Goal: Task Accomplishment & Management: Use online tool/utility

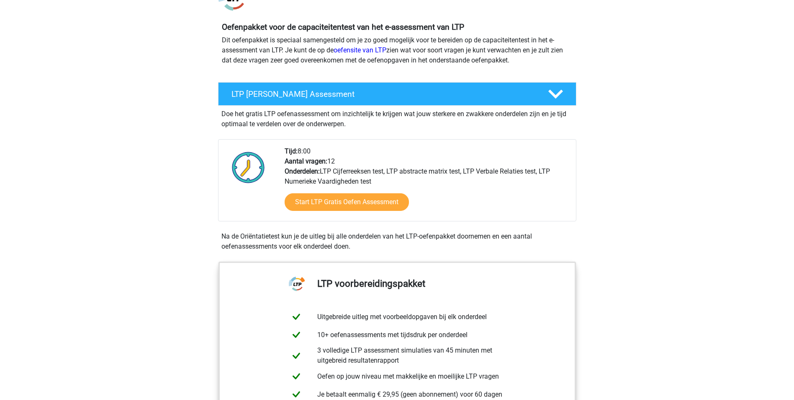
scroll to position [84, 0]
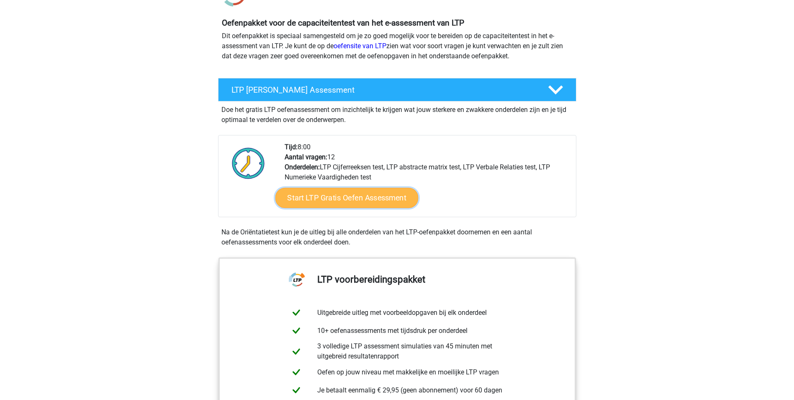
click at [335, 202] on link "Start LTP Gratis Oefen Assessment" at bounding box center [346, 198] width 143 height 20
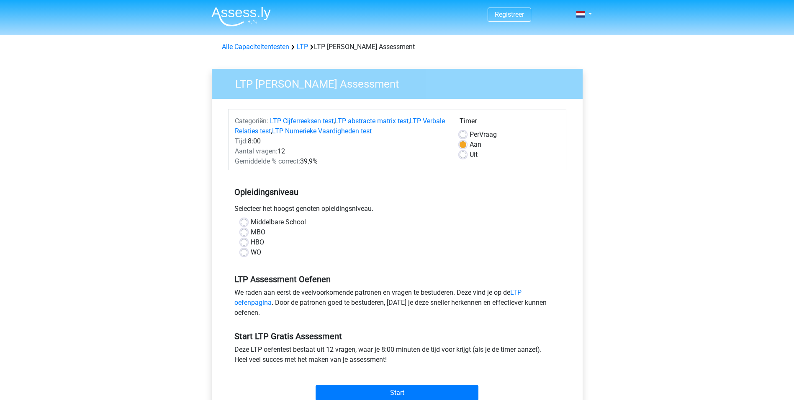
click at [251, 243] on label "HBO" at bounding box center [257, 242] width 13 height 10
click at [245, 243] on input "HBO" at bounding box center [244, 241] width 7 height 8
radio input "true"
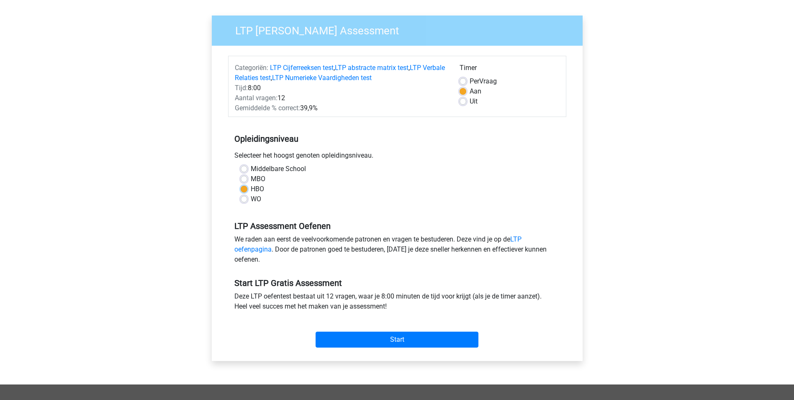
scroll to position [126, 0]
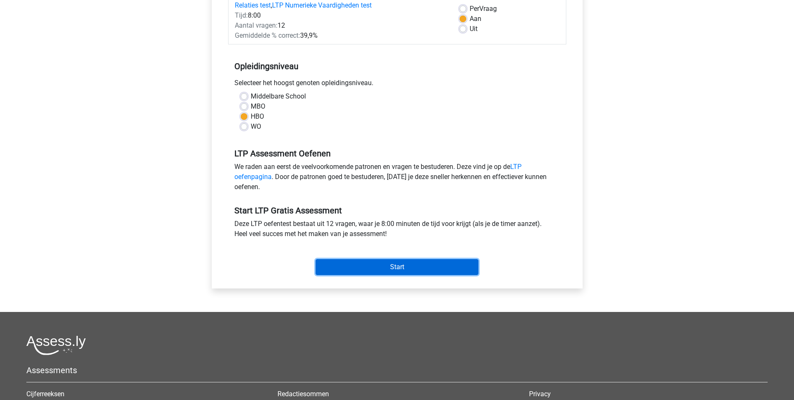
click at [345, 266] on input "Start" at bounding box center [397, 267] width 163 height 16
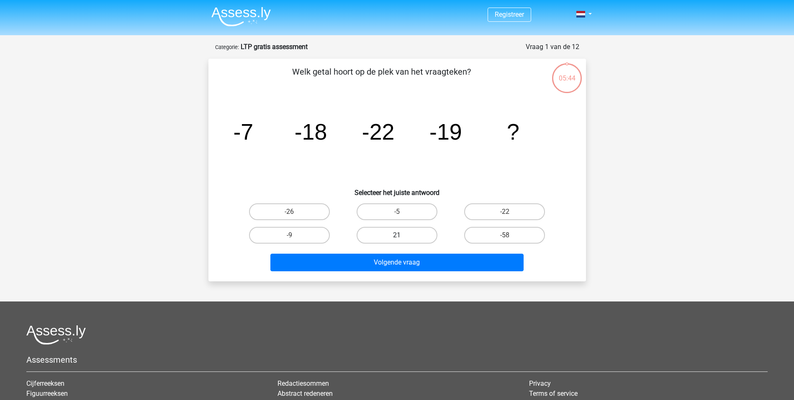
click at [396, 230] on label "21" at bounding box center [397, 235] width 81 height 17
click at [397, 235] on input "21" at bounding box center [399, 237] width 5 height 5
radio input "true"
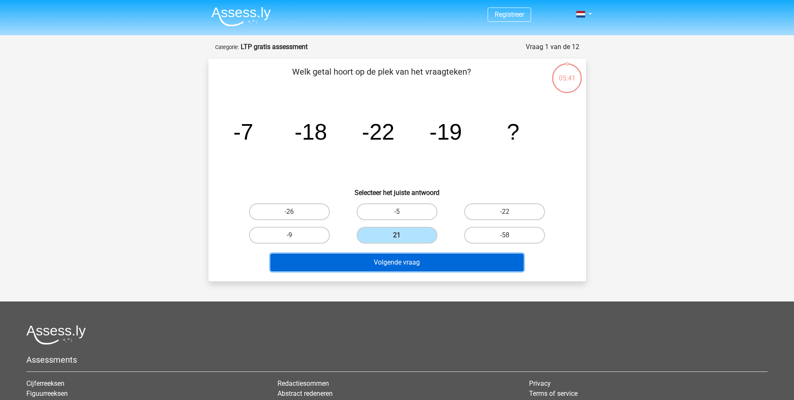
click at [378, 260] on button "Volgende vraag" at bounding box center [397, 262] width 253 height 18
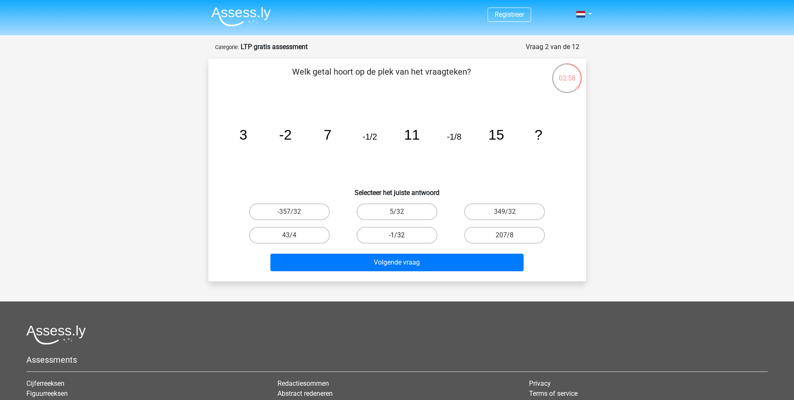
click at [403, 240] on label "-1/32" at bounding box center [397, 235] width 81 height 17
click at [402, 240] on input "-1/32" at bounding box center [399, 237] width 5 height 5
radio input "true"
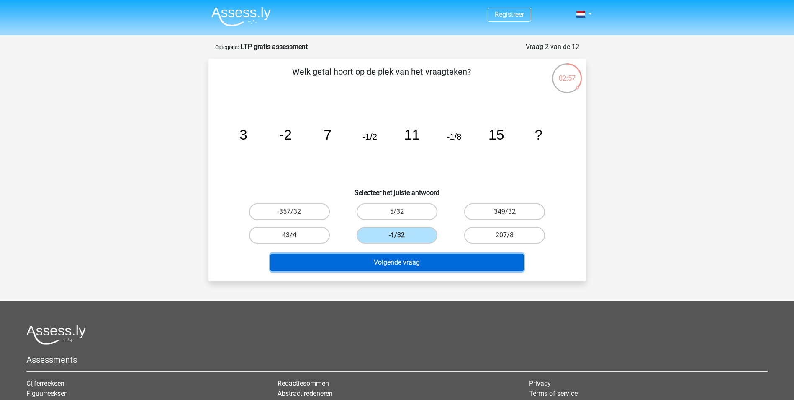
click at [395, 267] on button "Volgende vraag" at bounding box center [397, 262] width 253 height 18
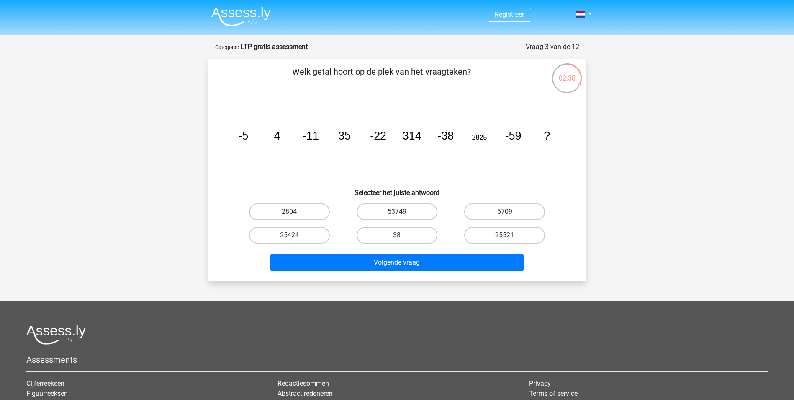
click at [385, 210] on label "53749" at bounding box center [397, 211] width 81 height 17
click at [397, 211] on input "53749" at bounding box center [399, 213] width 5 height 5
radio input "true"
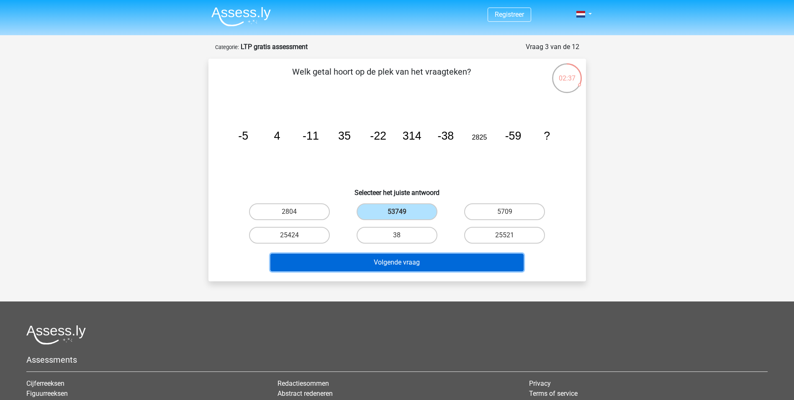
click at [393, 267] on button "Volgende vraag" at bounding box center [397, 262] width 253 height 18
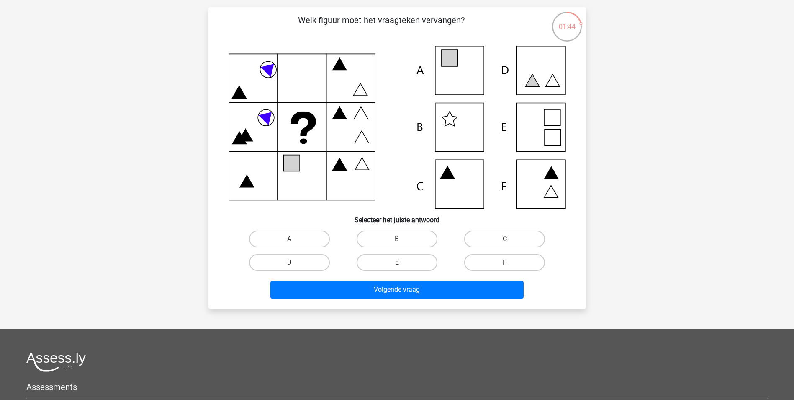
scroll to position [42, 0]
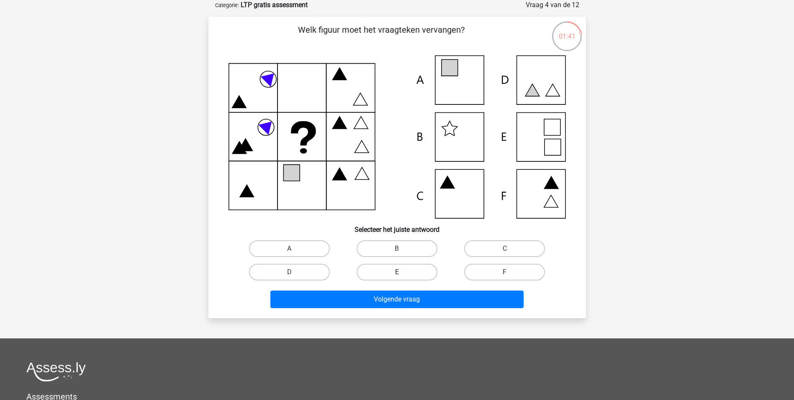
click at [409, 273] on label "E" at bounding box center [397, 271] width 81 height 17
click at [402, 273] on input "E" at bounding box center [399, 274] width 5 height 5
radio input "true"
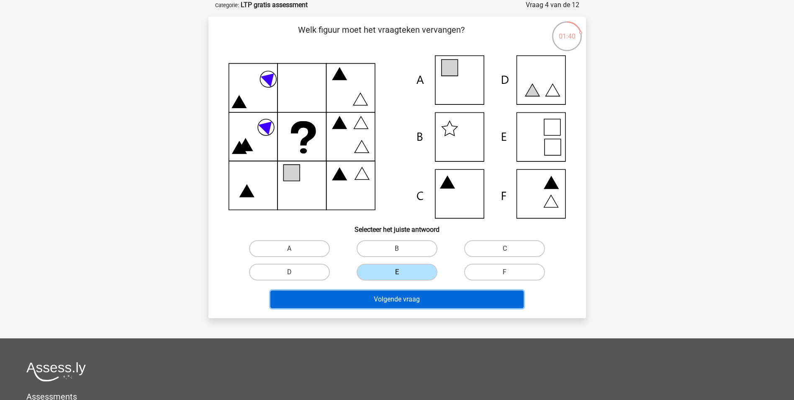
click at [397, 297] on button "Volgende vraag" at bounding box center [397, 299] width 253 height 18
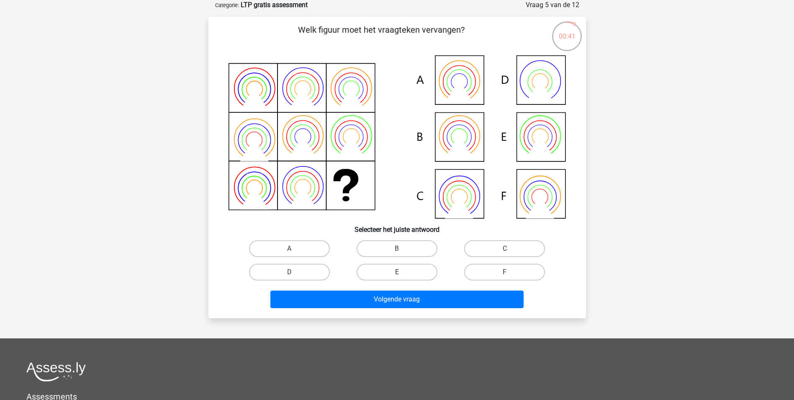
click at [458, 190] on icon at bounding box center [398, 136] width 338 height 163
click at [400, 247] on label "B" at bounding box center [397, 248] width 81 height 17
click at [400, 248] on input "B" at bounding box center [399, 250] width 5 height 5
radio input "true"
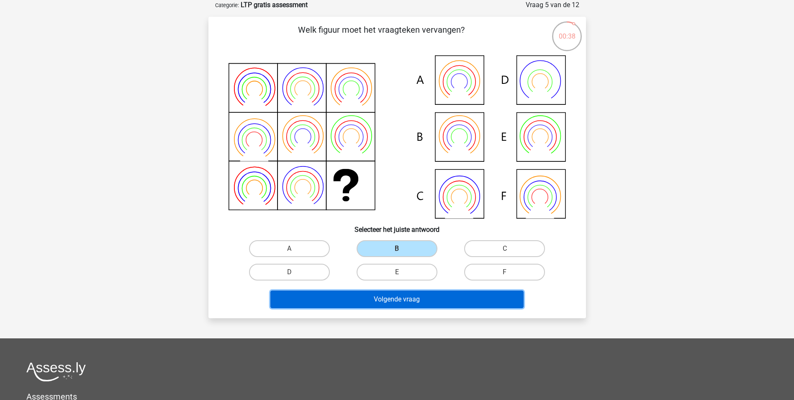
click at [397, 298] on button "Volgende vraag" at bounding box center [397, 299] width 253 height 18
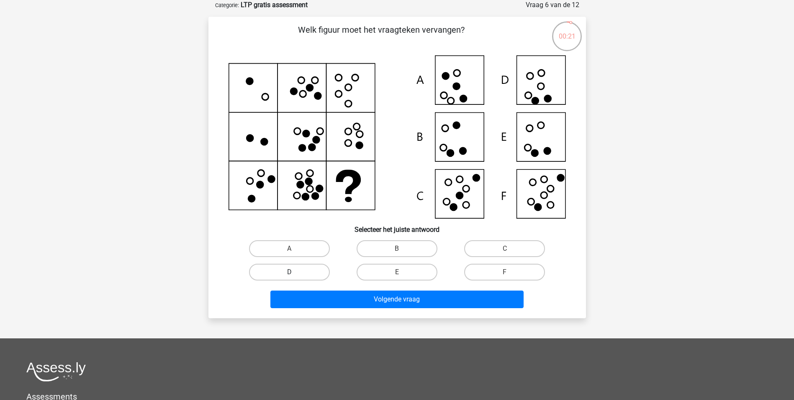
click at [303, 274] on label "D" at bounding box center [289, 271] width 81 height 17
click at [295, 274] on input "D" at bounding box center [291, 274] width 5 height 5
radio input "true"
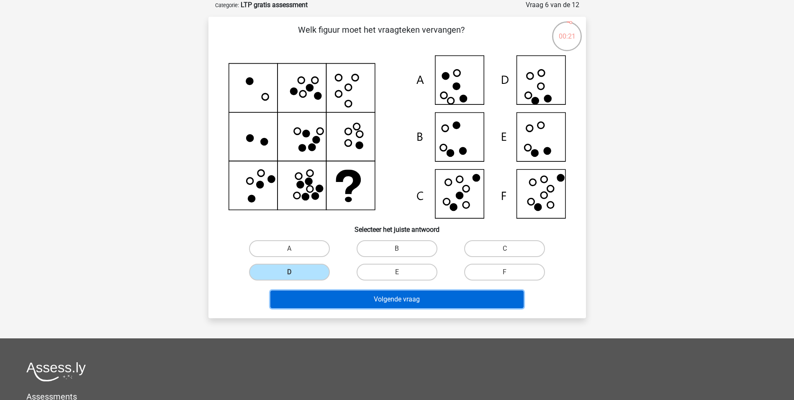
click at [367, 302] on button "Volgende vraag" at bounding box center [397, 299] width 253 height 18
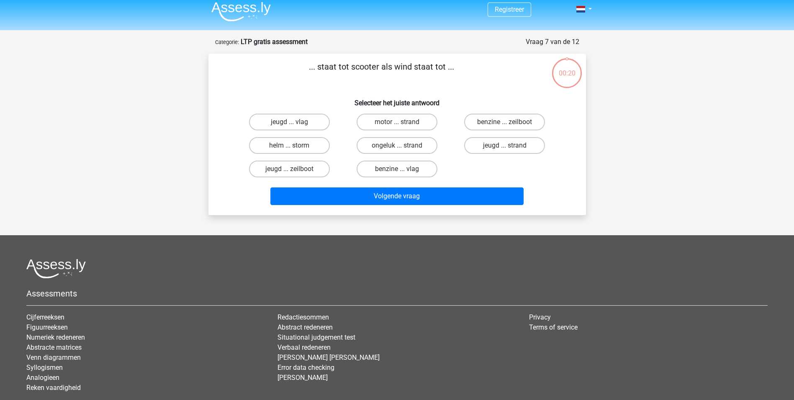
scroll to position [0, 0]
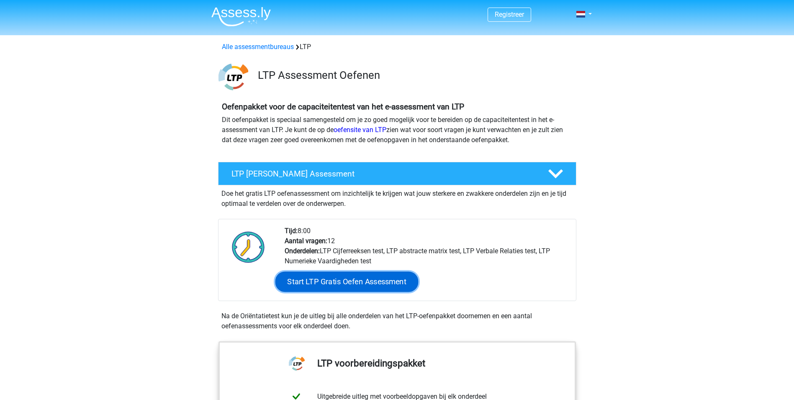
click at [338, 280] on link "Start LTP Gratis Oefen Assessment" at bounding box center [346, 281] width 143 height 20
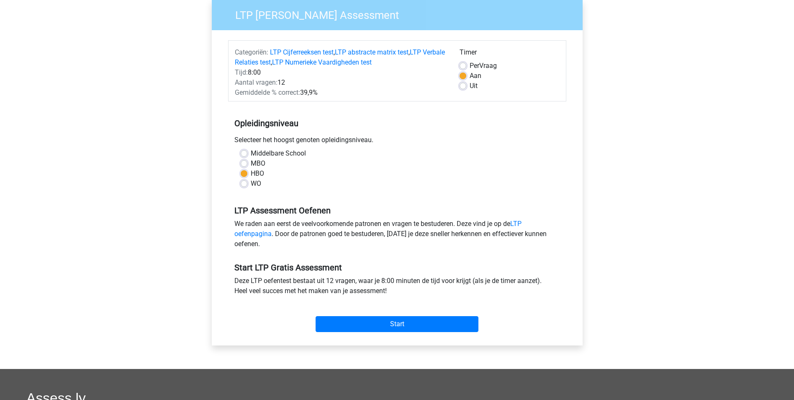
scroll to position [84, 0]
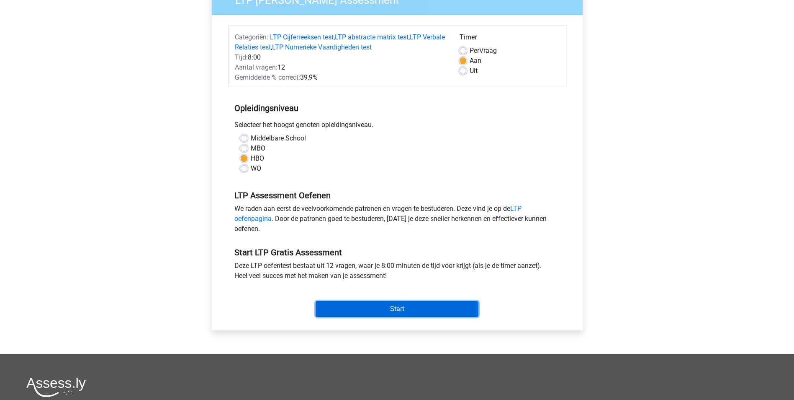
click at [361, 308] on input "Start" at bounding box center [397, 309] width 163 height 16
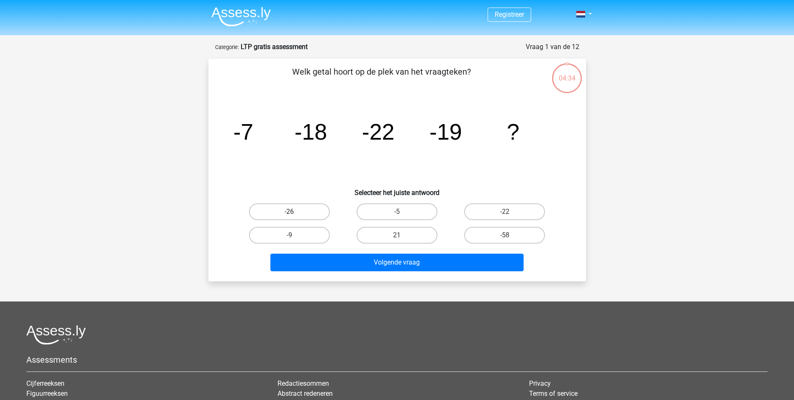
click at [283, 216] on label "-26" at bounding box center [289, 211] width 81 height 17
click at [289, 216] on input "-26" at bounding box center [291, 213] width 5 height 5
radio input "true"
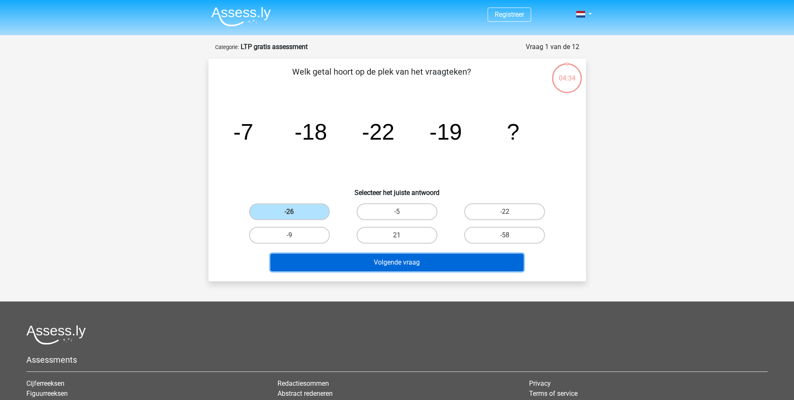
click at [394, 263] on button "Volgende vraag" at bounding box center [397, 262] width 253 height 18
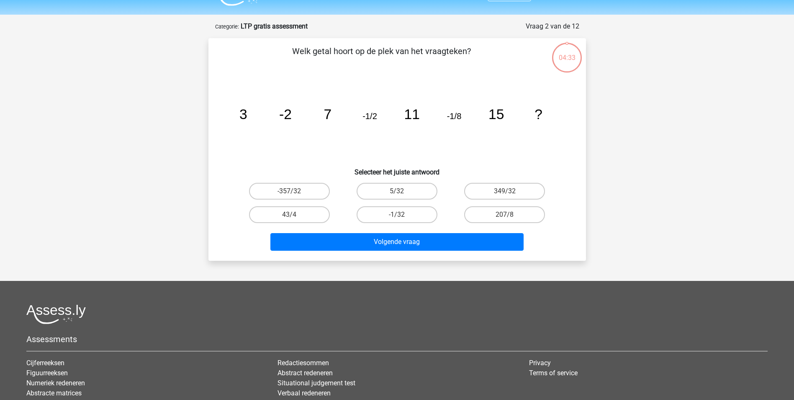
scroll to position [42, 0]
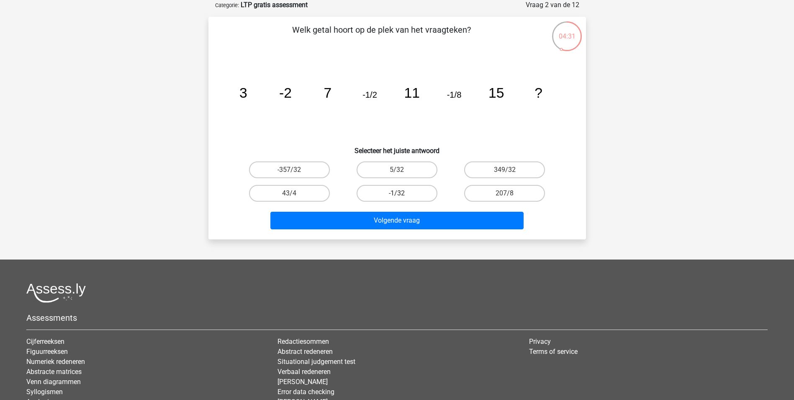
click at [402, 192] on label "-1/32" at bounding box center [397, 193] width 81 height 17
click at [402, 193] on input "-1/32" at bounding box center [399, 195] width 5 height 5
radio input "true"
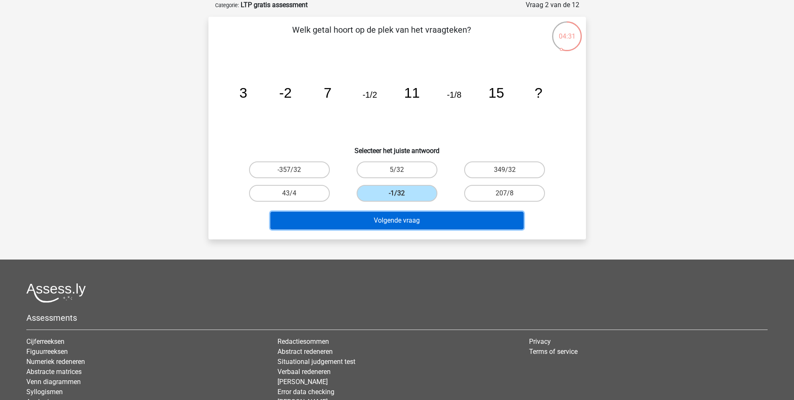
click at [403, 216] on button "Volgende vraag" at bounding box center [397, 220] width 253 height 18
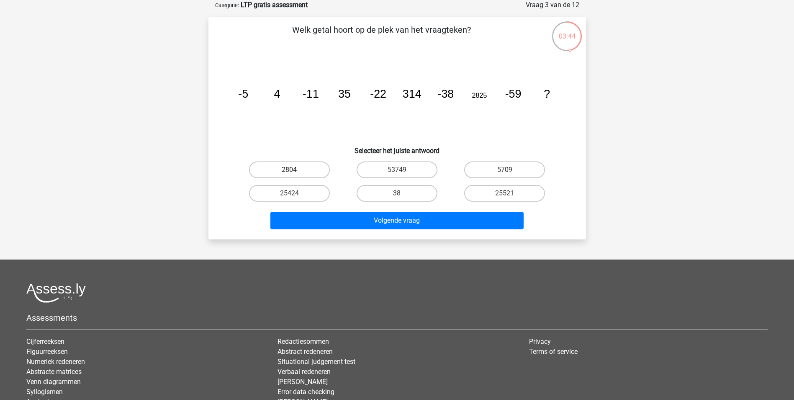
click at [290, 168] on label "2804" at bounding box center [289, 169] width 81 height 17
click at [290, 170] on input "2804" at bounding box center [291, 172] width 5 height 5
radio input "true"
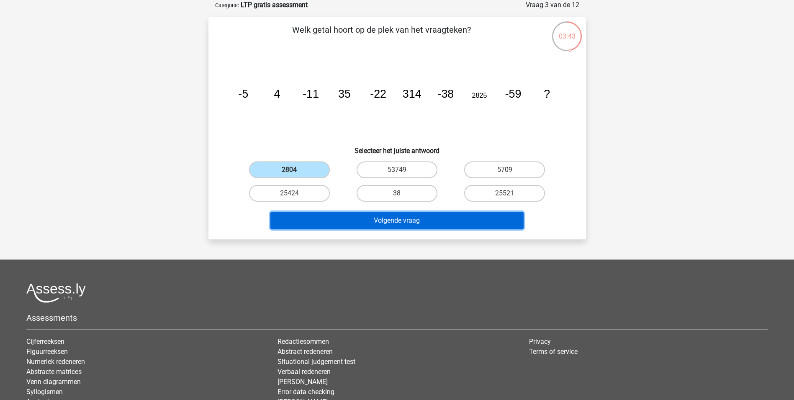
click at [371, 214] on button "Volgende vraag" at bounding box center [397, 220] width 253 height 18
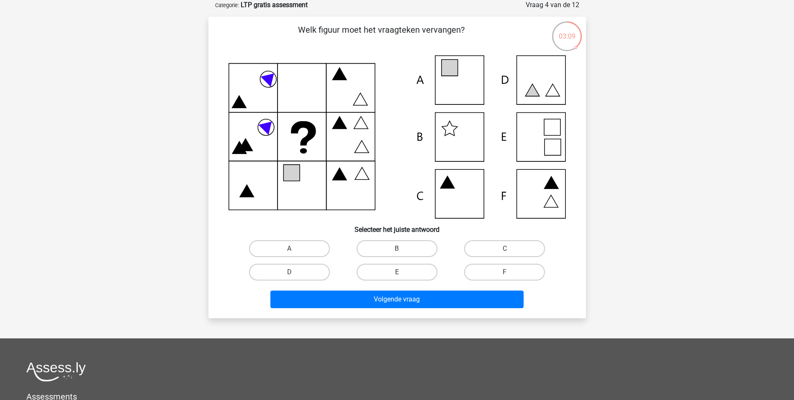
click at [467, 90] on icon at bounding box center [398, 136] width 338 height 163
click at [391, 272] on label "E" at bounding box center [397, 271] width 81 height 17
click at [397, 272] on input "E" at bounding box center [399, 274] width 5 height 5
radio input "true"
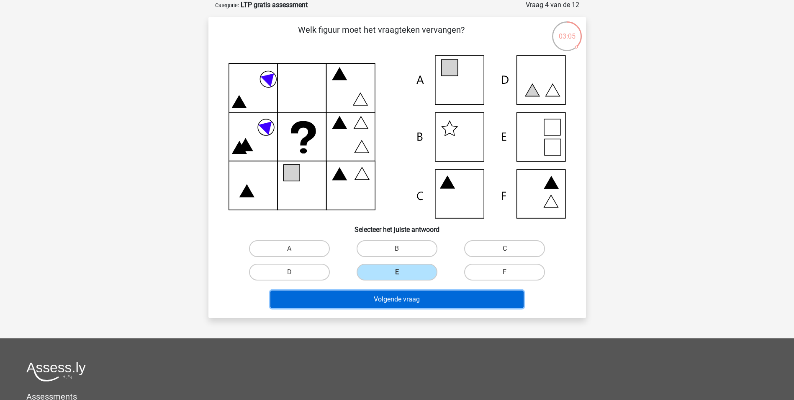
click at [386, 291] on button "Volgende vraag" at bounding box center [397, 299] width 253 height 18
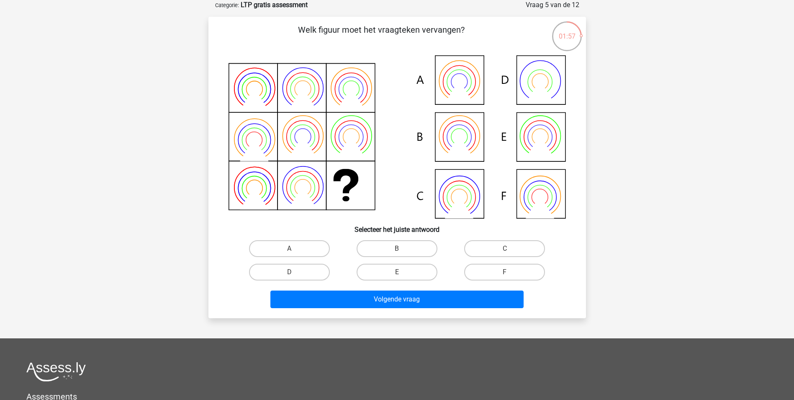
click at [453, 193] on icon at bounding box center [398, 136] width 338 height 163
click at [491, 250] on label "C" at bounding box center [504, 248] width 81 height 17
click at [505, 250] on input "C" at bounding box center [507, 250] width 5 height 5
radio input "true"
click at [440, 284] on div "Welk figuur moet het vraagteken vervangen?" at bounding box center [397, 167] width 371 height 288
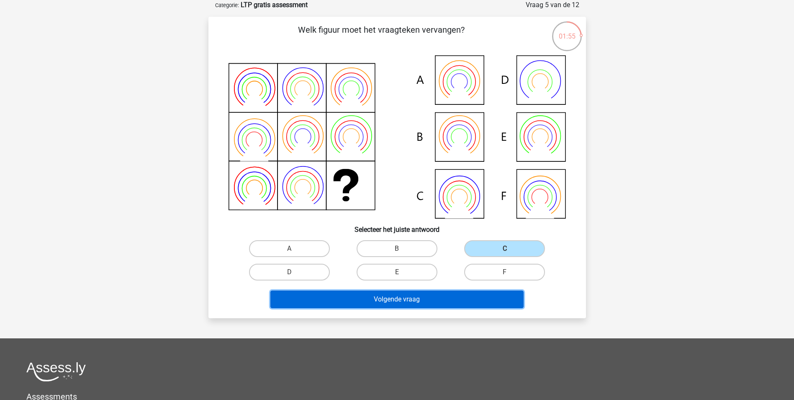
drag, startPoint x: 440, startPoint y: 284, endPoint x: 398, endPoint y: 297, distance: 43.3
click at [402, 297] on button "Volgende vraag" at bounding box center [397, 299] width 253 height 18
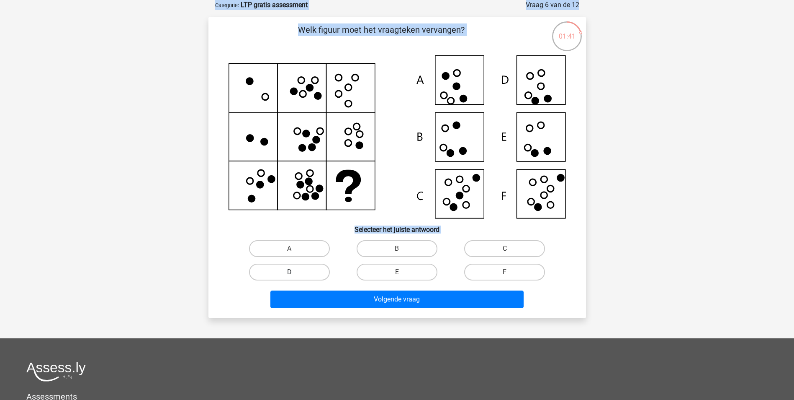
drag, startPoint x: 312, startPoint y: 269, endPoint x: 320, endPoint y: 270, distance: 8.0
click at [313, 269] on label "D" at bounding box center [289, 271] width 81 height 17
click at [295, 272] on input "D" at bounding box center [291, 274] width 5 height 5
radio input "true"
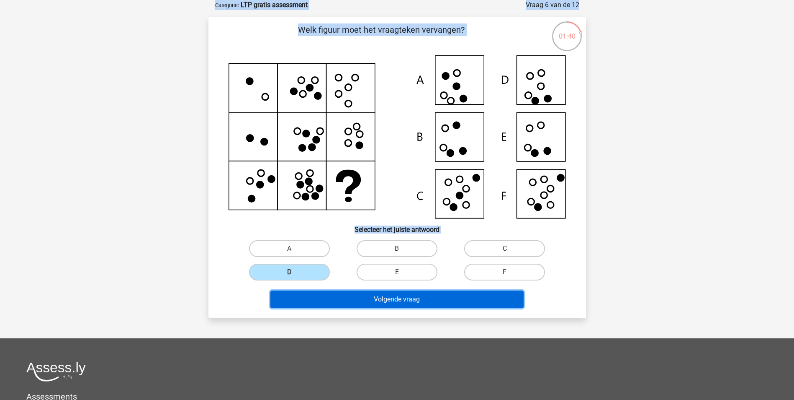
click at [364, 299] on button "Volgende vraag" at bounding box center [397, 299] width 253 height 18
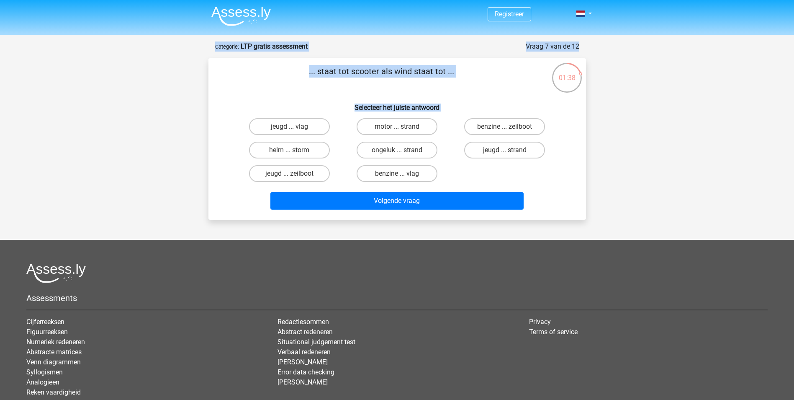
scroll to position [0, 0]
click at [521, 128] on label "benzine ... zeilboot" at bounding box center [504, 127] width 81 height 17
click at [511, 128] on input "benzine ... zeilboot" at bounding box center [507, 129] width 5 height 5
radio input "true"
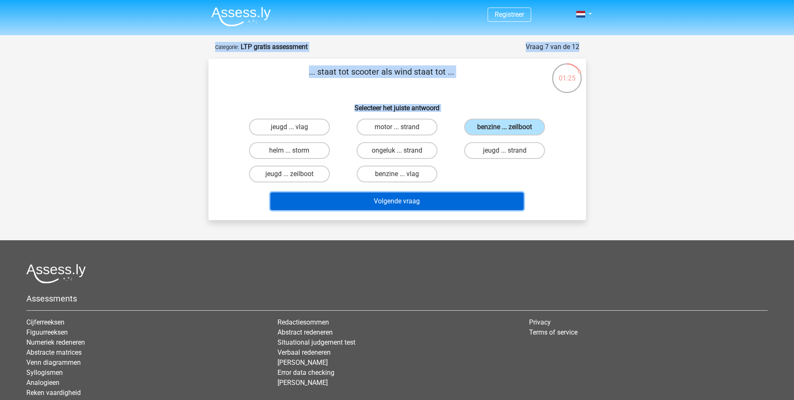
click at [442, 204] on button "Volgende vraag" at bounding box center [397, 201] width 253 height 18
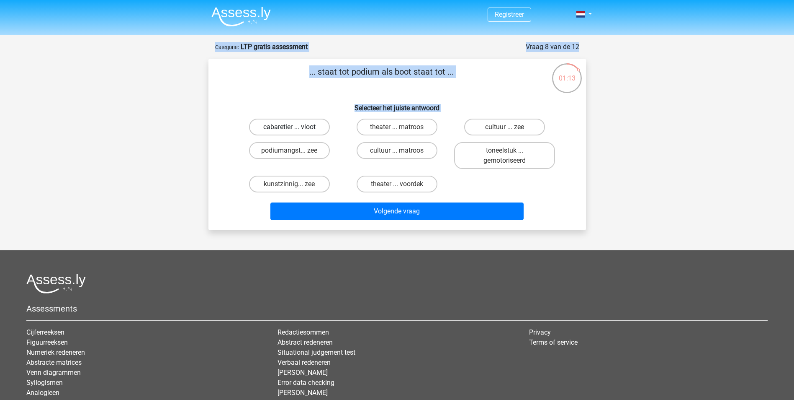
click at [297, 127] on label "cabaretier ... vloot" at bounding box center [289, 127] width 81 height 17
click at [295, 127] on input "cabaretier ... vloot" at bounding box center [291, 129] width 5 height 5
radio input "true"
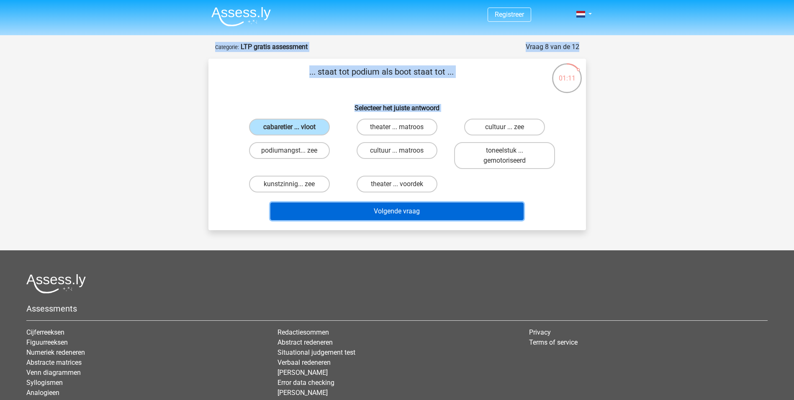
click at [385, 208] on button "Volgende vraag" at bounding box center [397, 211] width 253 height 18
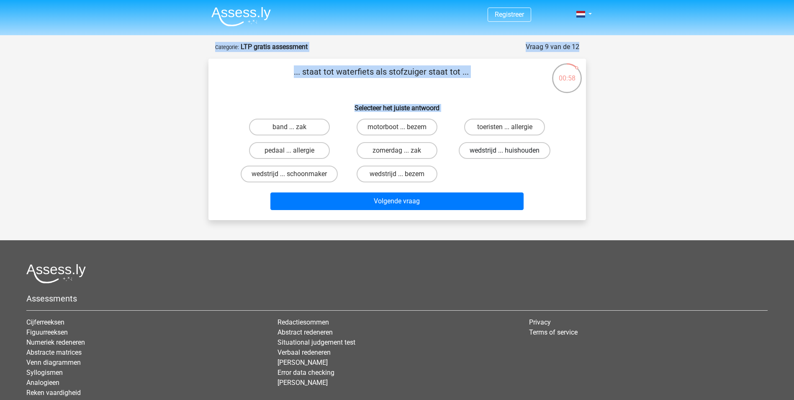
click at [485, 150] on label "wedstrijd ... huishouden" at bounding box center [505, 150] width 92 height 17
click at [505, 150] on input "wedstrijd ... huishouden" at bounding box center [507, 152] width 5 height 5
radio input "true"
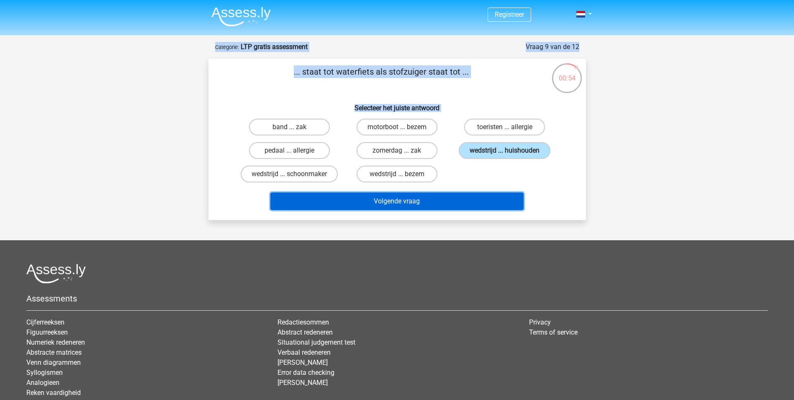
click at [389, 201] on button "Volgende vraag" at bounding box center [397, 201] width 253 height 18
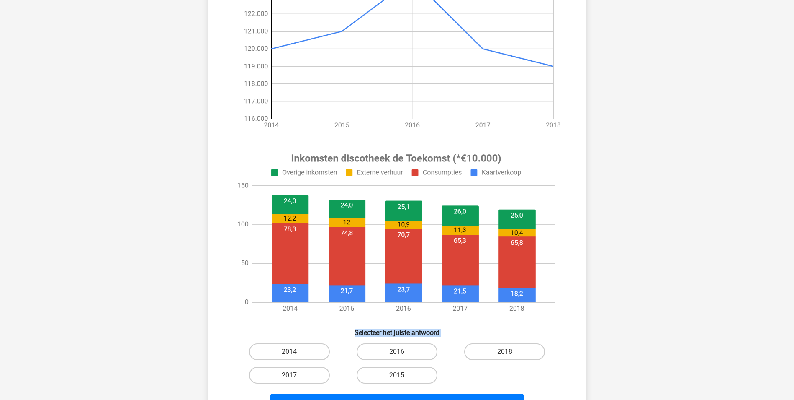
scroll to position [209, 0]
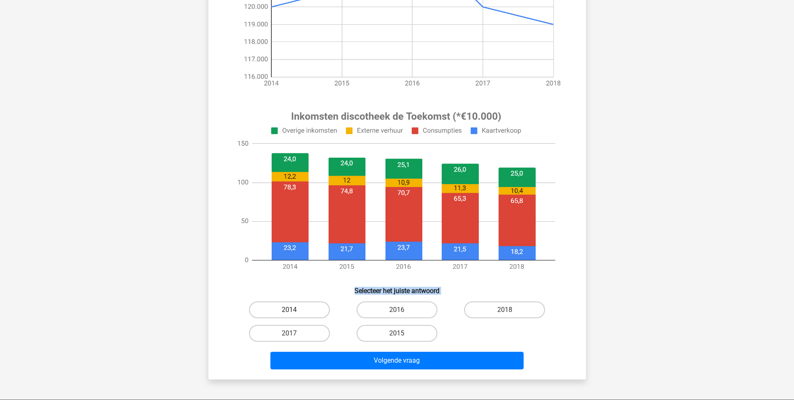
click at [304, 309] on label "2014" at bounding box center [289, 309] width 81 height 17
click at [295, 309] on input "2014" at bounding box center [291, 311] width 5 height 5
radio input "true"
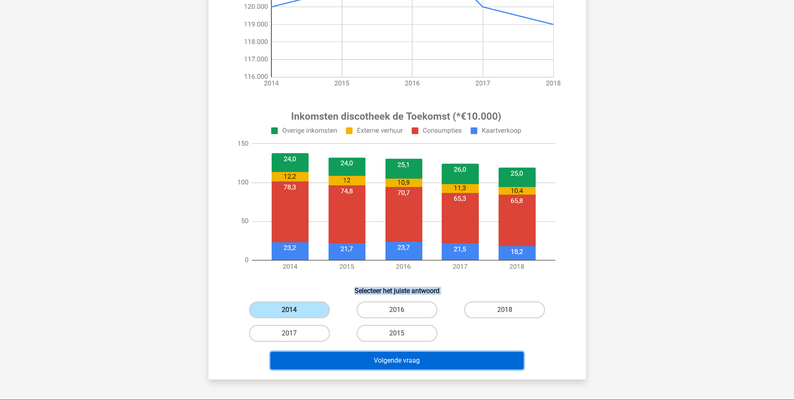
click at [376, 361] on button "Volgende vraag" at bounding box center [397, 360] width 253 height 18
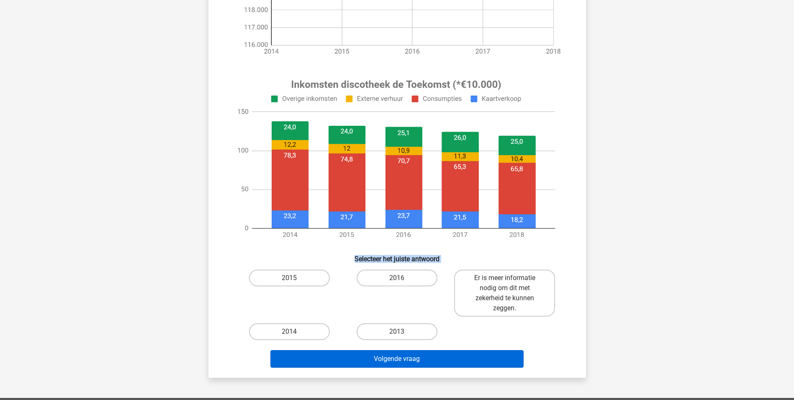
scroll to position [251, 0]
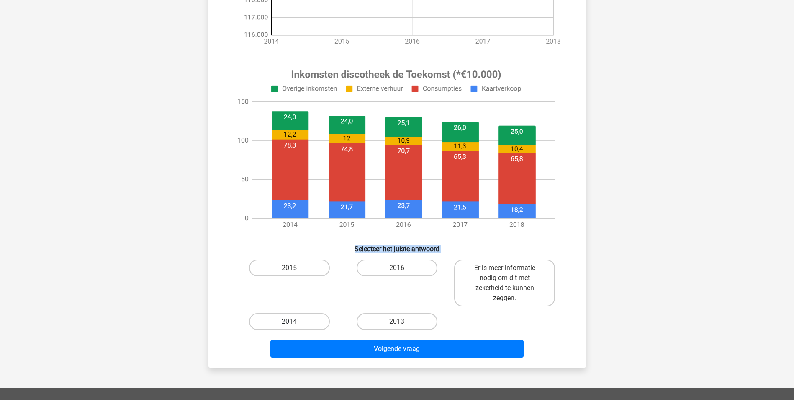
click at [301, 327] on label "2014" at bounding box center [289, 321] width 81 height 17
click at [295, 327] on input "2014" at bounding box center [291, 323] width 5 height 5
radio input "true"
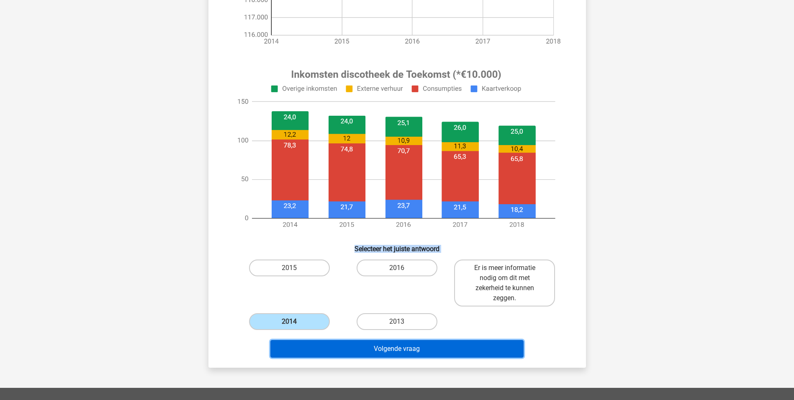
click at [342, 353] on button "Volgende vraag" at bounding box center [397, 349] width 253 height 18
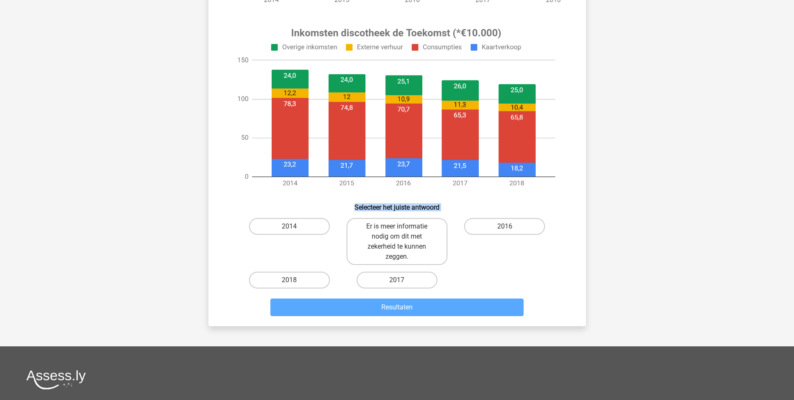
scroll to position [293, 0]
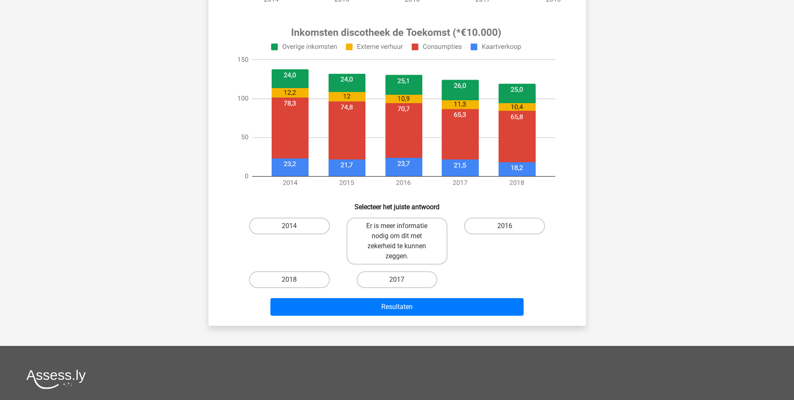
scroll to position [141, 0]
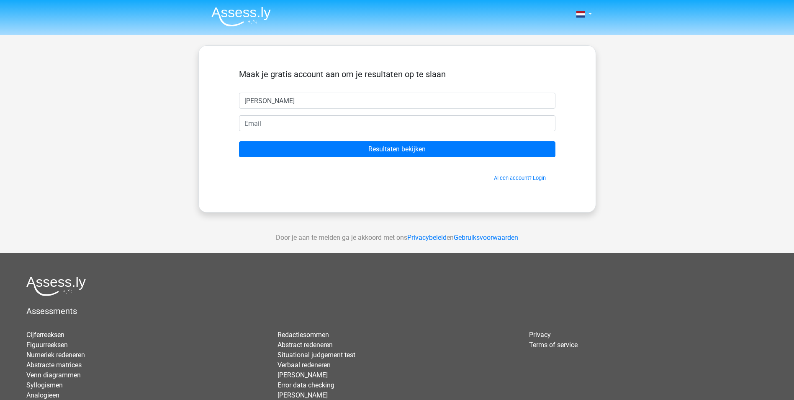
type input "[PERSON_NAME]"
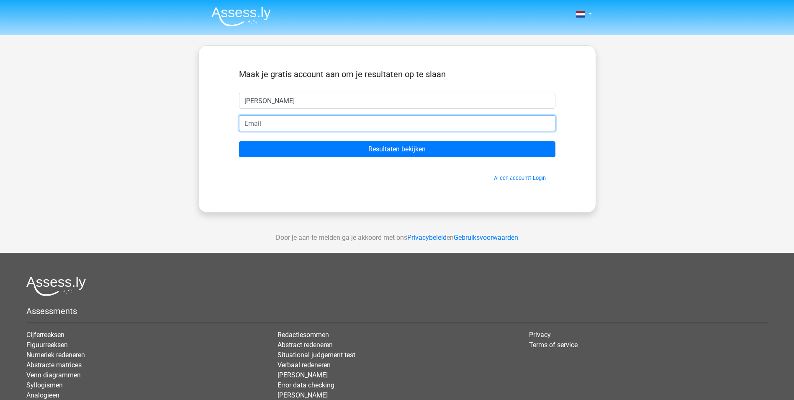
click at [267, 125] on input "email" at bounding box center [397, 123] width 317 height 16
type input "[EMAIL_ADDRESS][PERSON_NAME][DOMAIN_NAME]"
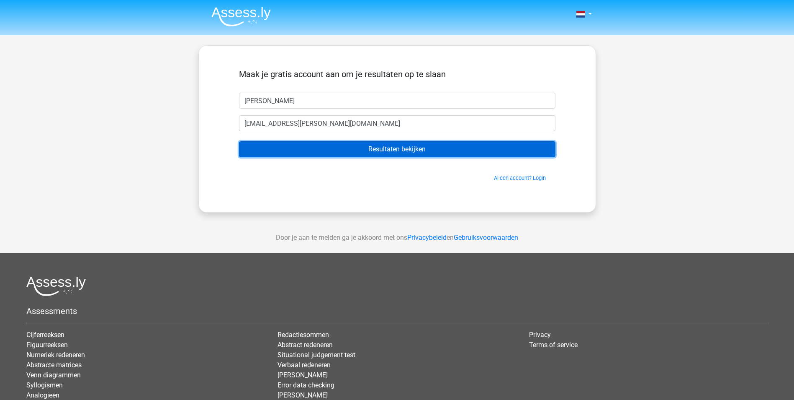
click at [270, 150] on input "Resultaten bekijken" at bounding box center [397, 149] width 317 height 16
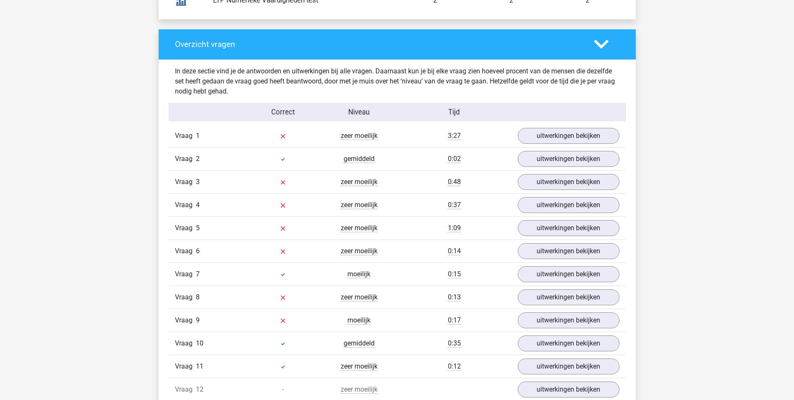
scroll to position [838, 0]
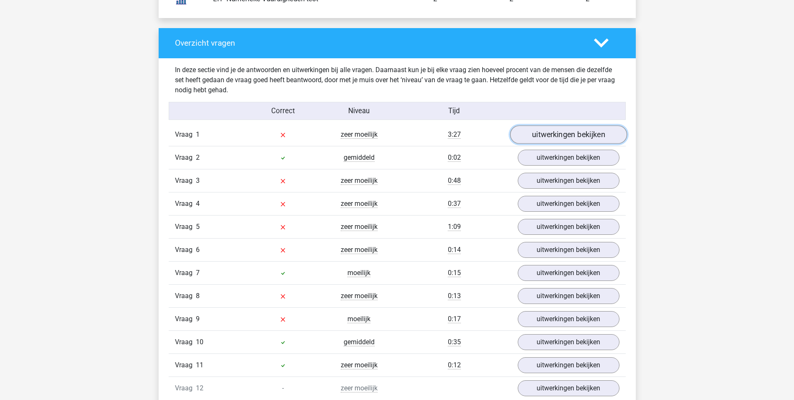
click at [567, 134] on link "uitwerkingen bekijken" at bounding box center [568, 134] width 117 height 18
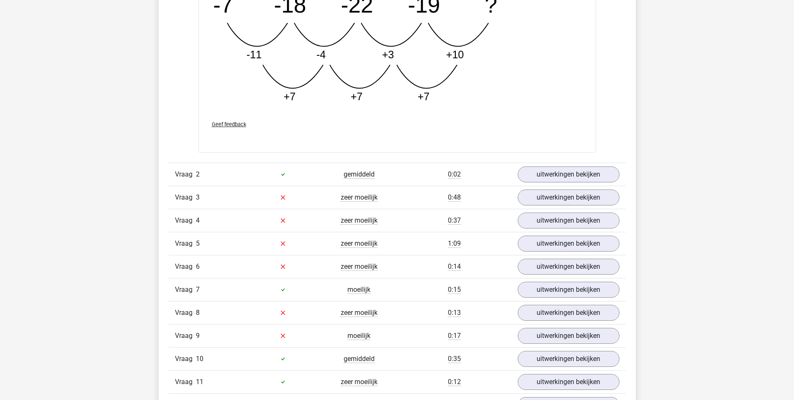
scroll to position [1256, 0]
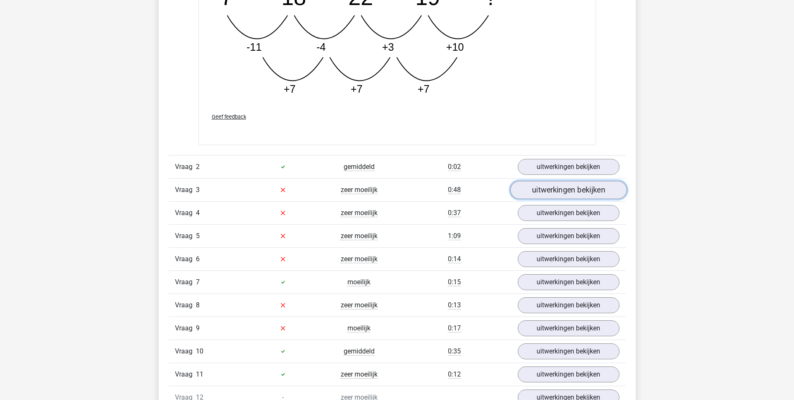
click at [538, 194] on link "uitwerkingen bekijken" at bounding box center [568, 190] width 117 height 18
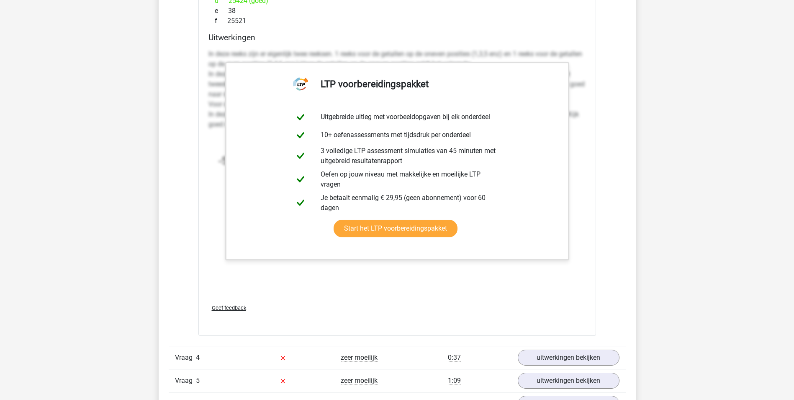
scroll to position [1759, 0]
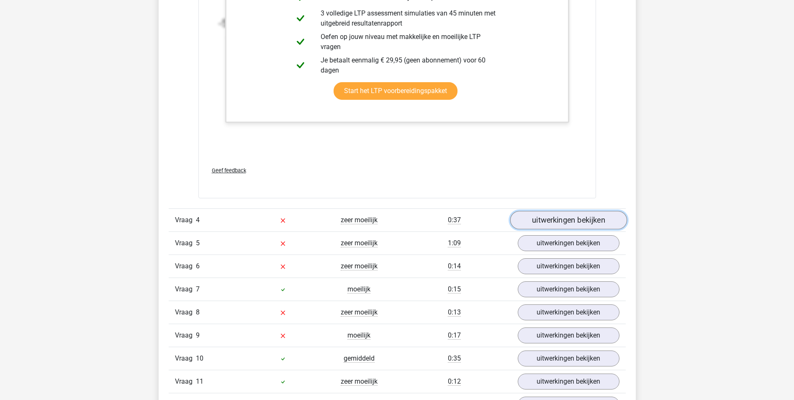
click at [549, 219] on link "uitwerkingen bekijken" at bounding box center [568, 220] width 117 height 18
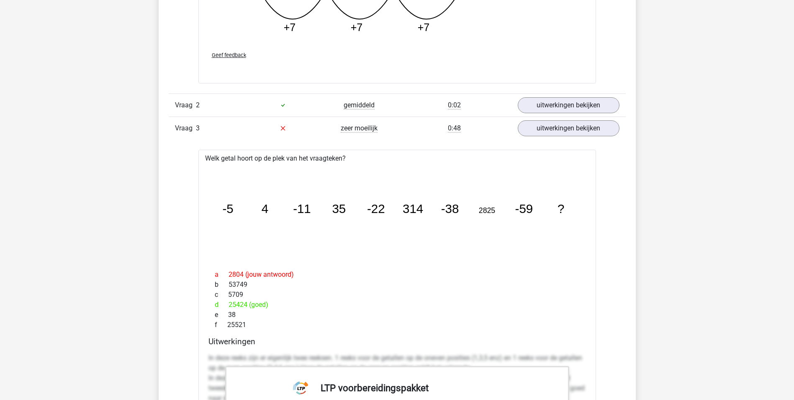
scroll to position [1256, 0]
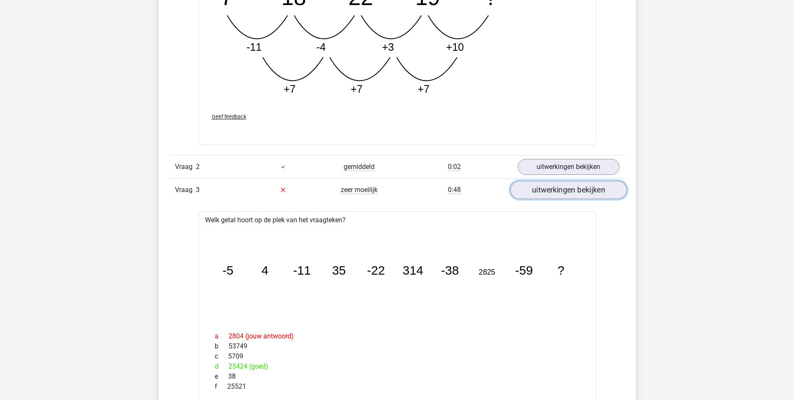
click at [563, 183] on link "uitwerkingen bekijken" at bounding box center [568, 190] width 117 height 18
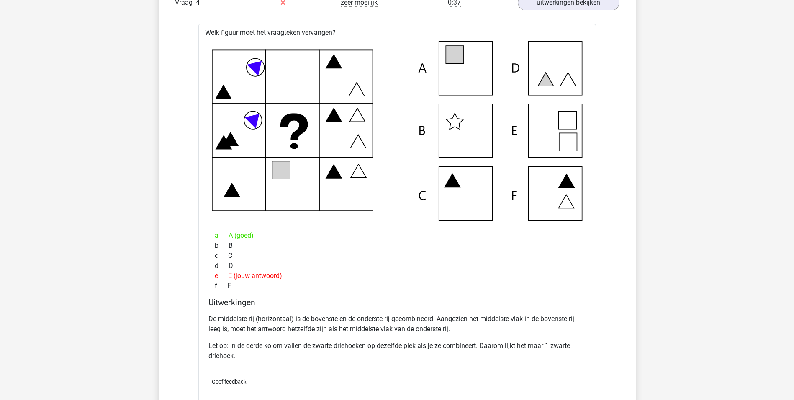
scroll to position [1466, 0]
click at [378, 324] on p "De middelste rij (horizontaal) is de bovenste en de onderste rij gecombineerd. …" at bounding box center [398, 325] width 378 height 20
click at [393, 330] on p "De middelste rij (horizontaal) is de bovenste en de onderste rij gecombineerd. …" at bounding box center [398, 325] width 378 height 20
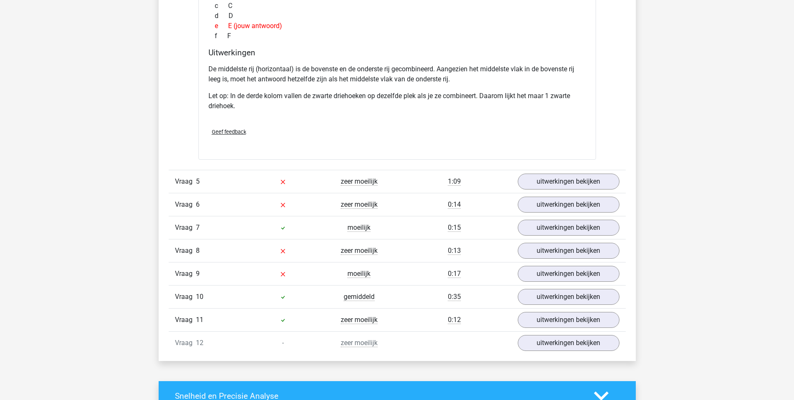
scroll to position [1717, 0]
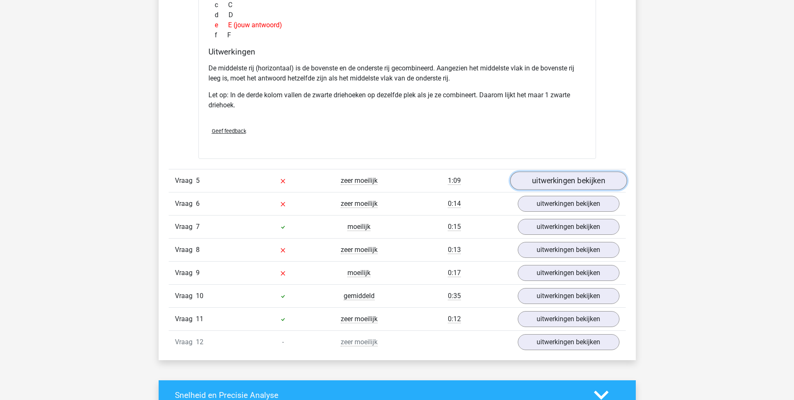
click at [561, 182] on link "uitwerkingen bekijken" at bounding box center [568, 180] width 117 height 18
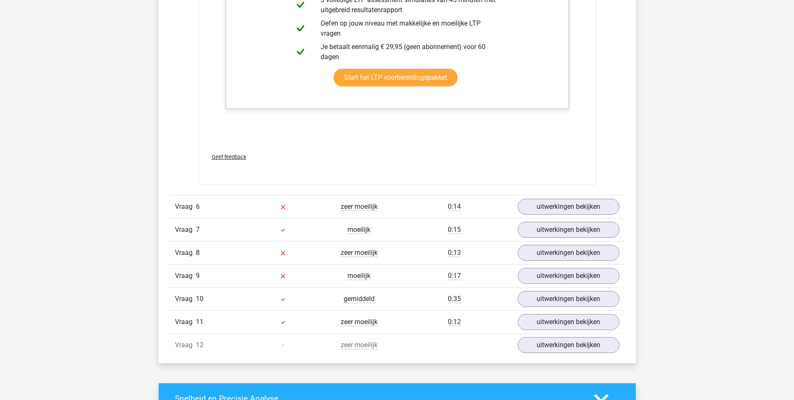
scroll to position [2345, 0]
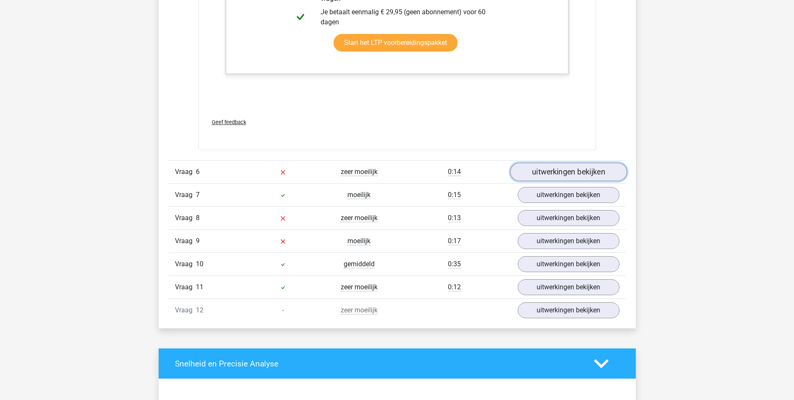
click at [523, 174] on link "uitwerkingen bekijken" at bounding box center [568, 171] width 117 height 18
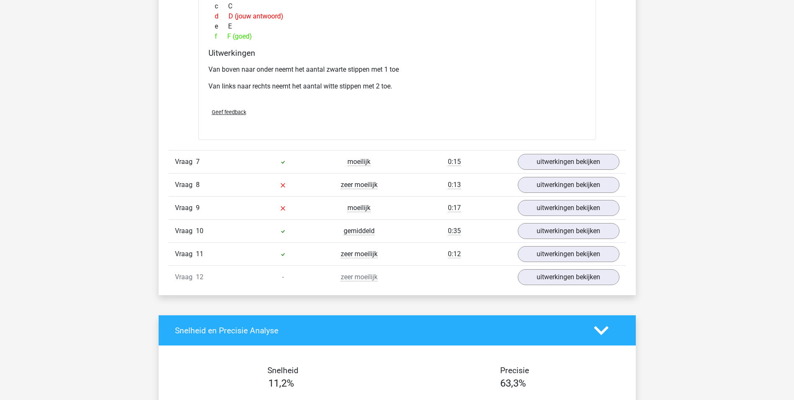
scroll to position [2764, 0]
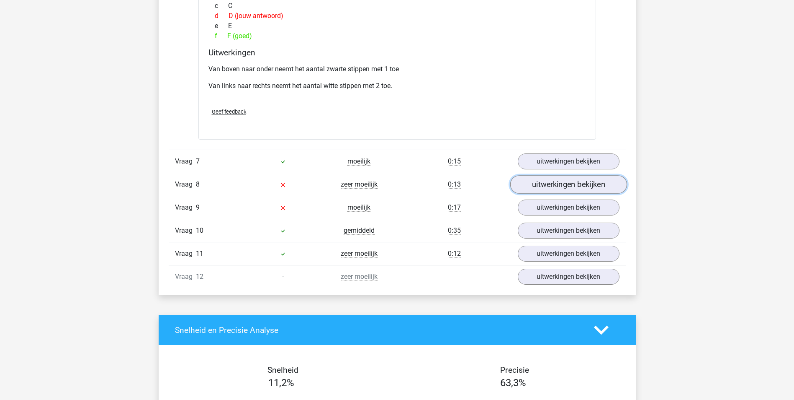
click at [536, 184] on link "uitwerkingen bekijken" at bounding box center [568, 184] width 117 height 18
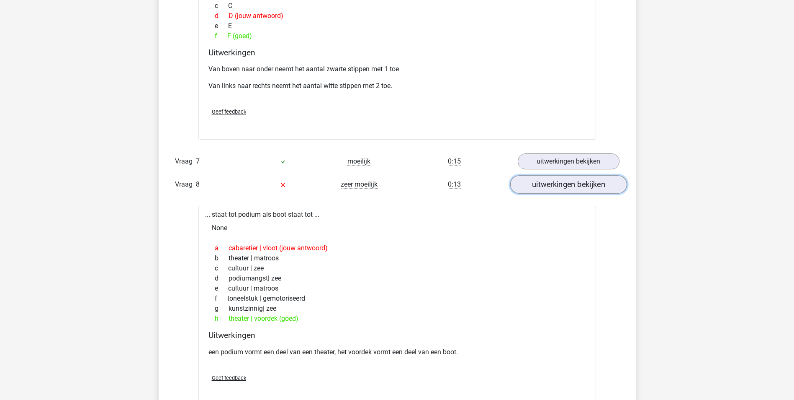
click at [545, 186] on link "uitwerkingen bekijken" at bounding box center [568, 184] width 117 height 18
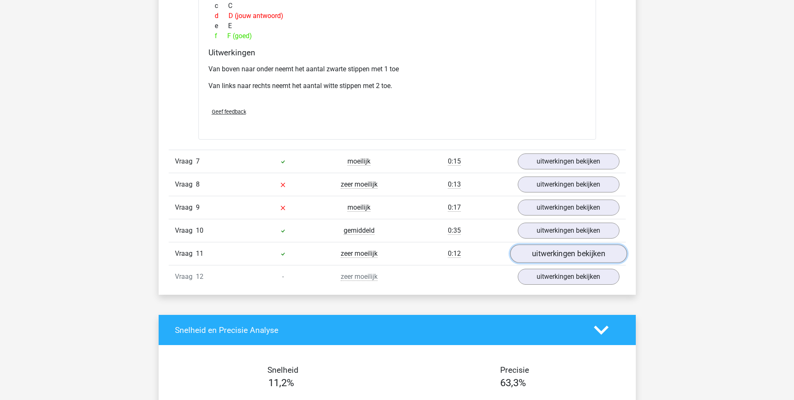
click at [544, 255] on link "uitwerkingen bekijken" at bounding box center [568, 254] width 117 height 18
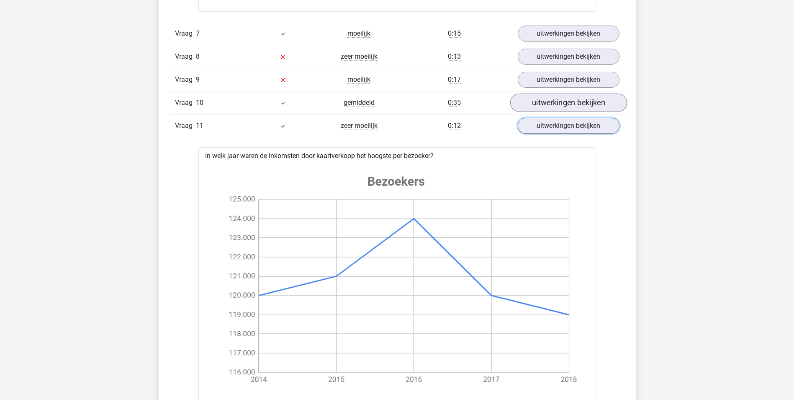
scroll to position [2848, 0]
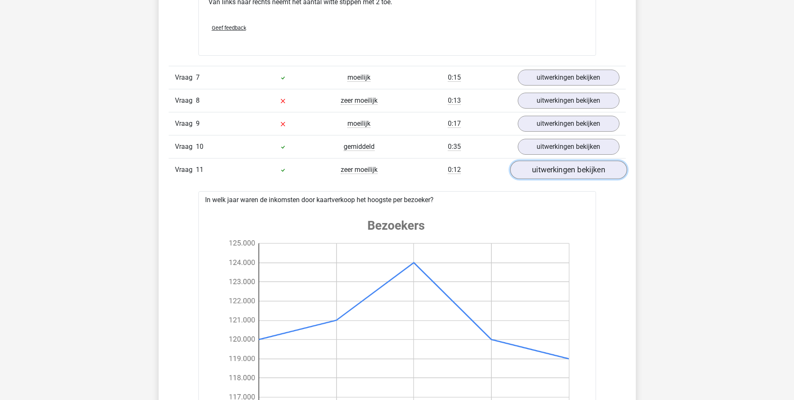
click at [553, 169] on link "uitwerkingen bekijken" at bounding box center [568, 170] width 117 height 18
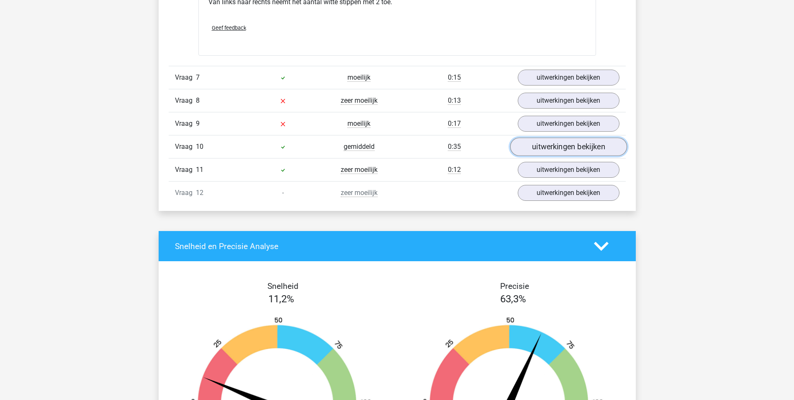
click at [551, 145] on link "uitwerkingen bekijken" at bounding box center [568, 147] width 117 height 18
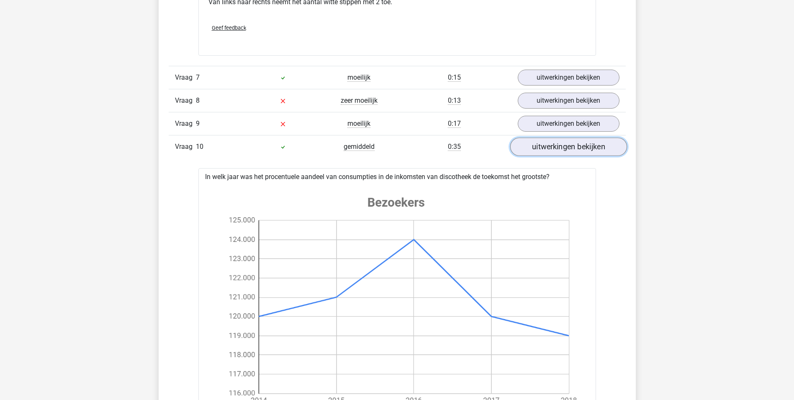
click at [551, 145] on link "uitwerkingen bekijken" at bounding box center [568, 147] width 117 height 18
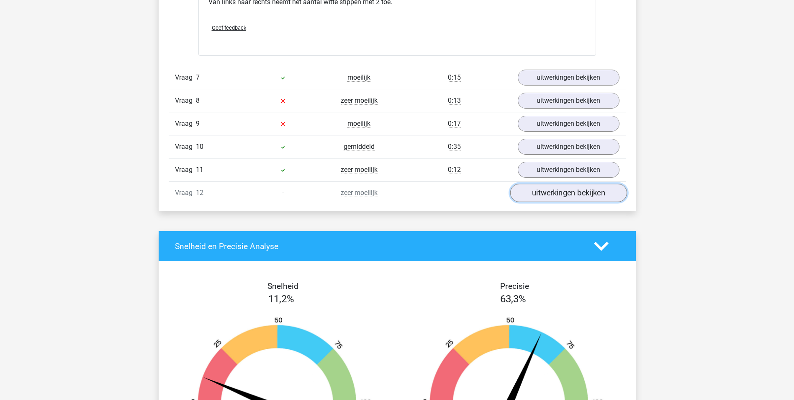
click at [555, 195] on link "uitwerkingen bekijken" at bounding box center [568, 193] width 117 height 18
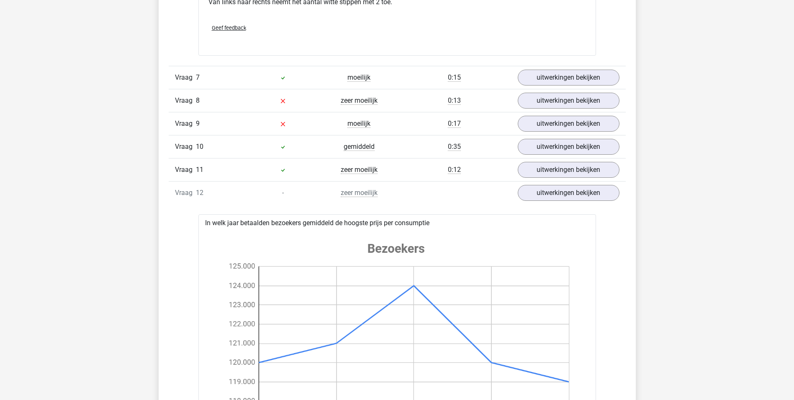
click at [549, 203] on div "Vraag 12 - zeer moeilijk uitwerkingen bekijken" at bounding box center [397, 192] width 457 height 23
click at [546, 196] on link "uitwerkingen bekijken" at bounding box center [568, 193] width 117 height 18
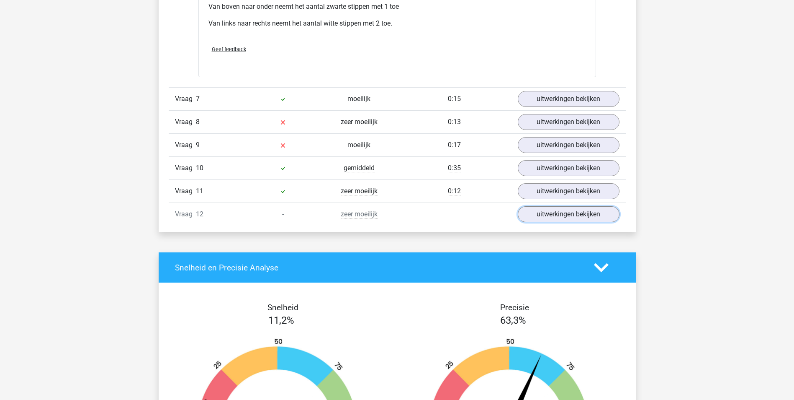
scroll to position [2764, 0]
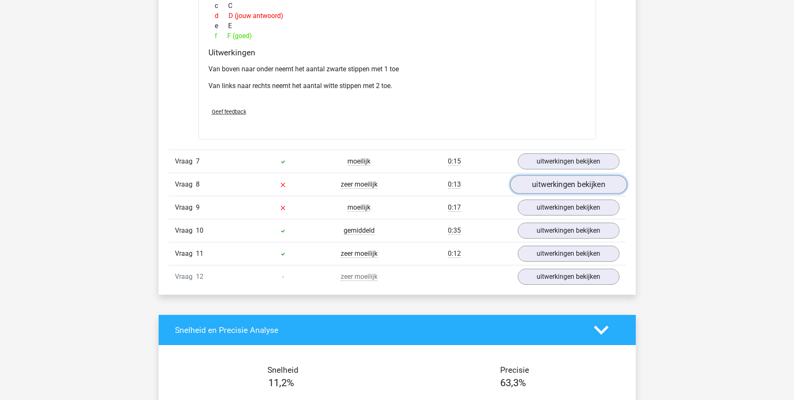
click at [558, 183] on link "uitwerkingen bekijken" at bounding box center [568, 184] width 117 height 18
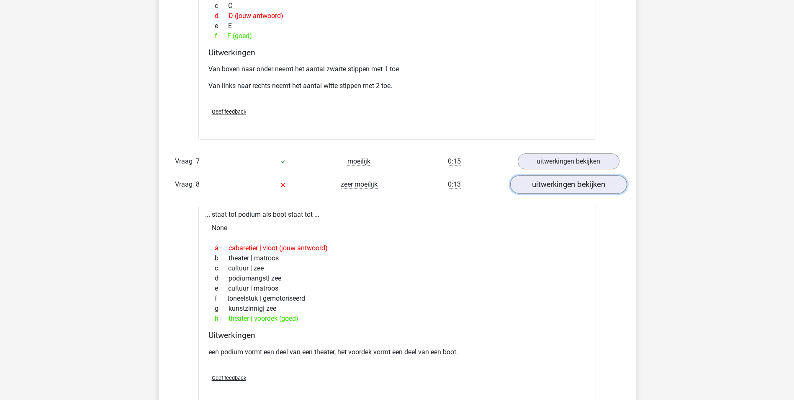
click at [558, 183] on link "uitwerkingen bekijken" at bounding box center [568, 184] width 117 height 18
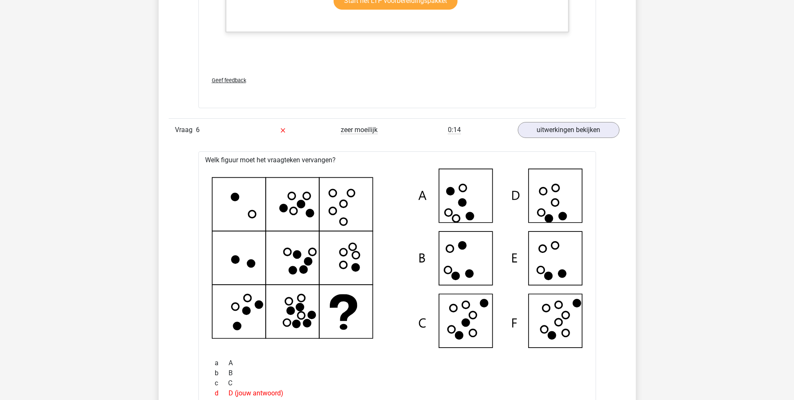
scroll to position [2220, 0]
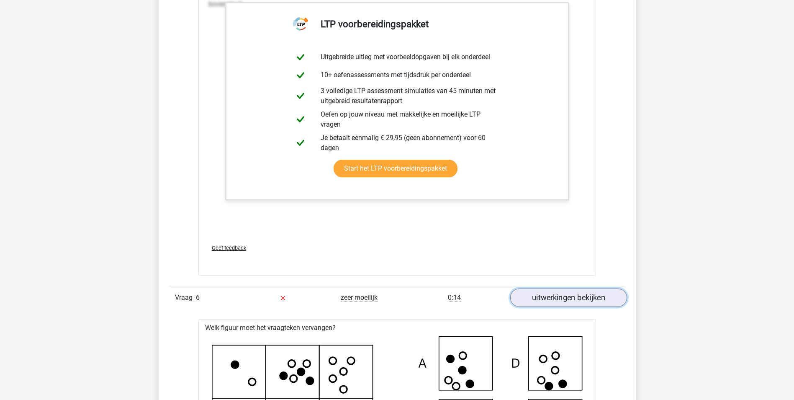
click at [544, 301] on link "uitwerkingen bekijken" at bounding box center [568, 297] width 117 height 18
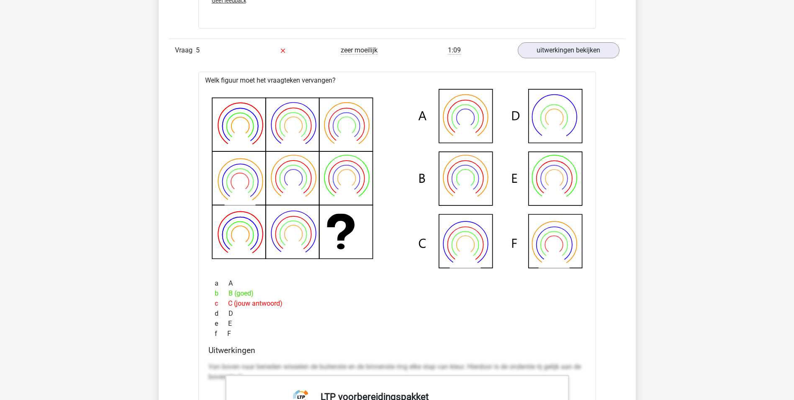
scroll to position [1843, 0]
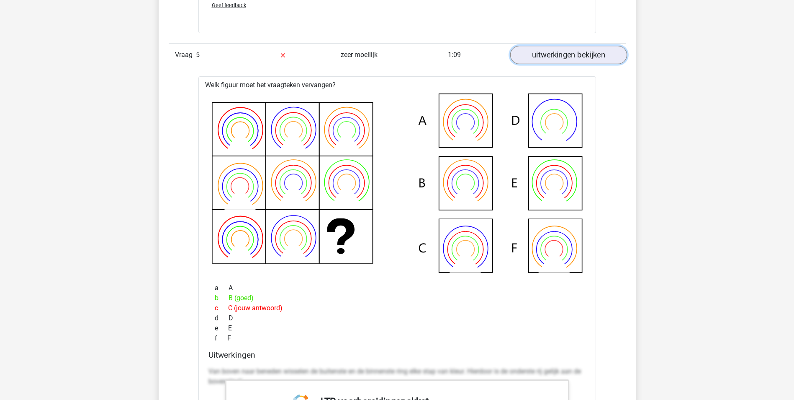
click at [559, 56] on link "uitwerkingen bekijken" at bounding box center [568, 55] width 117 height 18
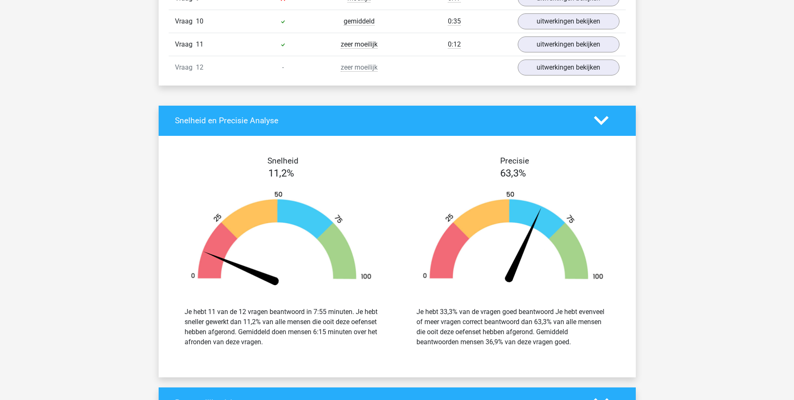
scroll to position [2010, 0]
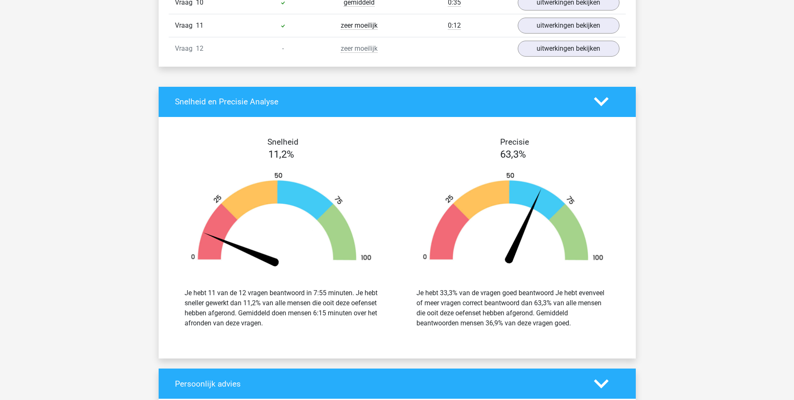
click at [595, 100] on icon at bounding box center [601, 101] width 15 height 15
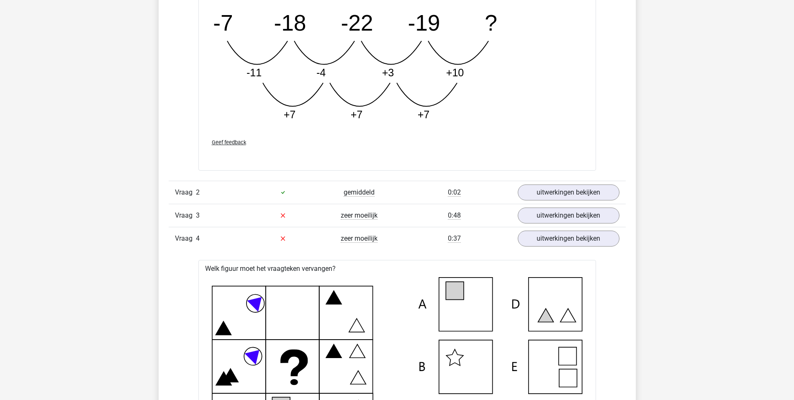
scroll to position [1382, 0]
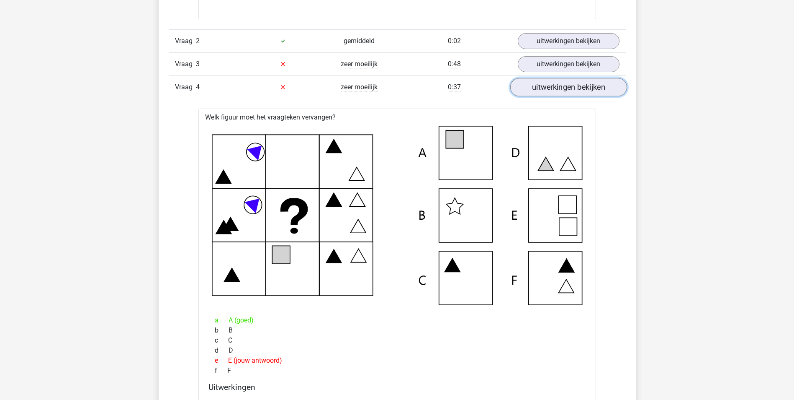
click at [553, 85] on link "uitwerkingen bekijken" at bounding box center [568, 87] width 117 height 18
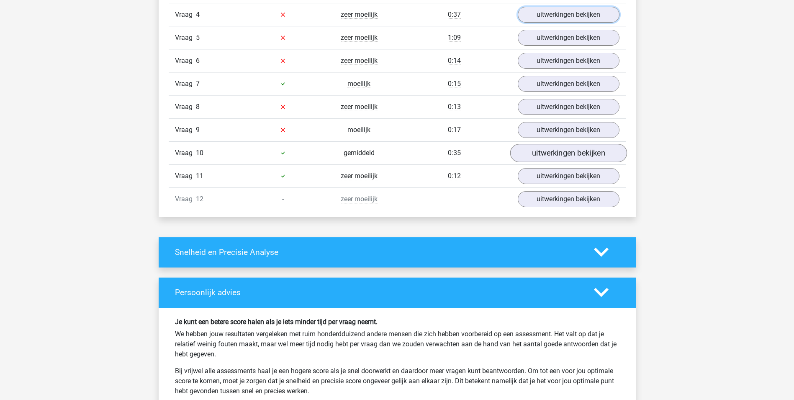
scroll to position [1550, 0]
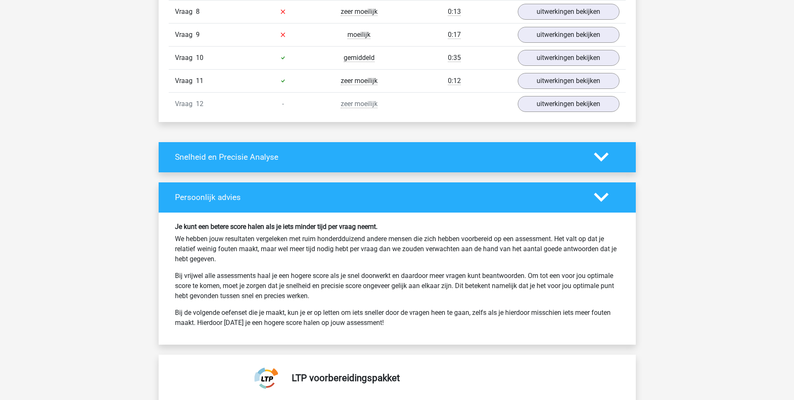
click at [604, 158] on polygon at bounding box center [601, 156] width 15 height 9
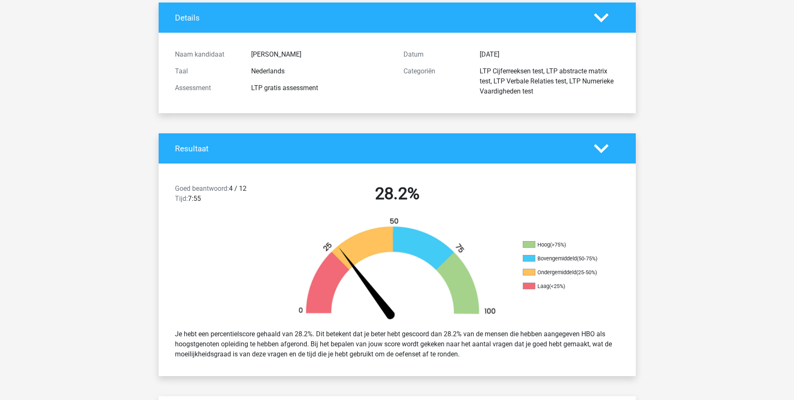
scroll to position [0, 0]
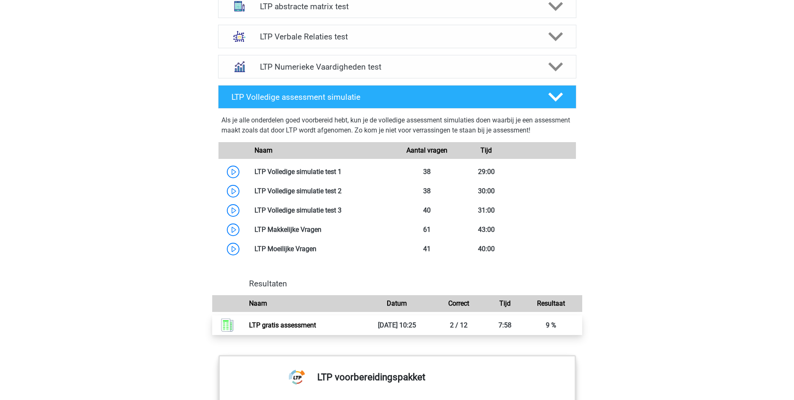
scroll to position [544, 0]
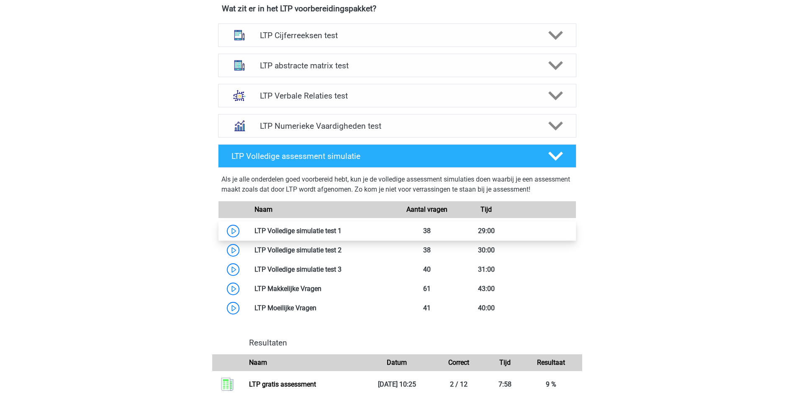
click at [342, 232] on link at bounding box center [342, 231] width 0 height 8
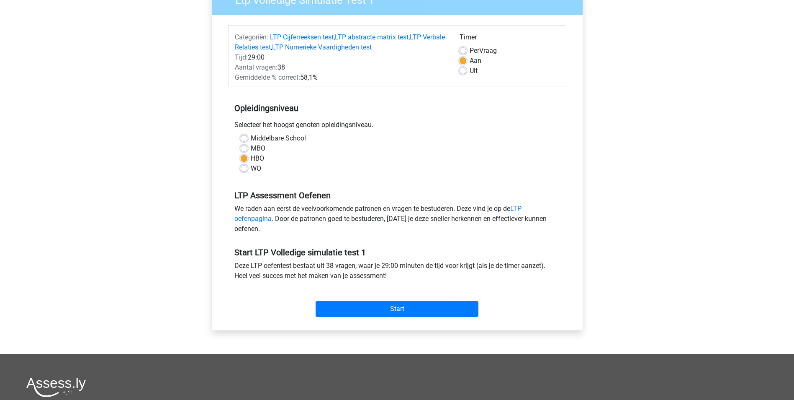
scroll to position [42, 0]
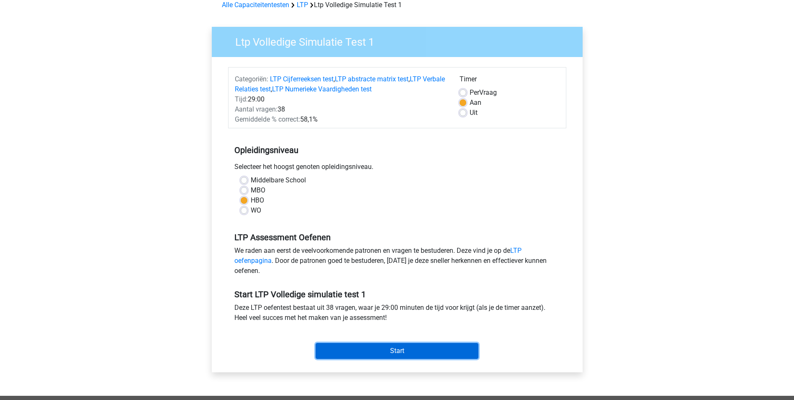
drag, startPoint x: 355, startPoint y: 346, endPoint x: 360, endPoint y: 345, distance: 5.1
click at [360, 345] on input "Start" at bounding box center [397, 351] width 163 height 16
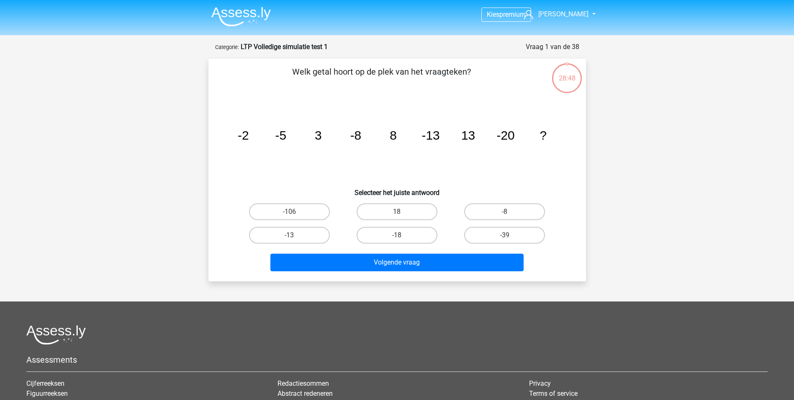
click at [244, 149] on icon "image/svg+xml -2 -5 3 -8 8 -13 13 -20 ?" at bounding box center [398, 139] width 338 height 85
click at [494, 235] on label "-39" at bounding box center [504, 235] width 81 height 17
click at [505, 235] on input "-39" at bounding box center [507, 237] width 5 height 5
radio input "true"
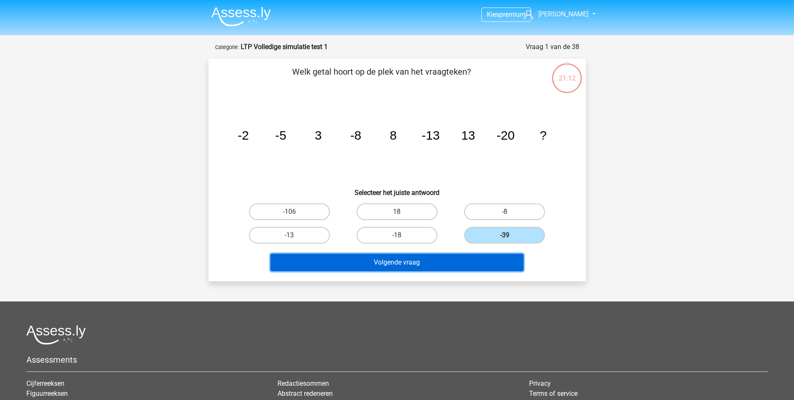
click at [415, 266] on button "Volgende vraag" at bounding box center [397, 262] width 253 height 18
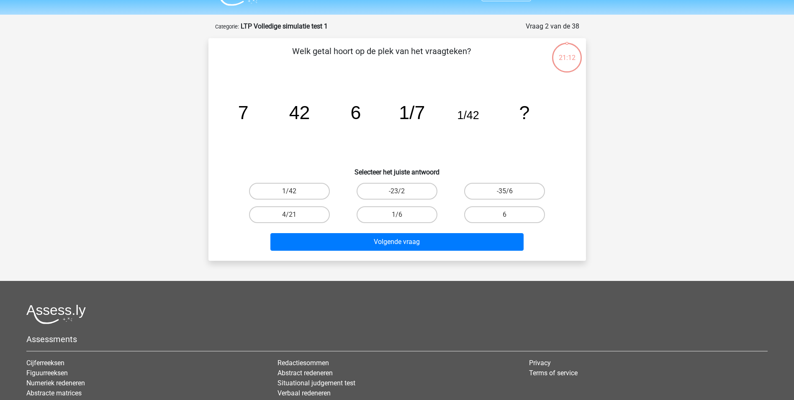
scroll to position [42, 0]
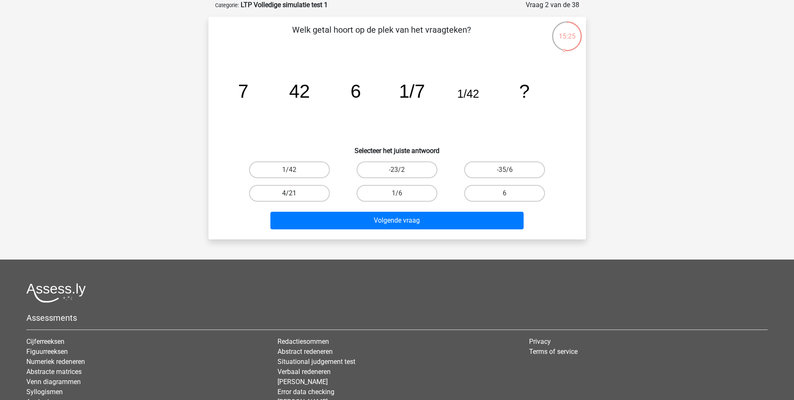
click at [284, 193] on label "4/21" at bounding box center [289, 193] width 81 height 17
click at [289, 193] on input "4/21" at bounding box center [291, 195] width 5 height 5
radio input "true"
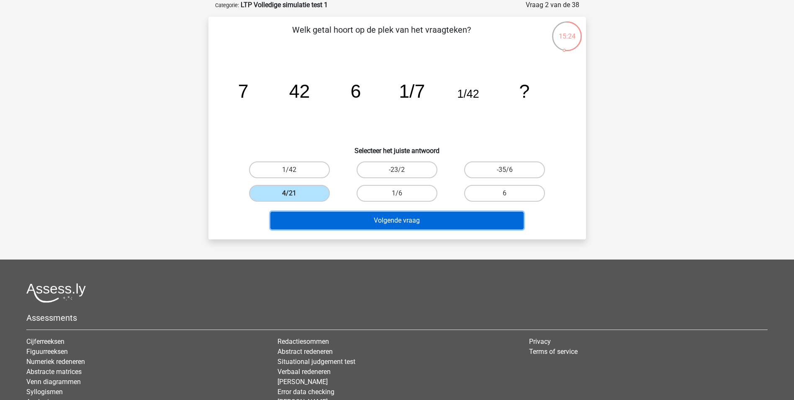
click at [359, 216] on button "Volgende vraag" at bounding box center [397, 220] width 253 height 18
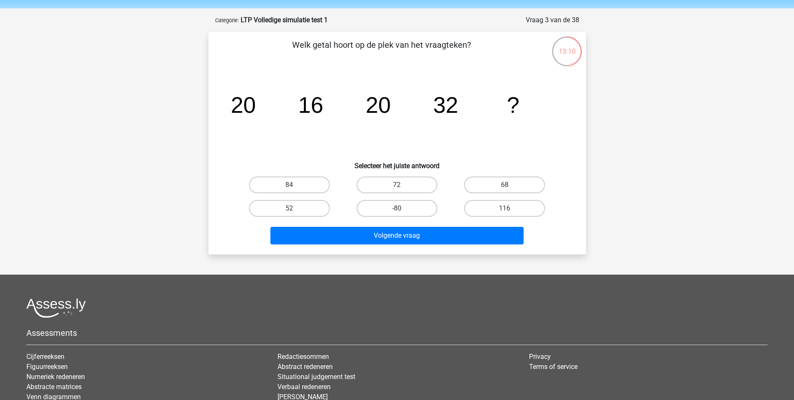
scroll to position [0, 0]
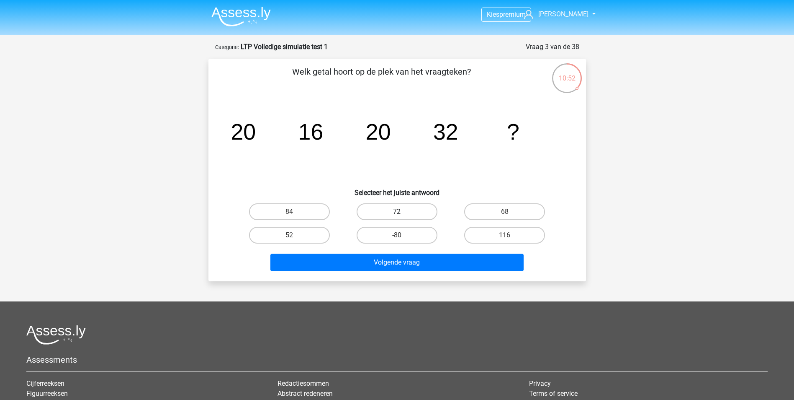
click at [399, 206] on label "72" at bounding box center [397, 211] width 81 height 17
click at [399, 211] on input "72" at bounding box center [399, 213] width 5 height 5
radio input "true"
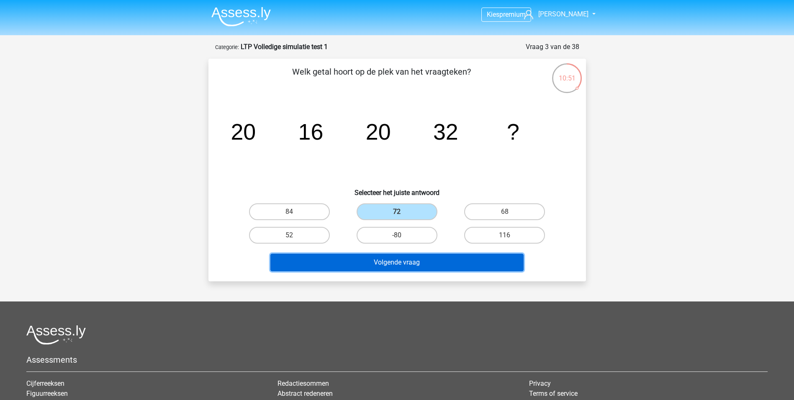
click at [401, 256] on button "Volgende vraag" at bounding box center [397, 262] width 253 height 18
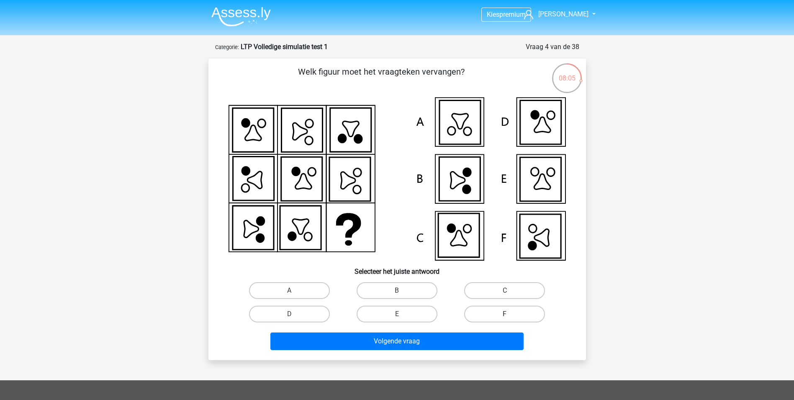
click at [498, 314] on label "F" at bounding box center [504, 313] width 81 height 17
click at [505, 314] on input "F" at bounding box center [507, 316] width 5 height 5
radio input "true"
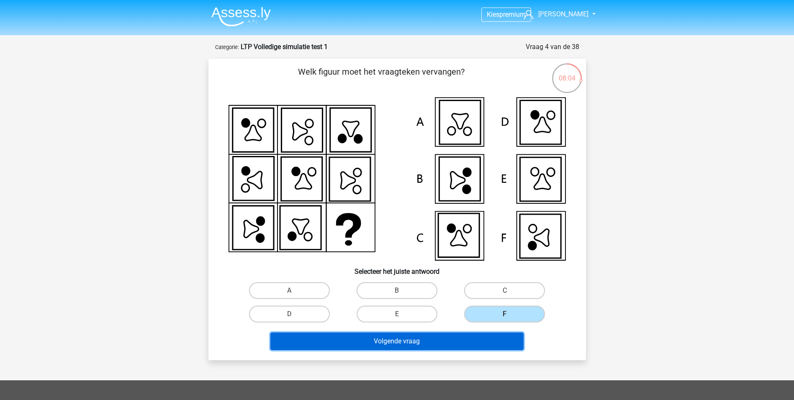
click at [453, 340] on button "Volgende vraag" at bounding box center [397, 341] width 253 height 18
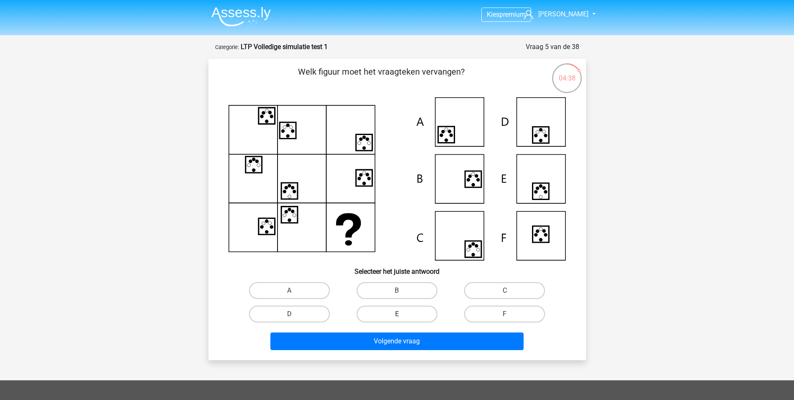
click at [407, 308] on label "E" at bounding box center [397, 313] width 81 height 17
click at [402, 314] on input "E" at bounding box center [399, 316] width 5 height 5
radio input "true"
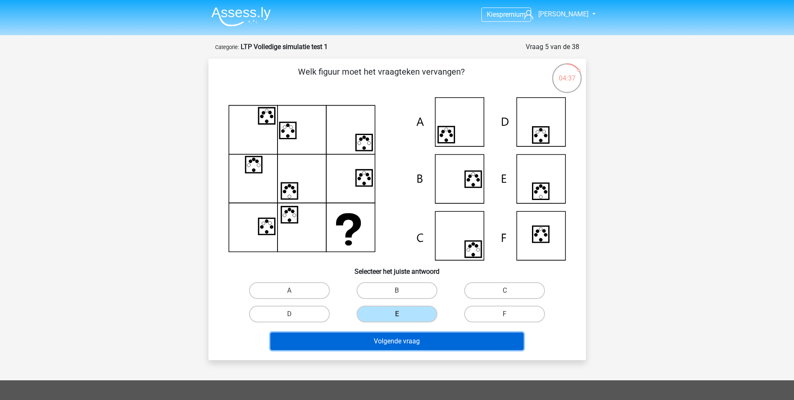
click at [394, 337] on button "Volgende vraag" at bounding box center [397, 341] width 253 height 18
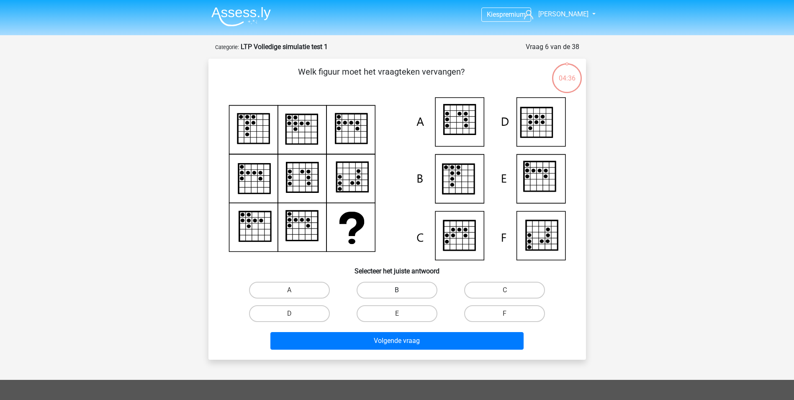
scroll to position [42, 0]
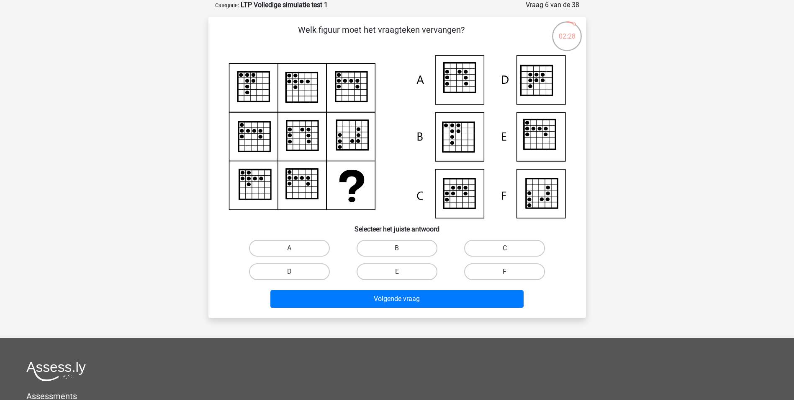
click at [469, 137] on icon at bounding box center [458, 137] width 31 height 30
click at [467, 139] on icon at bounding box center [458, 137] width 31 height 30
click at [407, 249] on label "B" at bounding box center [397, 248] width 81 height 17
click at [402, 249] on input "B" at bounding box center [399, 250] width 5 height 5
radio input "true"
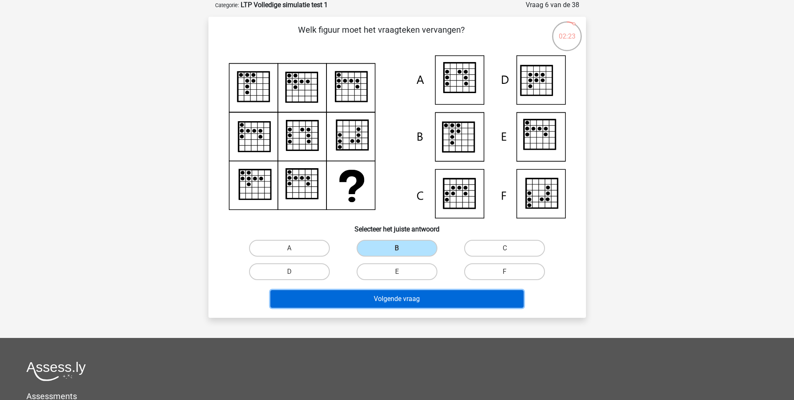
click at [407, 301] on button "Volgende vraag" at bounding box center [397, 299] width 253 height 18
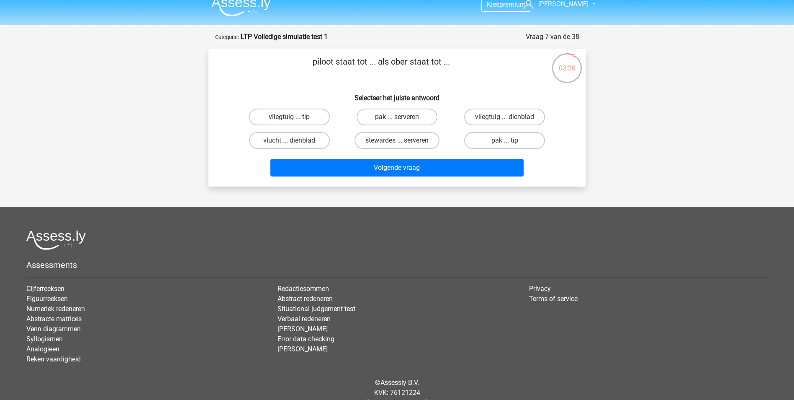
scroll to position [0, 0]
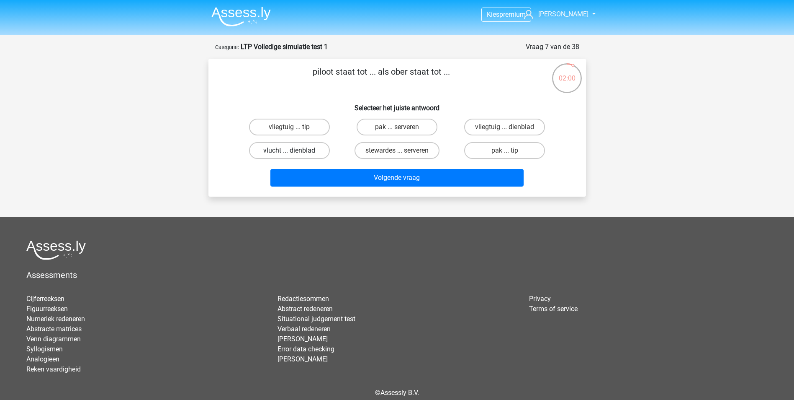
click at [321, 152] on label "vlucht ... dienblad" at bounding box center [289, 150] width 81 height 17
click at [295, 152] on input "vlucht ... dienblad" at bounding box center [291, 152] width 5 height 5
radio input "true"
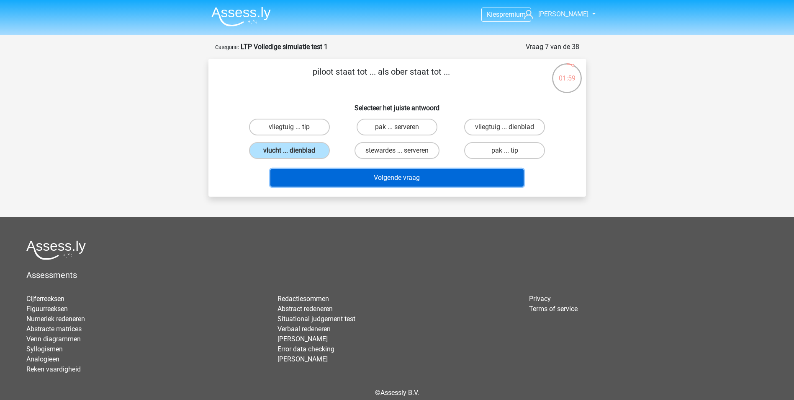
click at [383, 180] on button "Volgende vraag" at bounding box center [397, 178] width 253 height 18
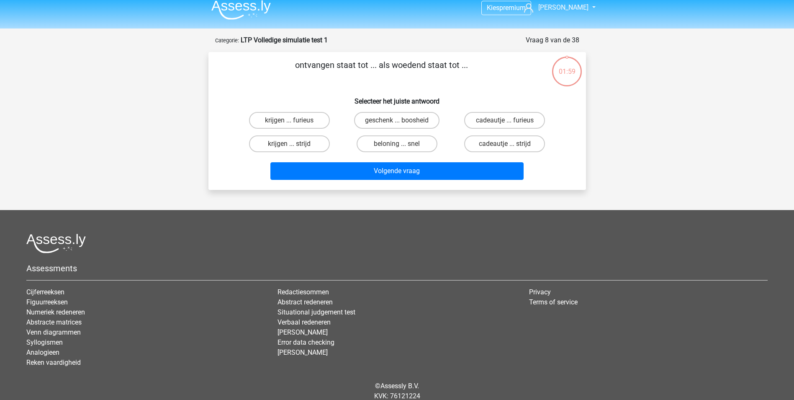
scroll to position [38, 0]
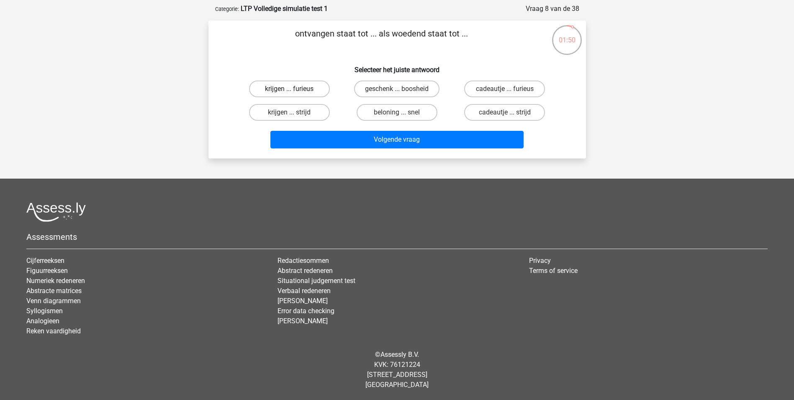
click at [309, 87] on label "krijgen ... furieus" at bounding box center [289, 88] width 81 height 17
click at [295, 89] on input "krijgen ... furieus" at bounding box center [291, 91] width 5 height 5
radio input "true"
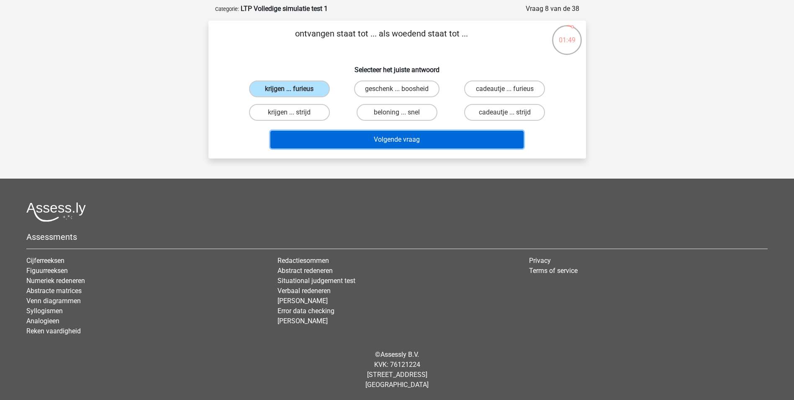
click at [397, 142] on button "Volgende vraag" at bounding box center [397, 140] width 253 height 18
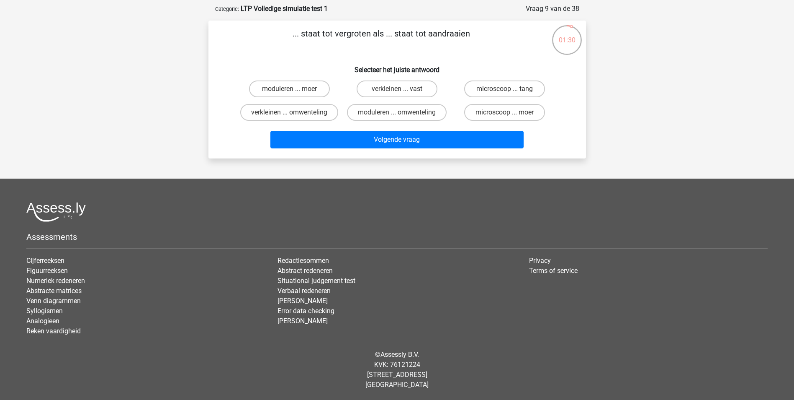
click at [506, 90] on input "microscoop ... tang" at bounding box center [507, 91] width 5 height 5
radio input "true"
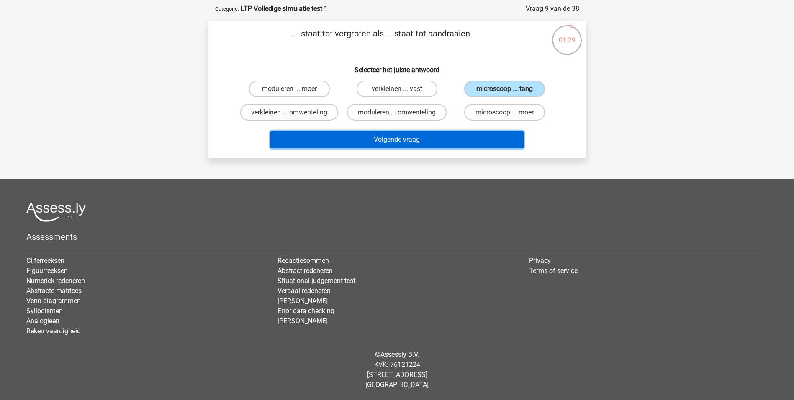
click at [449, 135] on button "Volgende vraag" at bounding box center [397, 140] width 253 height 18
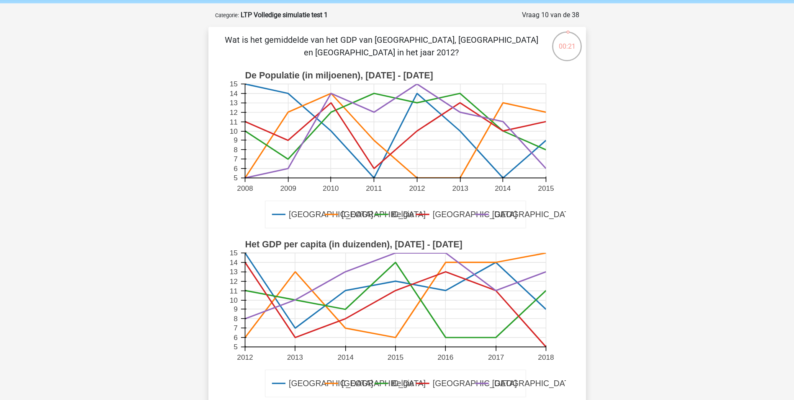
scroll to position [42, 0]
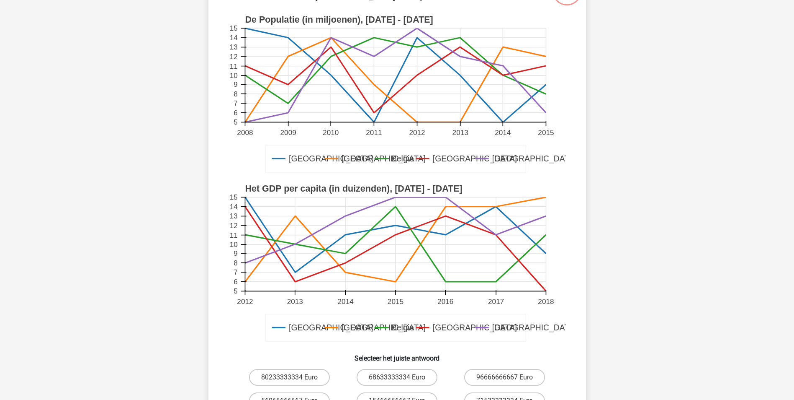
scroll to position [126, 0]
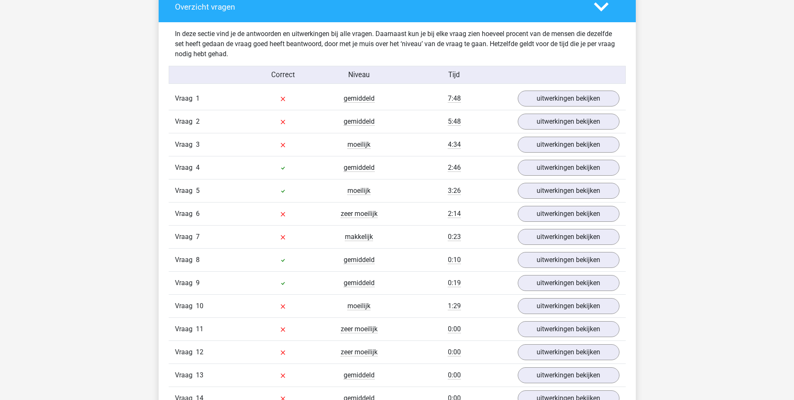
scroll to position [879, 0]
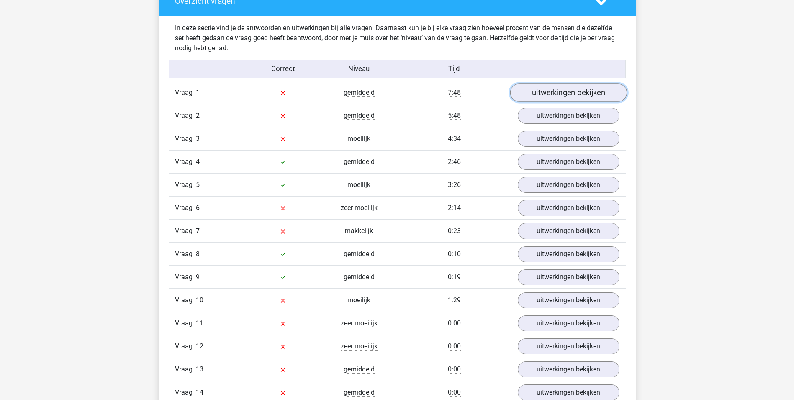
click at [542, 92] on link "uitwerkingen bekijken" at bounding box center [568, 92] width 117 height 18
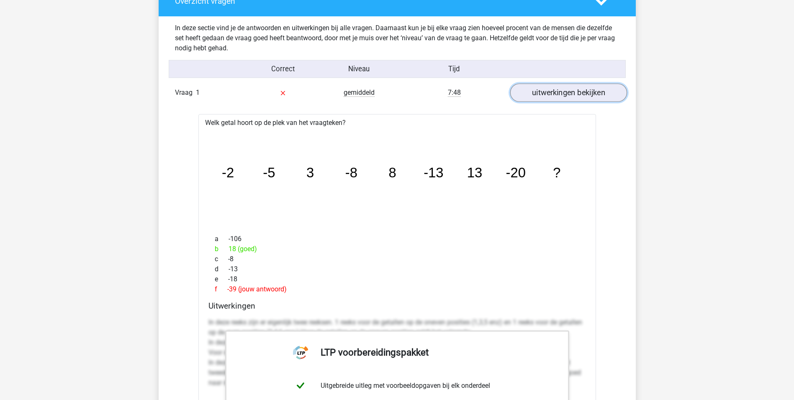
click at [545, 93] on link "uitwerkingen bekijken" at bounding box center [568, 92] width 117 height 18
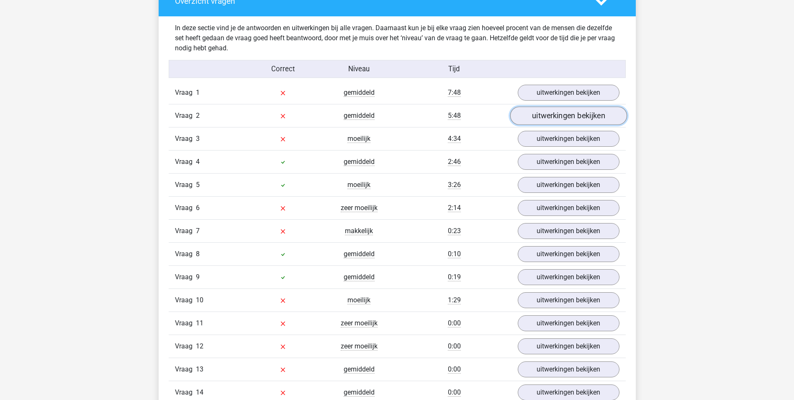
click at [550, 116] on link "uitwerkingen bekijken" at bounding box center [568, 115] width 117 height 18
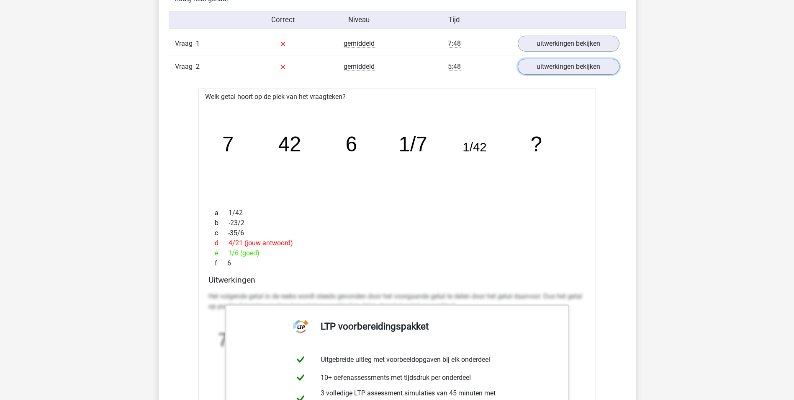
scroll to position [921, 0]
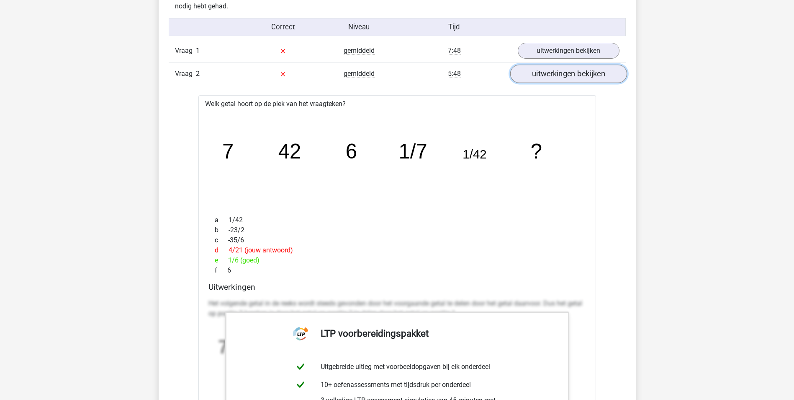
click at [556, 74] on link "uitwerkingen bekijken" at bounding box center [568, 73] width 117 height 18
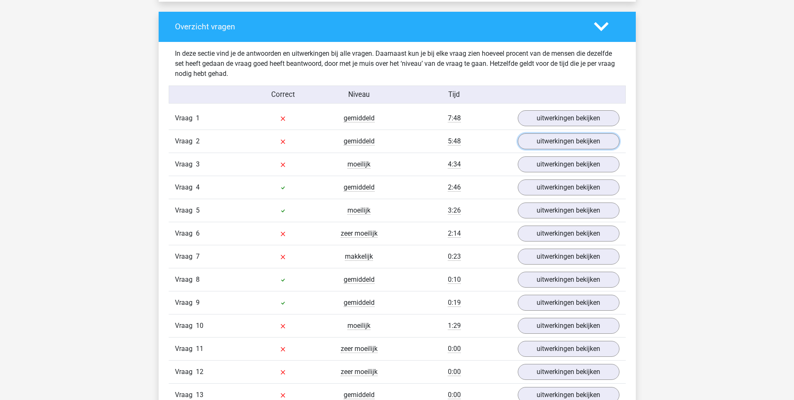
scroll to position [838, 0]
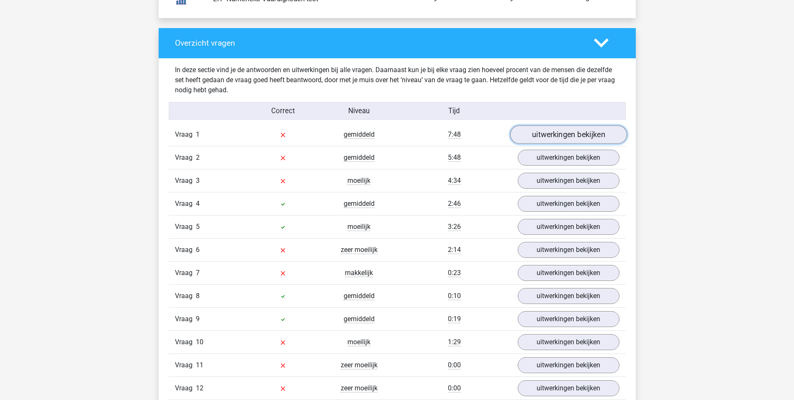
click at [539, 132] on link "uitwerkingen bekijken" at bounding box center [568, 134] width 117 height 18
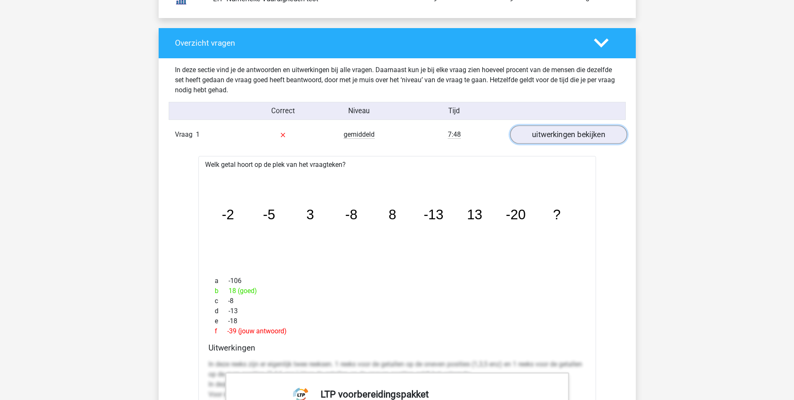
click at [557, 135] on link "uitwerkingen bekijken" at bounding box center [568, 134] width 117 height 18
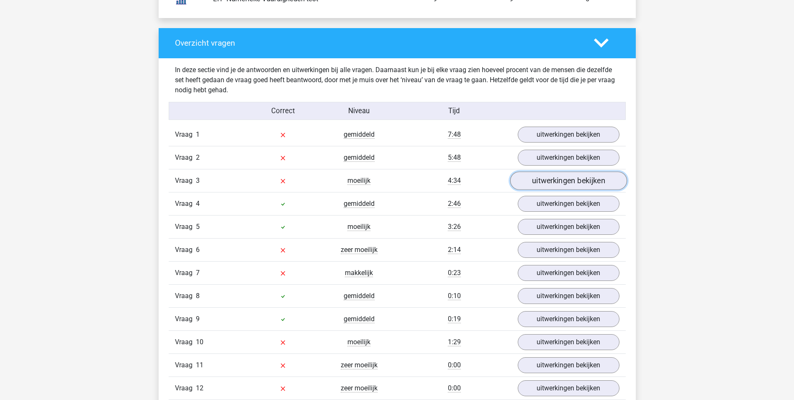
click at [551, 182] on link "uitwerkingen bekijken" at bounding box center [568, 180] width 117 height 18
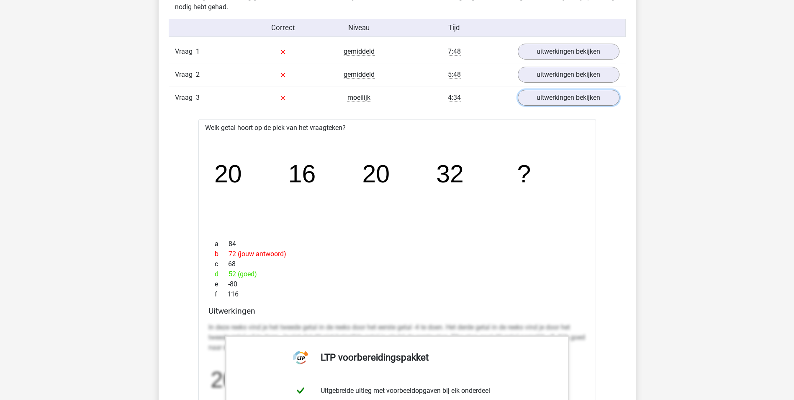
scroll to position [796, 0]
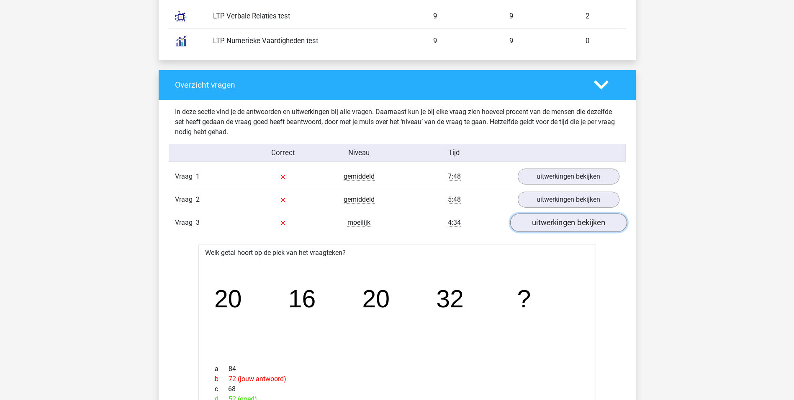
click at [557, 225] on link "uitwerkingen bekijken" at bounding box center [568, 222] width 117 height 18
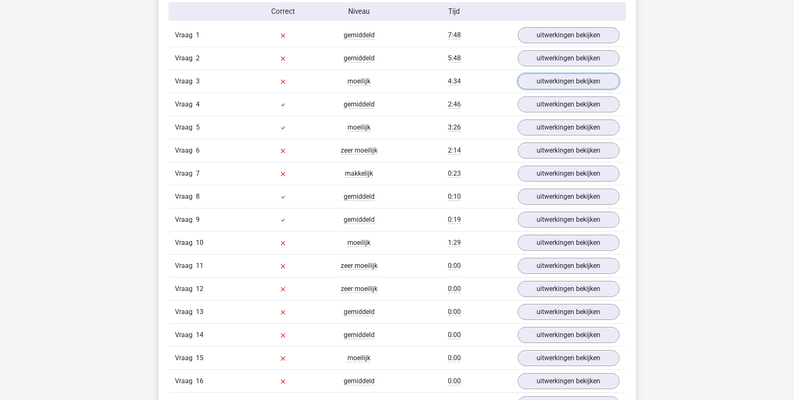
scroll to position [921, 0]
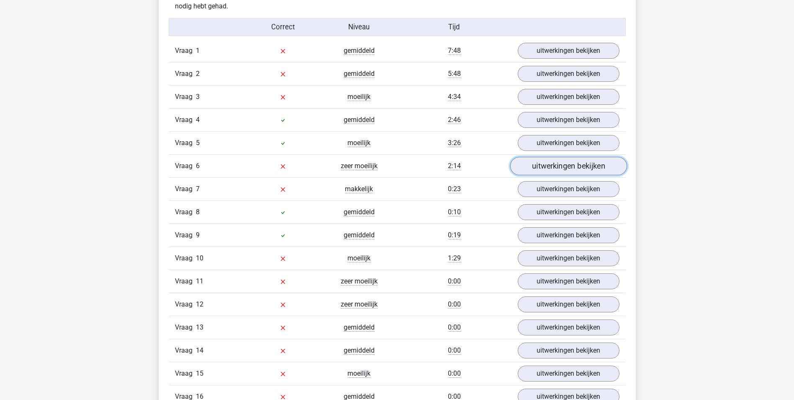
click at [531, 168] on link "uitwerkingen bekijken" at bounding box center [568, 166] width 117 height 18
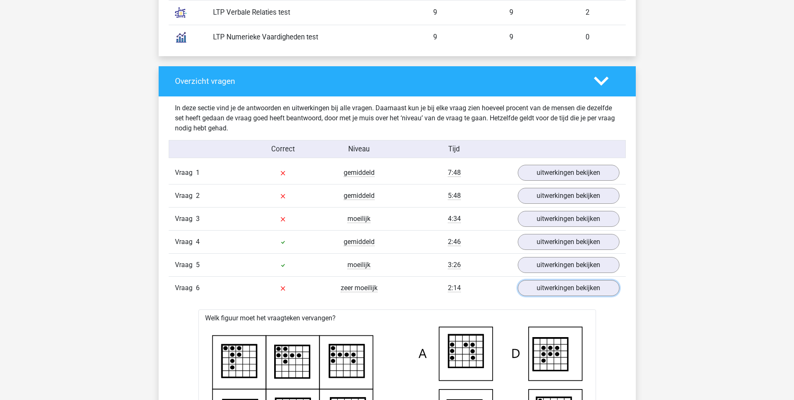
scroll to position [796, 0]
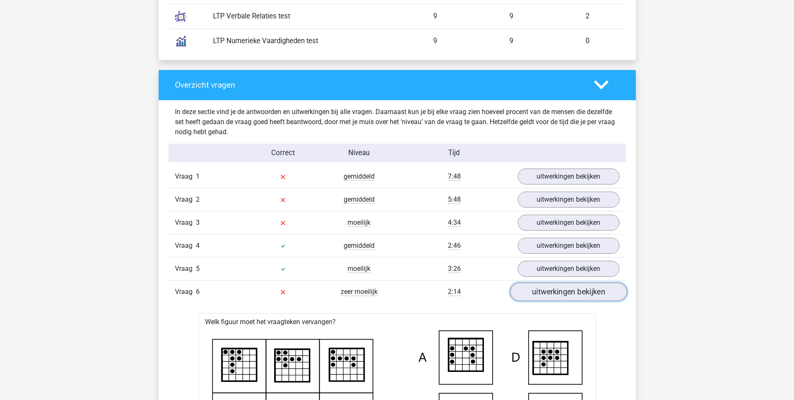
click at [553, 294] on link "uitwerkingen bekijken" at bounding box center [568, 291] width 117 height 18
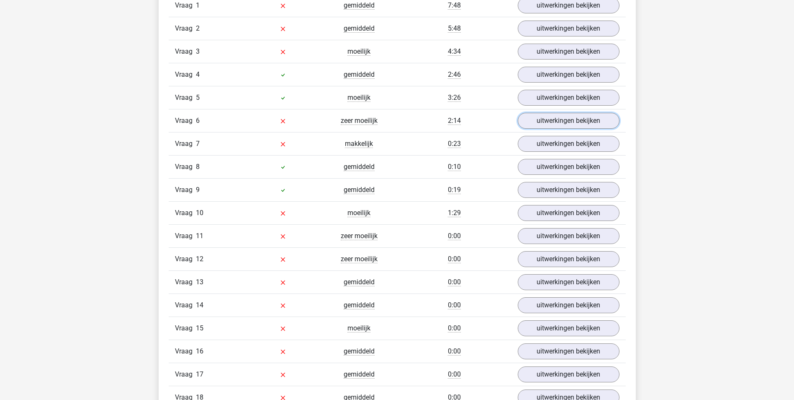
scroll to position [963, 0]
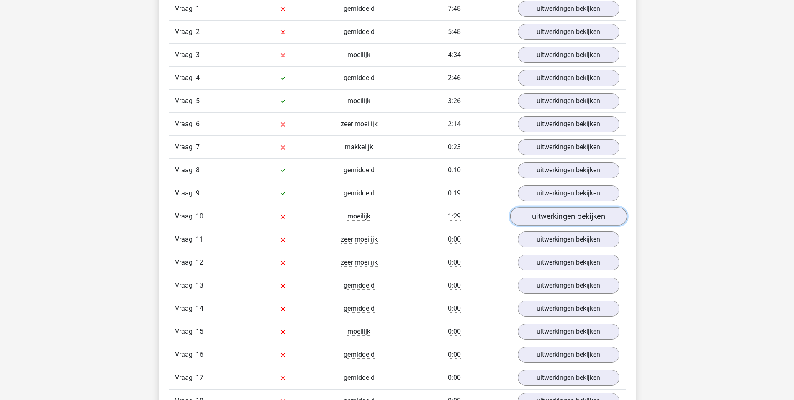
click at [552, 215] on link "uitwerkingen bekijken" at bounding box center [568, 216] width 117 height 18
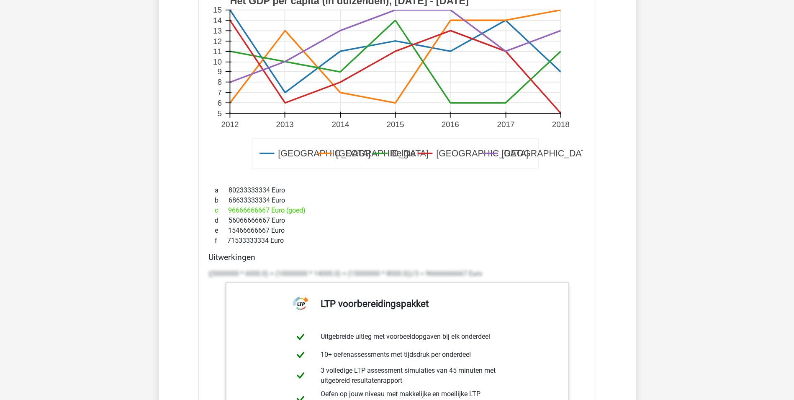
scroll to position [1424, 0]
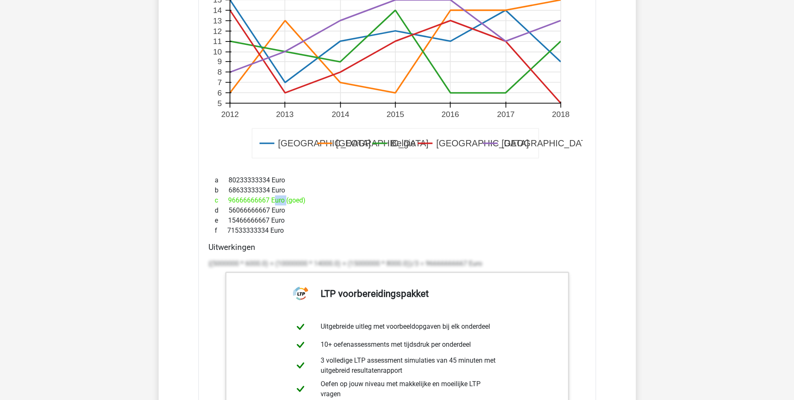
drag, startPoint x: 229, startPoint y: 202, endPoint x: 281, endPoint y: 198, distance: 52.5
click at [281, 198] on div "c 96666666667 Euro (goed)" at bounding box center [398, 200] width 378 height 10
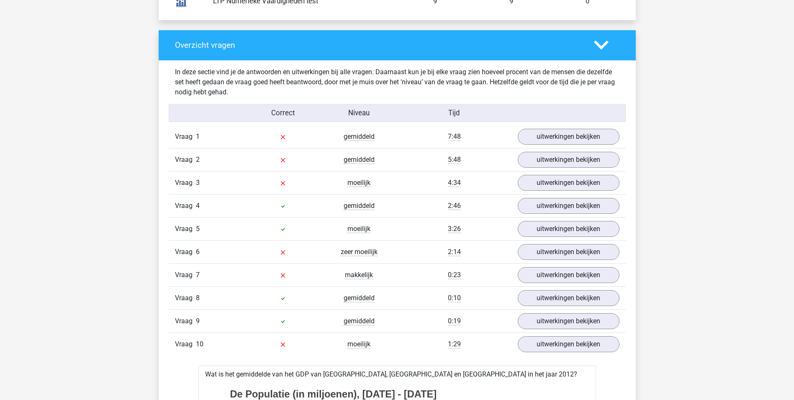
scroll to position [838, 0]
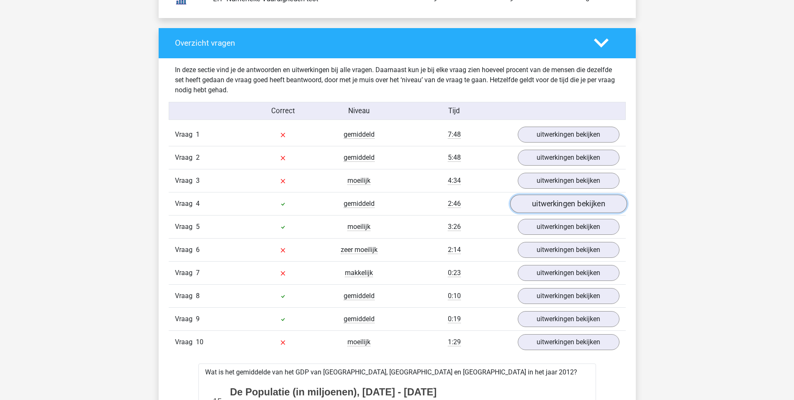
click at [526, 201] on link "uitwerkingen bekijken" at bounding box center [568, 203] width 117 height 18
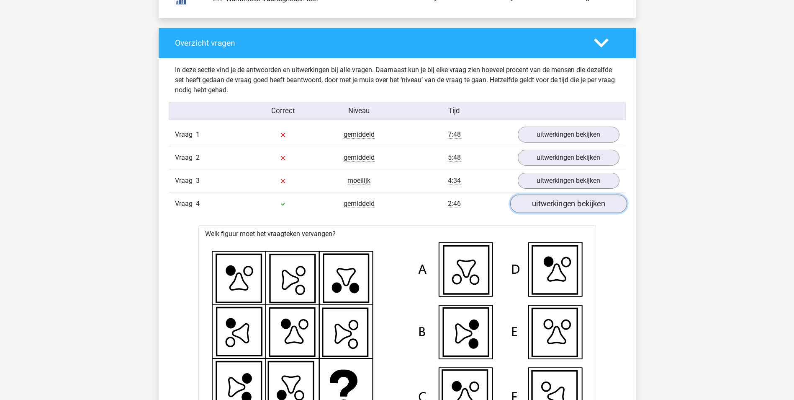
click at [551, 208] on link "uitwerkingen bekijken" at bounding box center [568, 203] width 117 height 18
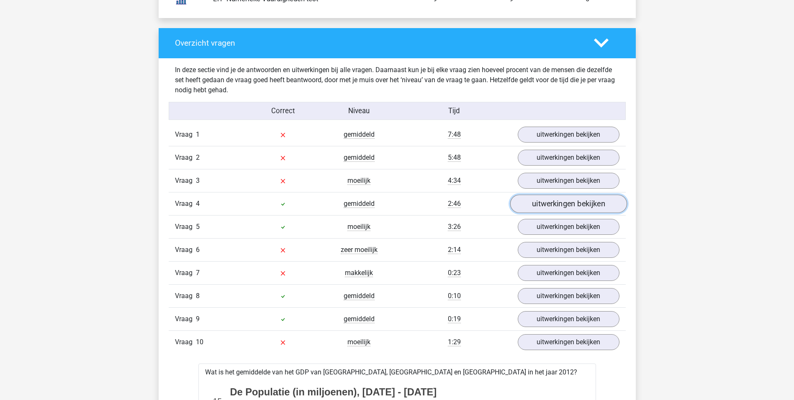
click at [547, 204] on link "uitwerkingen bekijken" at bounding box center [568, 203] width 117 height 18
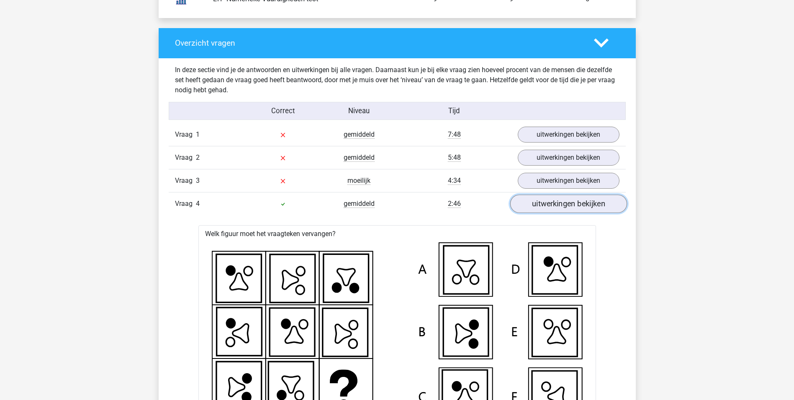
click at [547, 204] on link "uitwerkingen bekijken" at bounding box center [568, 203] width 117 height 18
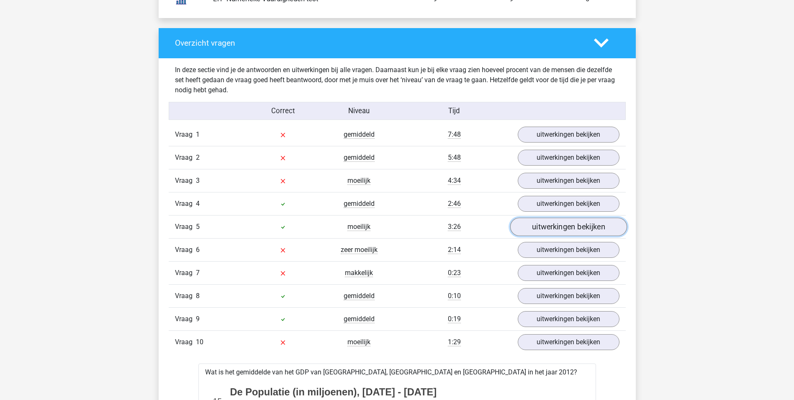
click at [544, 223] on link "uitwerkingen bekijken" at bounding box center [568, 226] width 117 height 18
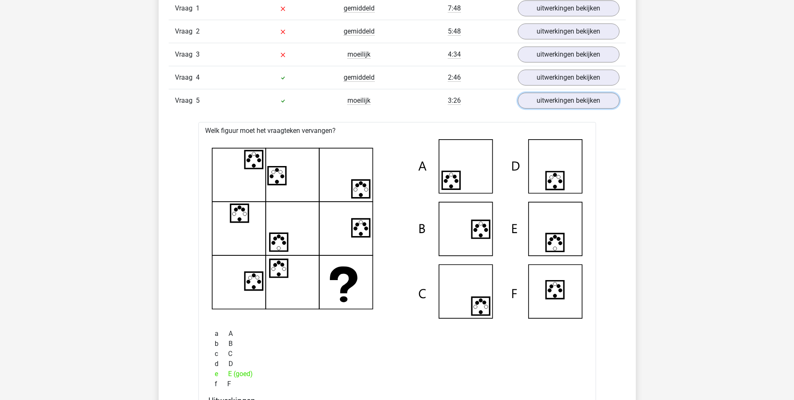
scroll to position [1005, 0]
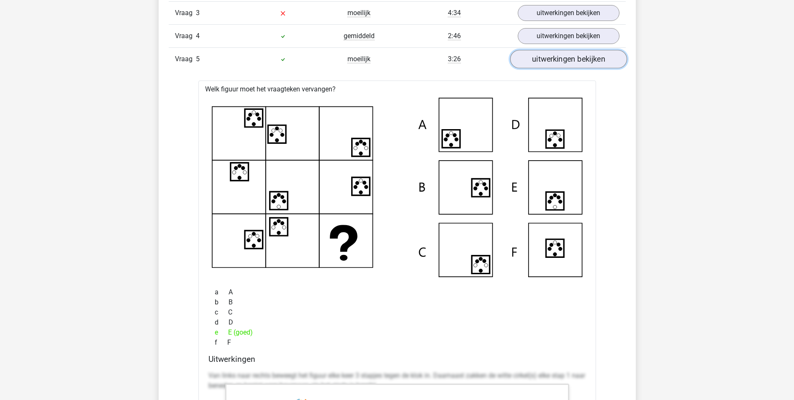
click at [539, 63] on link "uitwerkingen bekijken" at bounding box center [568, 59] width 117 height 18
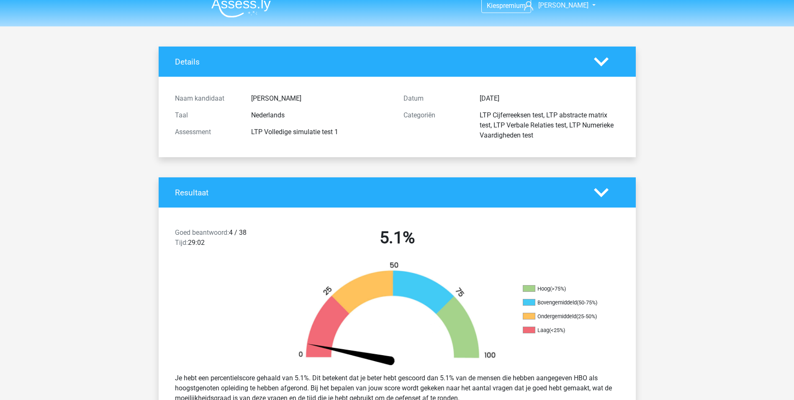
scroll to position [0, 0]
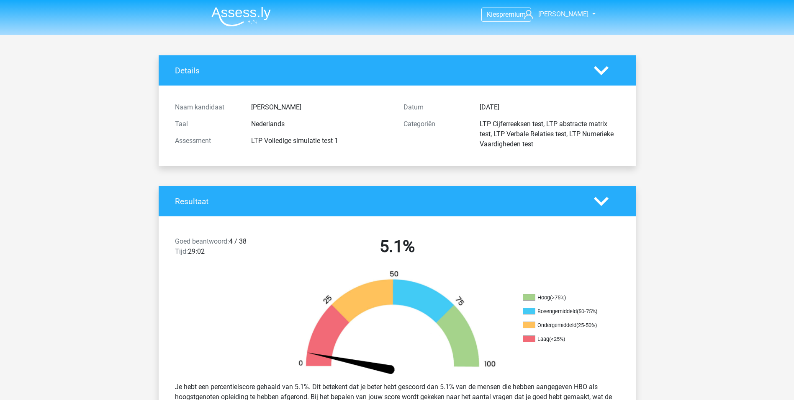
click at [596, 64] on icon at bounding box center [601, 70] width 15 height 15
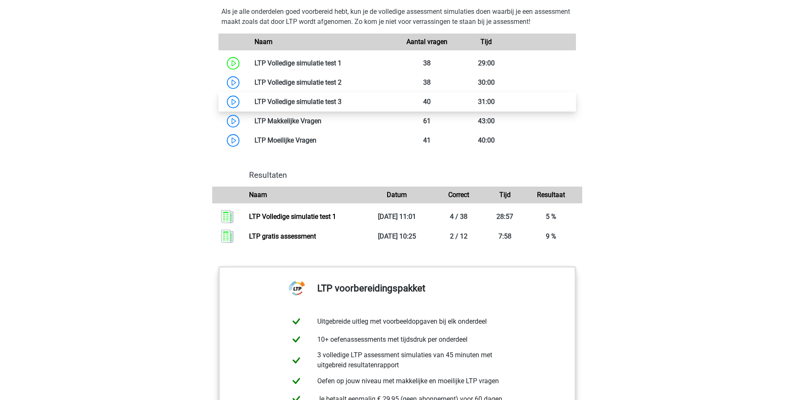
scroll to position [586, 0]
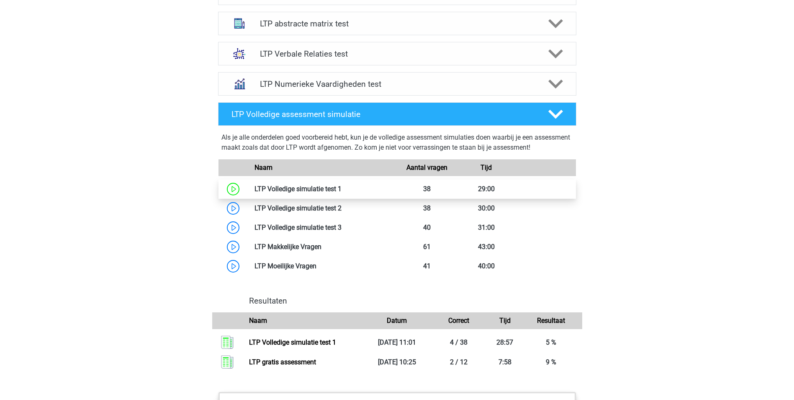
click at [342, 188] on link at bounding box center [342, 189] width 0 height 8
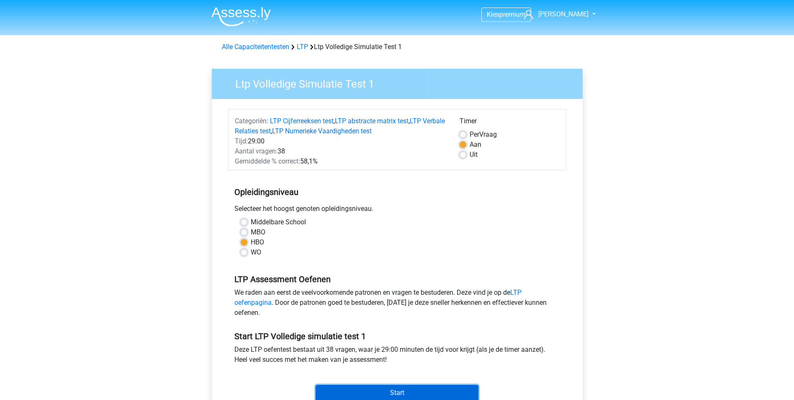
click at [376, 390] on input "Start" at bounding box center [397, 392] width 163 height 16
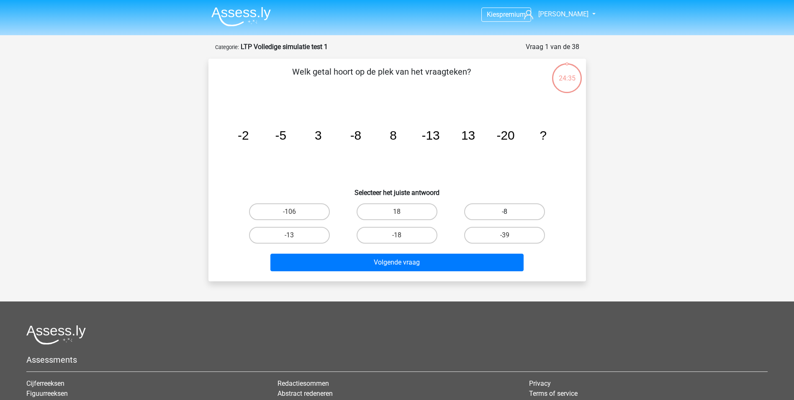
click at [485, 214] on label "-8" at bounding box center [504, 211] width 81 height 17
click at [505, 214] on input "-8" at bounding box center [507, 213] width 5 height 5
radio input "true"
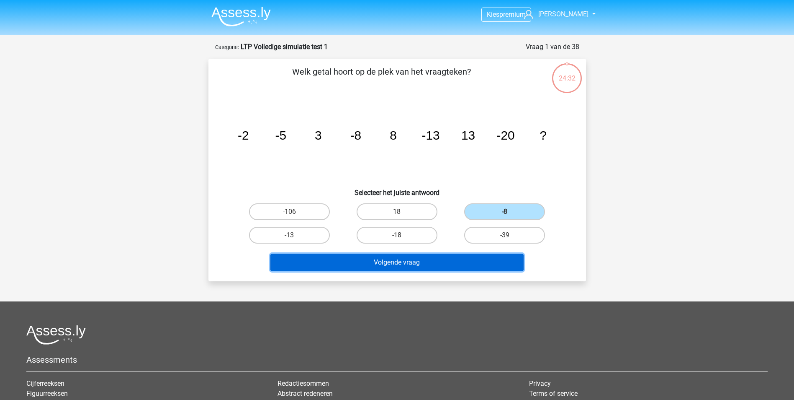
click at [423, 258] on button "Volgende vraag" at bounding box center [397, 262] width 253 height 18
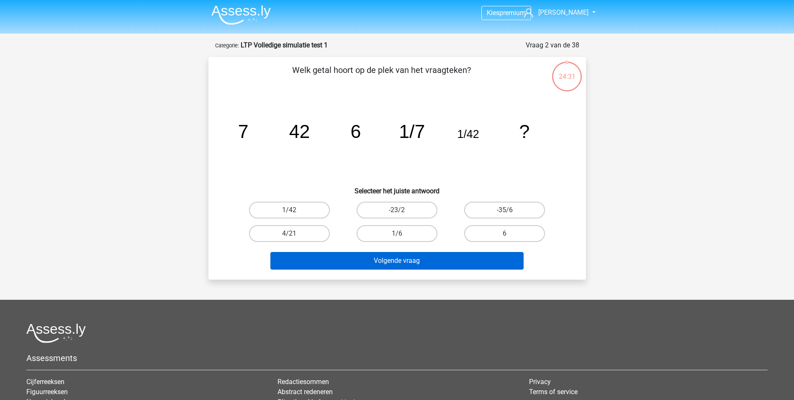
scroll to position [42, 0]
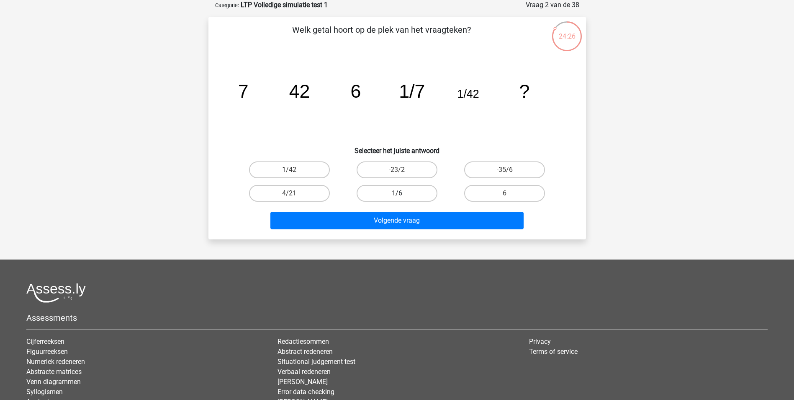
click at [392, 190] on label "1/6" at bounding box center [397, 193] width 81 height 17
click at [397, 193] on input "1/6" at bounding box center [399, 195] width 5 height 5
radio input "true"
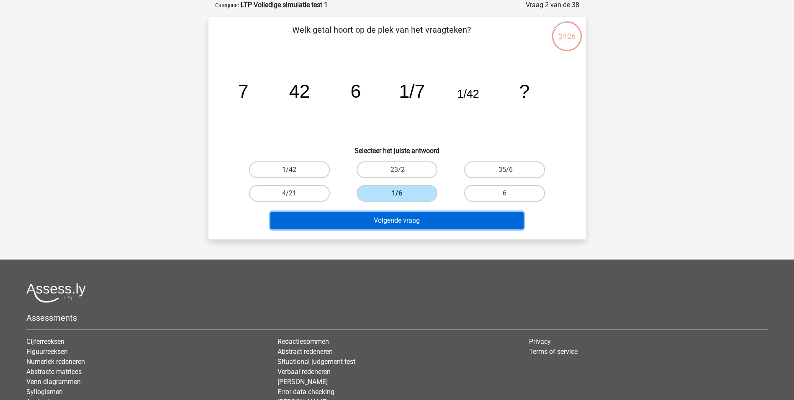
click at [374, 222] on button "Volgende vraag" at bounding box center [397, 220] width 253 height 18
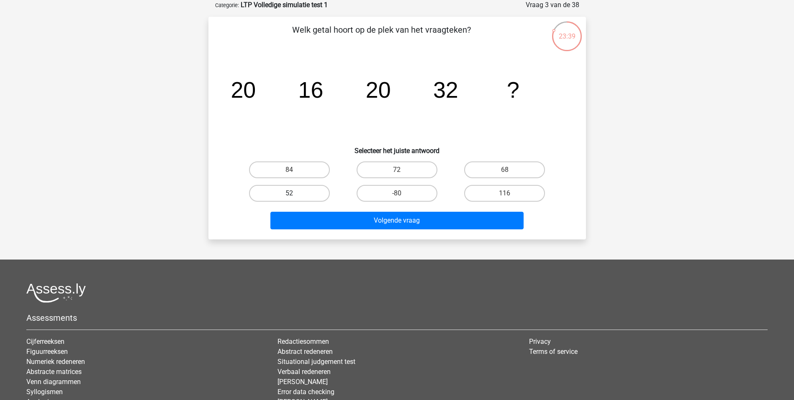
click at [280, 195] on label "52" at bounding box center [289, 193] width 81 height 17
click at [289, 195] on input "52" at bounding box center [291, 195] width 5 height 5
radio input "true"
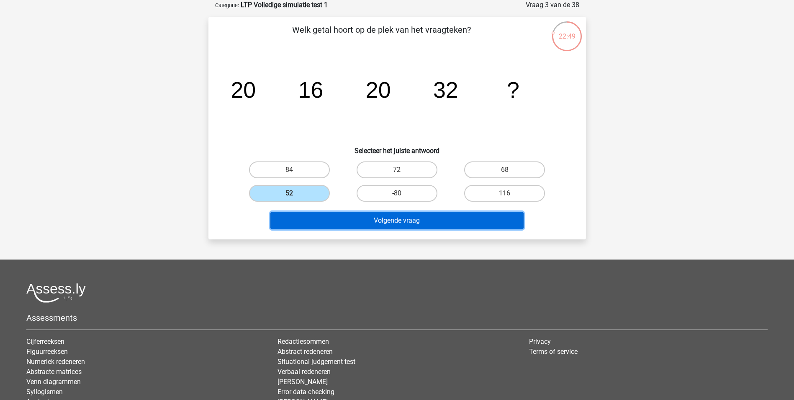
click at [425, 220] on button "Volgende vraag" at bounding box center [397, 220] width 253 height 18
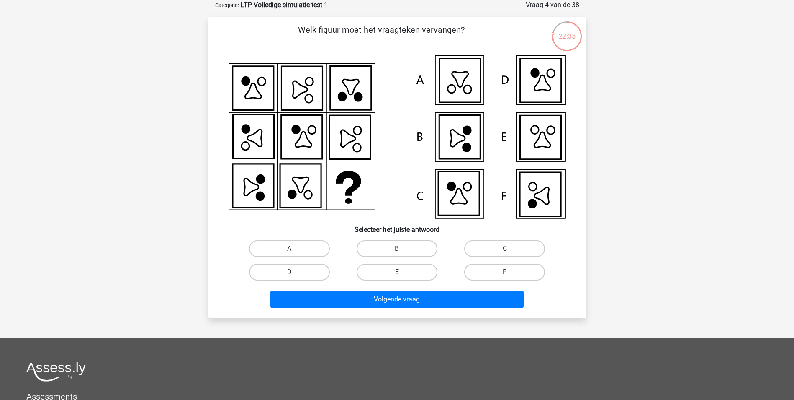
click at [546, 200] on icon at bounding box center [541, 195] width 15 height 17
click at [475, 270] on label "F" at bounding box center [504, 271] width 81 height 17
click at [505, 272] on input "F" at bounding box center [507, 274] width 5 height 5
radio input "true"
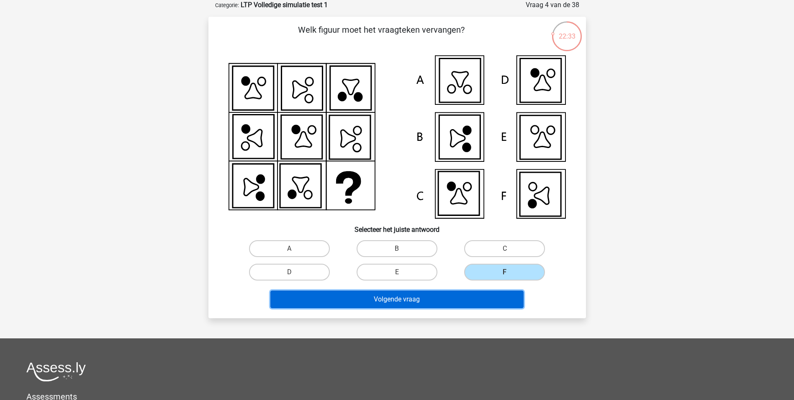
click at [439, 298] on button "Volgende vraag" at bounding box center [397, 299] width 253 height 18
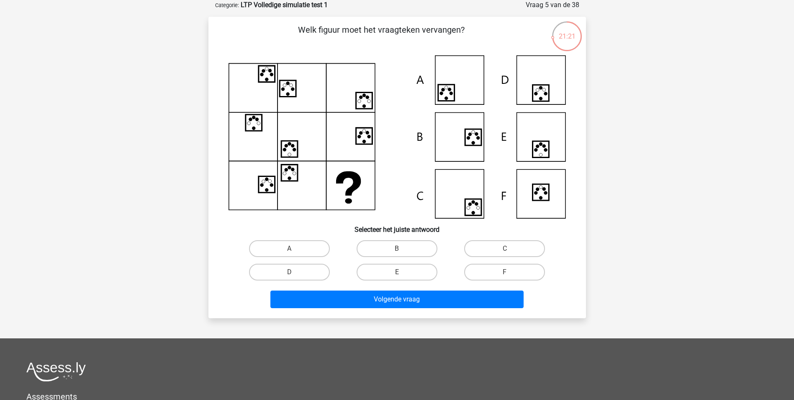
click at [545, 134] on icon at bounding box center [398, 136] width 338 height 163
click at [411, 275] on label "E" at bounding box center [397, 271] width 81 height 17
click at [402, 275] on input "E" at bounding box center [399, 274] width 5 height 5
radio input "true"
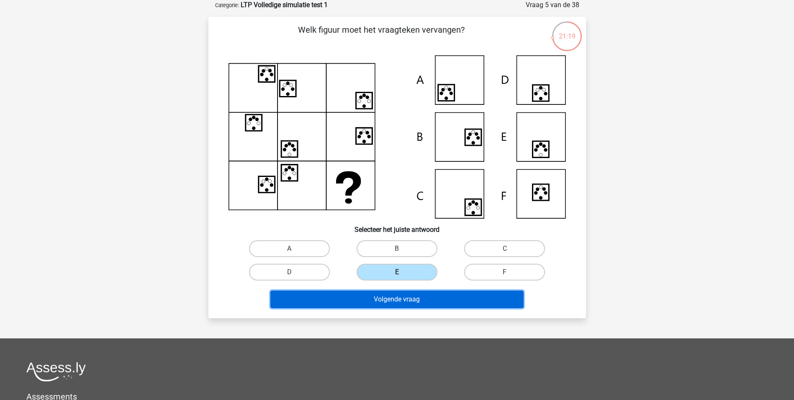
click at [396, 296] on button "Volgende vraag" at bounding box center [397, 299] width 253 height 18
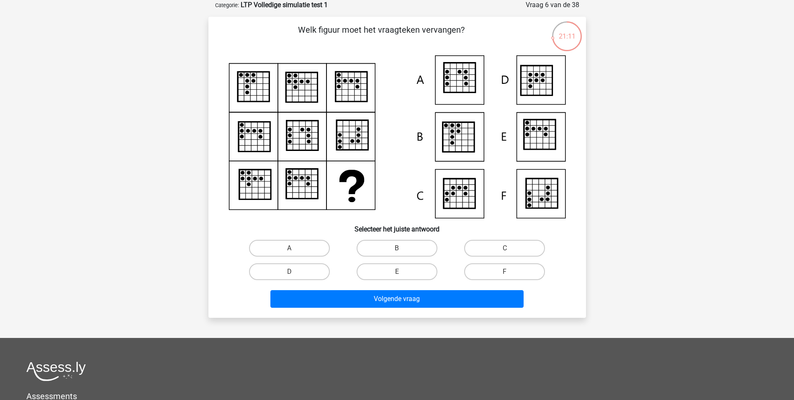
click at [457, 80] on icon at bounding box center [459, 78] width 31 height 30
click at [291, 250] on input "A" at bounding box center [291, 250] width 5 height 5
radio input "true"
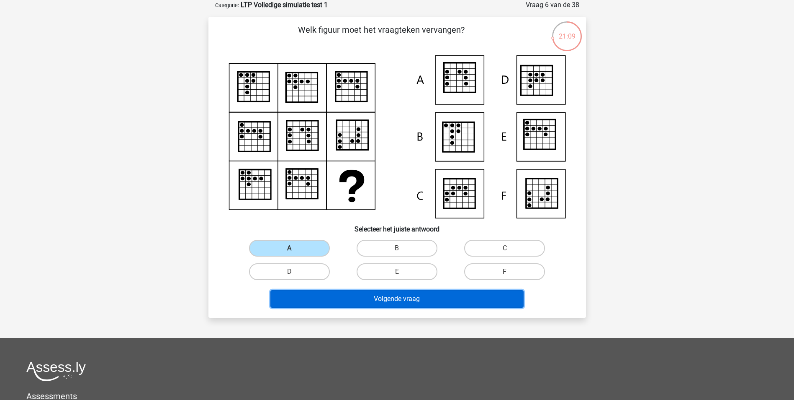
click at [353, 292] on button "Volgende vraag" at bounding box center [397, 299] width 253 height 18
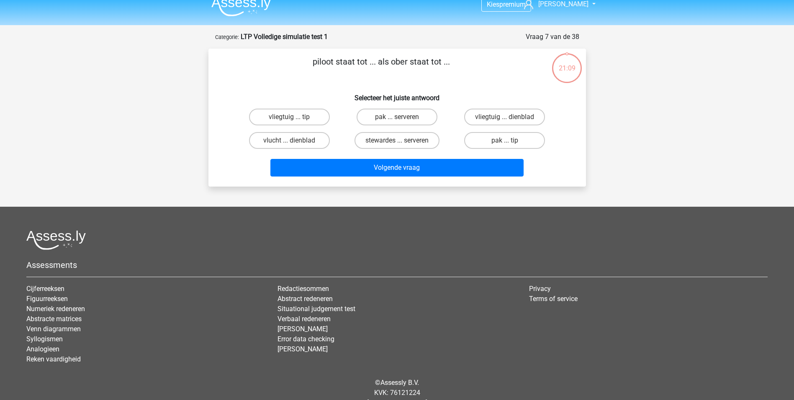
scroll to position [0, 0]
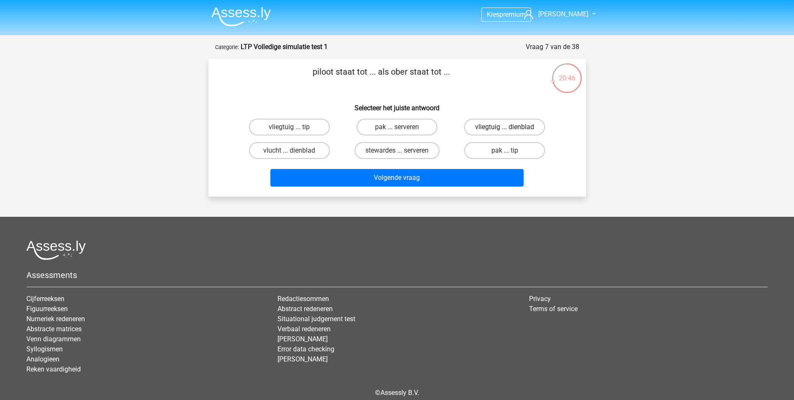
click at [521, 126] on label "vliegtuig ... dienblad" at bounding box center [504, 127] width 81 height 17
click at [511, 127] on input "vliegtuig ... dienblad" at bounding box center [507, 129] width 5 height 5
radio input "true"
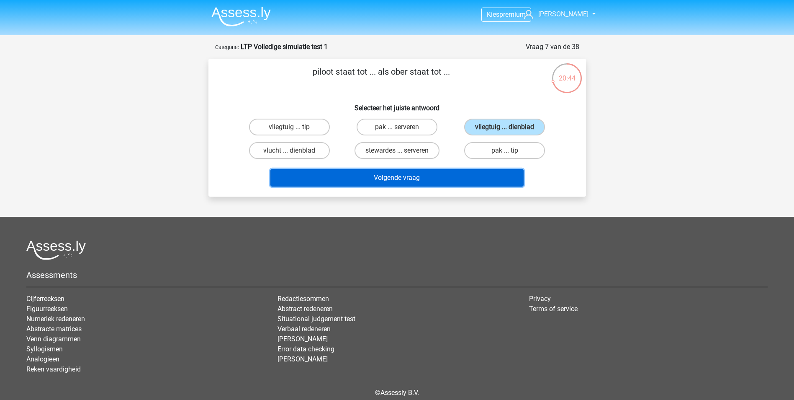
click at [401, 180] on button "Volgende vraag" at bounding box center [397, 178] width 253 height 18
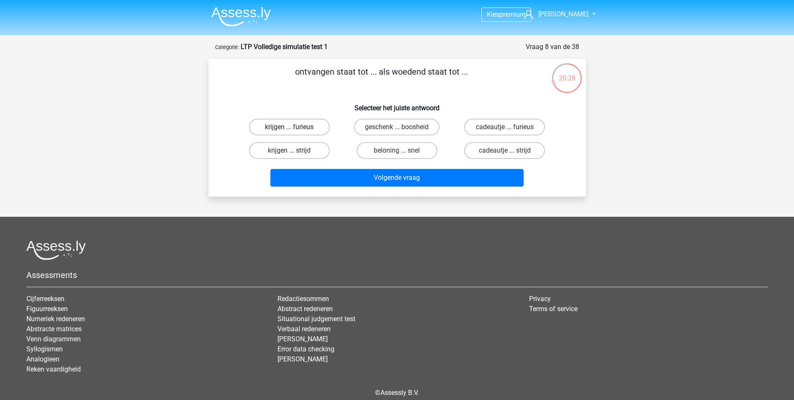
click at [309, 129] on label "krijgen ... furieus" at bounding box center [289, 127] width 81 height 17
click at [295, 129] on input "krijgen ... furieus" at bounding box center [291, 129] width 5 height 5
radio input "true"
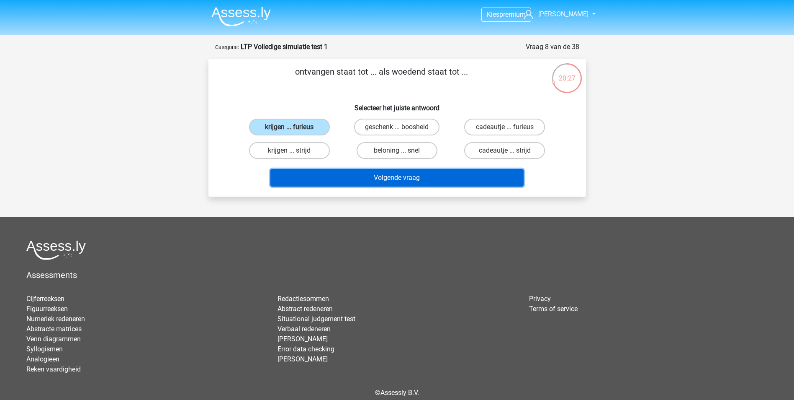
click at [376, 178] on button "Volgende vraag" at bounding box center [397, 178] width 253 height 18
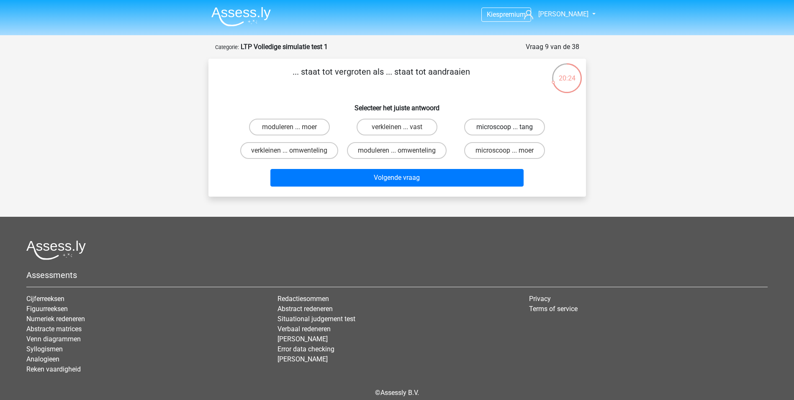
click at [492, 125] on label "microscoop ... tang" at bounding box center [504, 127] width 81 height 17
click at [505, 127] on input "microscoop ... tang" at bounding box center [507, 129] width 5 height 5
radio input "true"
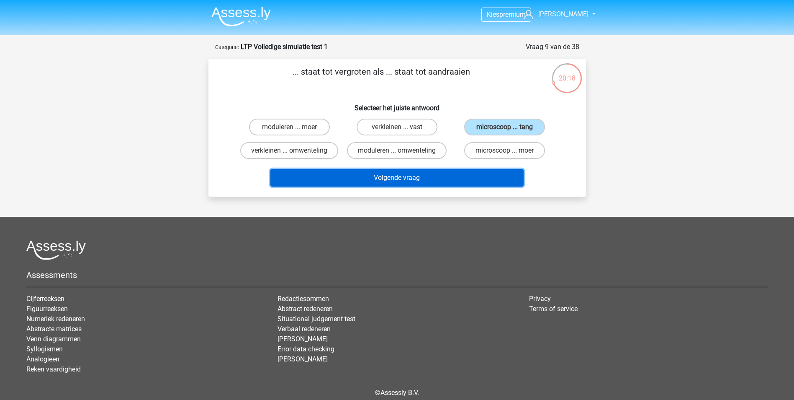
click at [405, 179] on button "Volgende vraag" at bounding box center [397, 178] width 253 height 18
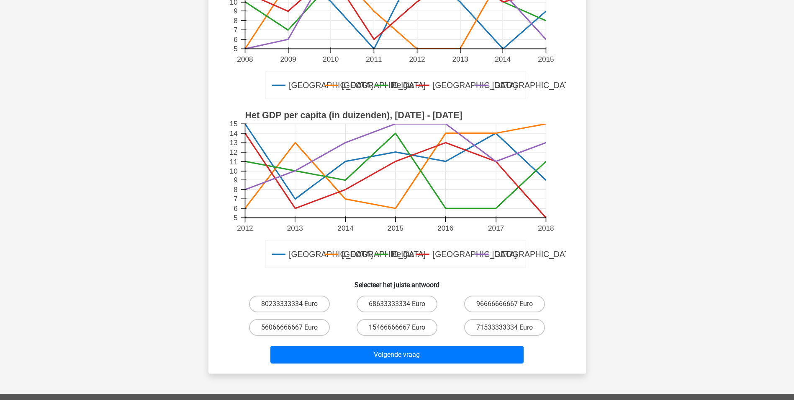
scroll to position [168, 0]
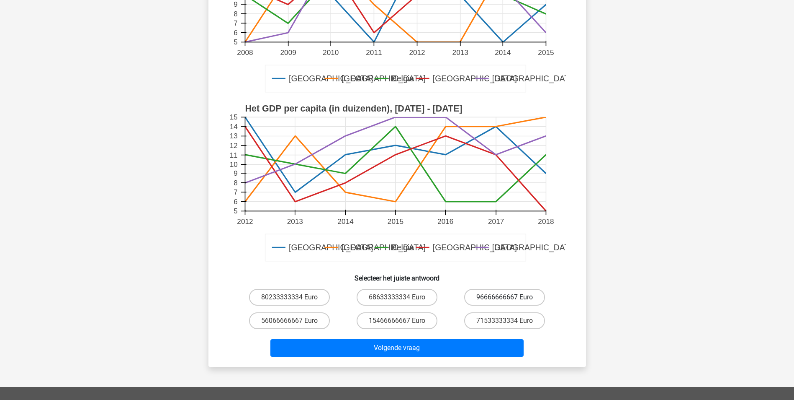
click at [495, 297] on label "96666666667 Euro" at bounding box center [504, 297] width 81 height 17
click at [505, 297] on input "96666666667 Euro" at bounding box center [507, 299] width 5 height 5
radio input "true"
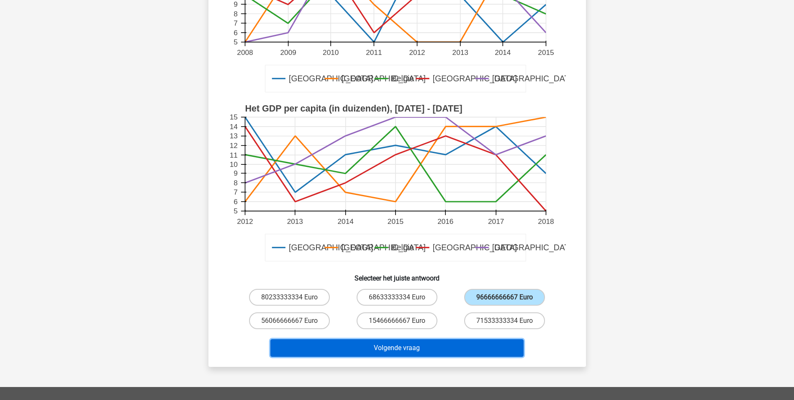
click at [397, 350] on button "Volgende vraag" at bounding box center [397, 348] width 253 height 18
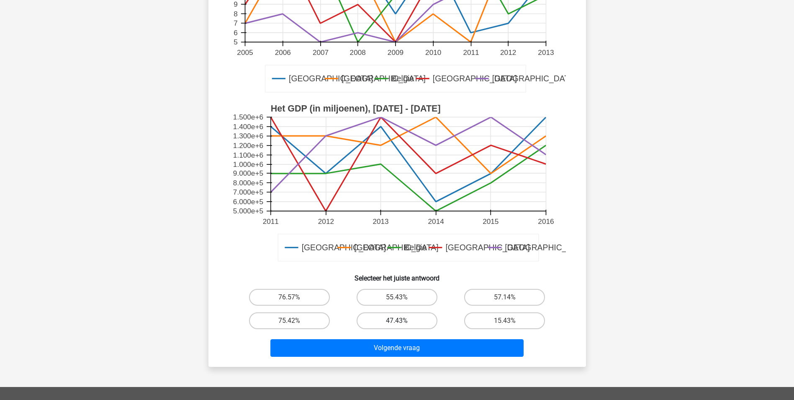
click at [381, 321] on label "47.43%" at bounding box center [397, 320] width 81 height 17
click at [397, 321] on input "47.43%" at bounding box center [399, 322] width 5 height 5
radio input "true"
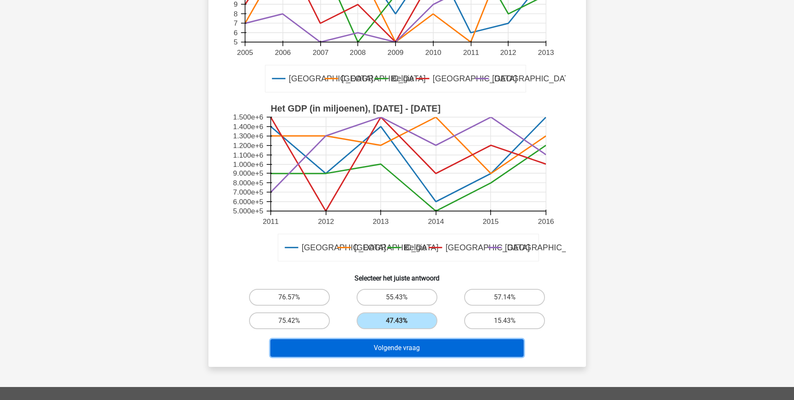
click at [364, 347] on button "Volgende vraag" at bounding box center [397, 348] width 253 height 18
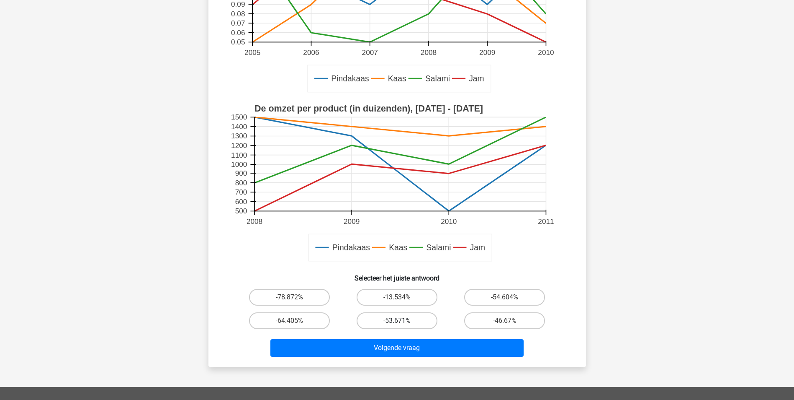
click at [416, 323] on label "-53.671%" at bounding box center [397, 320] width 81 height 17
click at [402, 323] on input "-53.671%" at bounding box center [399, 322] width 5 height 5
radio input "true"
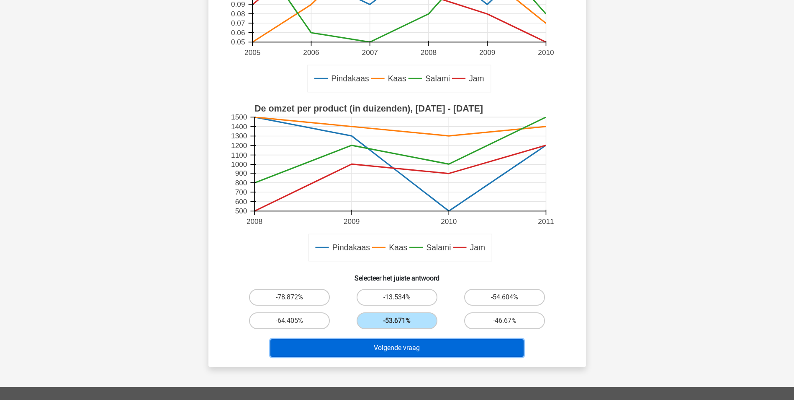
click at [353, 347] on button "Volgende vraag" at bounding box center [397, 348] width 253 height 18
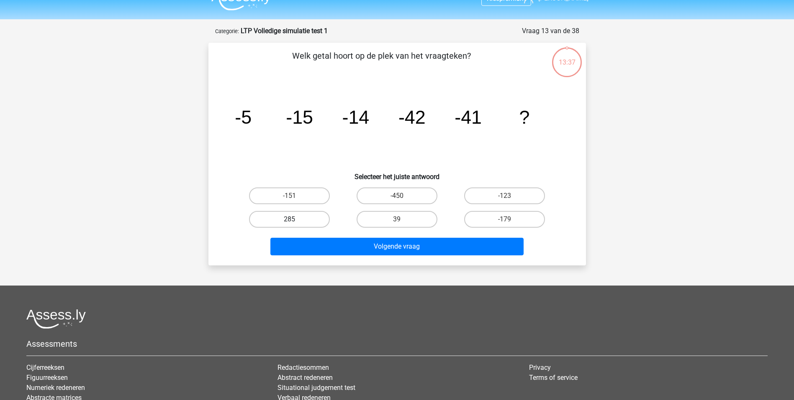
scroll to position [0, 0]
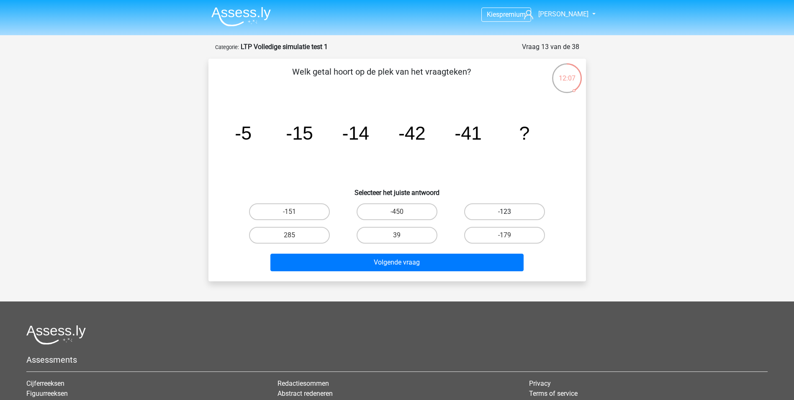
click at [502, 211] on label "-123" at bounding box center [504, 211] width 81 height 17
click at [505, 211] on input "-123" at bounding box center [507, 213] width 5 height 5
radio input "true"
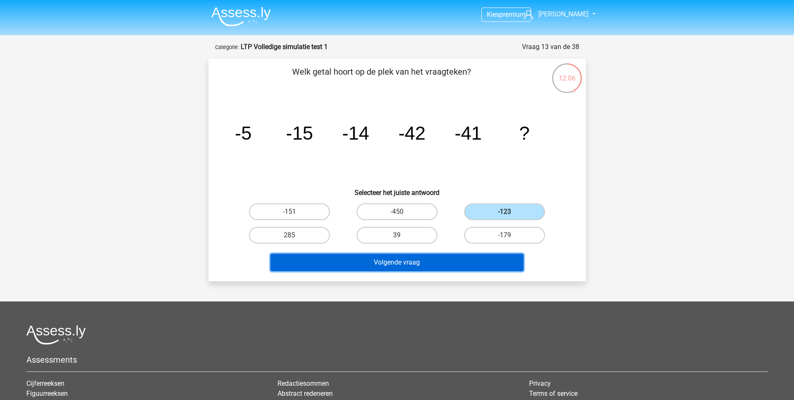
click at [396, 264] on button "Volgende vraag" at bounding box center [397, 262] width 253 height 18
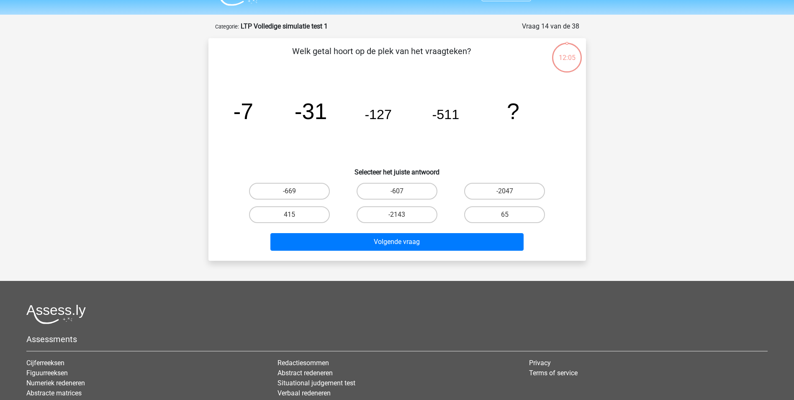
scroll to position [42, 0]
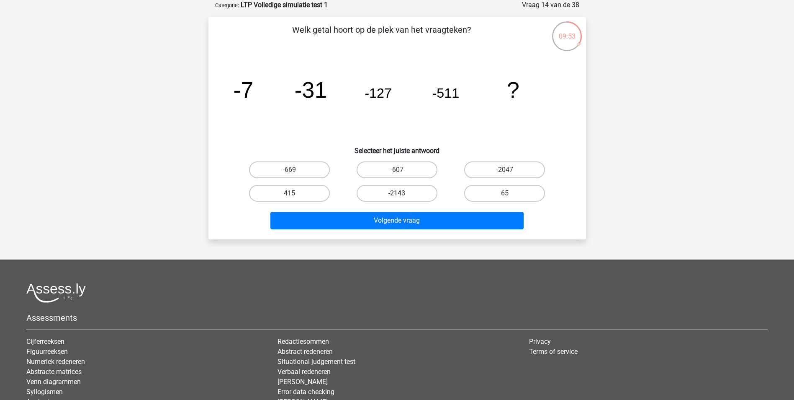
click at [403, 195] on label "-2143" at bounding box center [397, 193] width 81 height 17
click at [402, 195] on input "-2143" at bounding box center [399, 195] width 5 height 5
radio input "true"
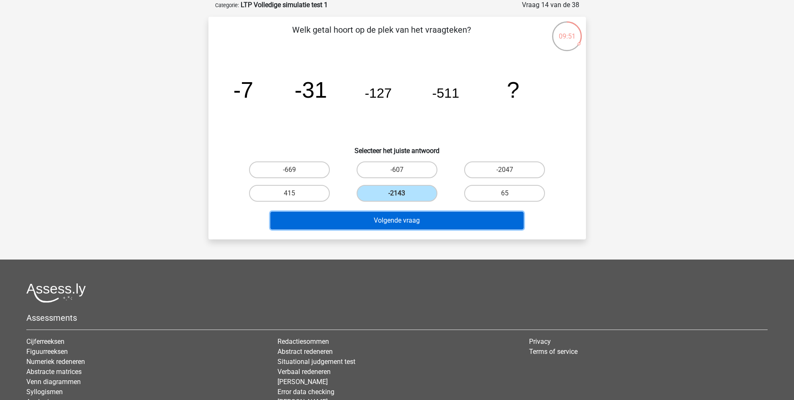
click at [377, 223] on button "Volgende vraag" at bounding box center [397, 220] width 253 height 18
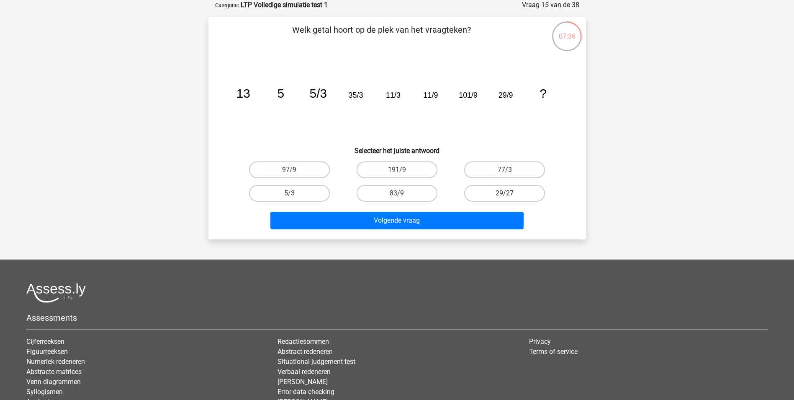
click at [487, 191] on label "29/27" at bounding box center [504, 193] width 81 height 17
click at [505, 193] on input "29/27" at bounding box center [507, 195] width 5 height 5
radio input "true"
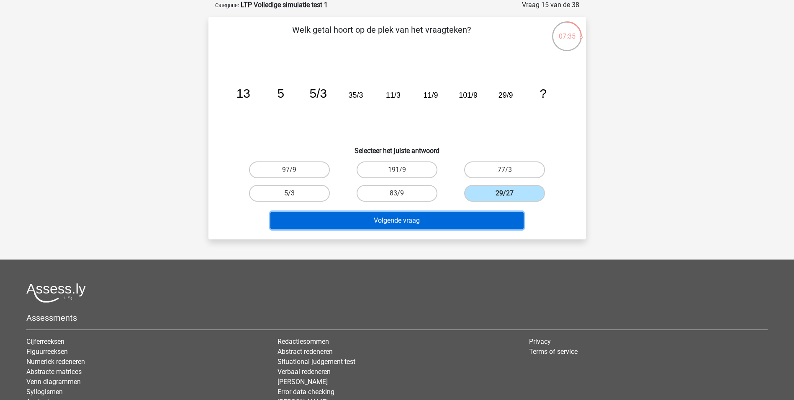
click at [391, 222] on button "Volgende vraag" at bounding box center [397, 220] width 253 height 18
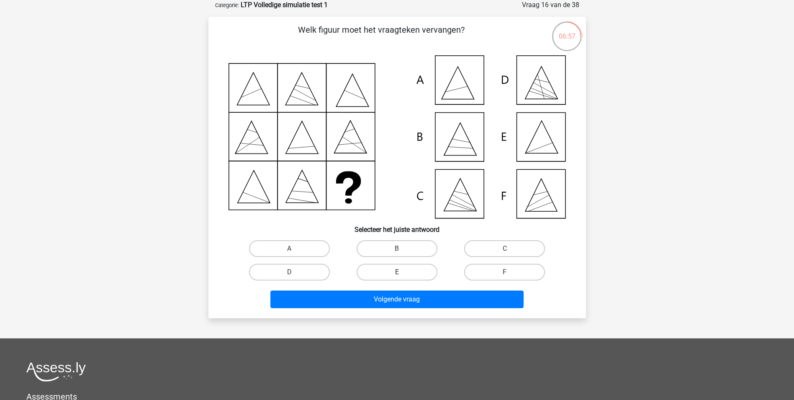
click at [394, 274] on label "E" at bounding box center [397, 271] width 81 height 17
click at [397, 274] on input "E" at bounding box center [399, 274] width 5 height 5
radio input "true"
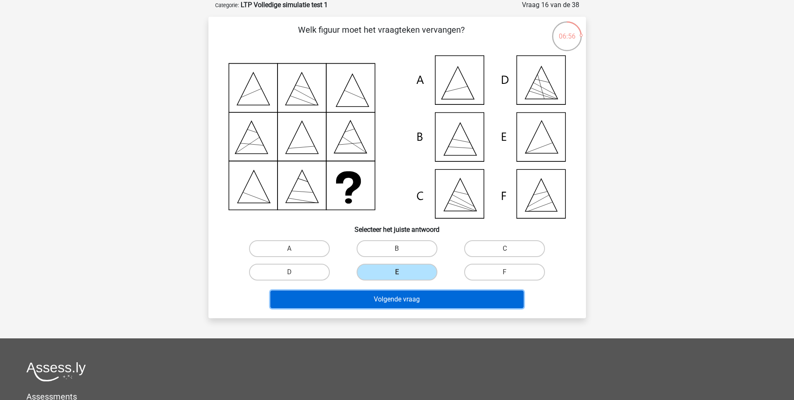
click at [388, 294] on button "Volgende vraag" at bounding box center [397, 299] width 253 height 18
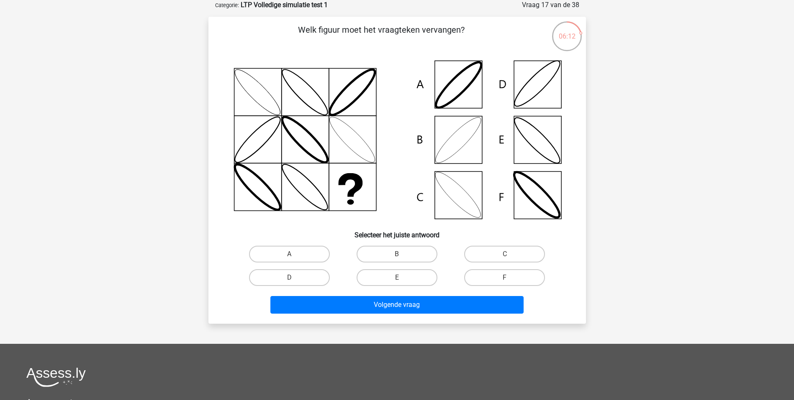
click at [456, 150] on icon at bounding box center [398, 139] width 338 height 169
click at [390, 251] on label "B" at bounding box center [397, 253] width 81 height 17
click at [397, 254] on input "B" at bounding box center [399, 256] width 5 height 5
radio input "true"
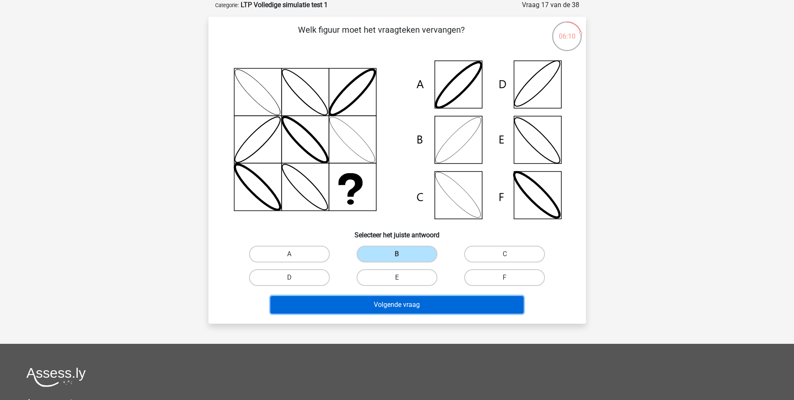
click at [370, 306] on button "Volgende vraag" at bounding box center [397, 305] width 253 height 18
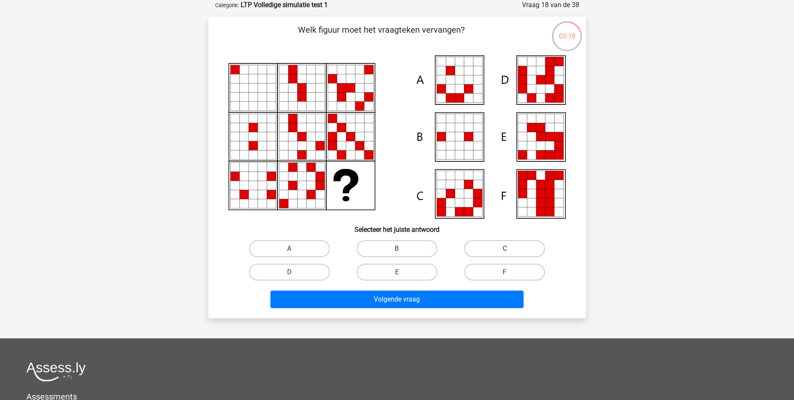
click at [485, 249] on label "C" at bounding box center [504, 248] width 81 height 17
click at [505, 249] on input "C" at bounding box center [507, 250] width 5 height 5
radio input "true"
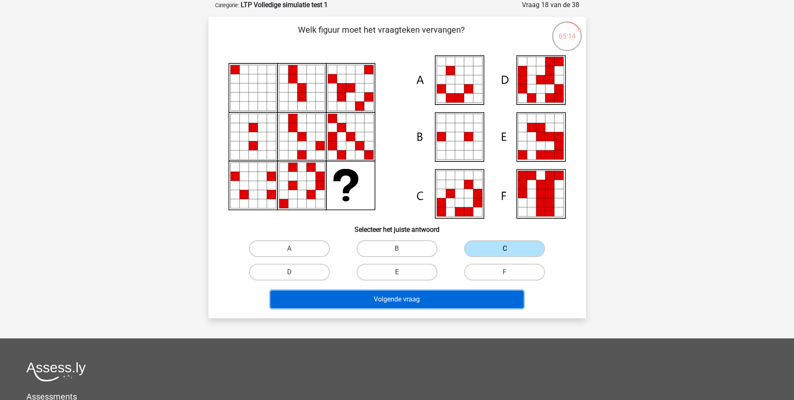
click at [380, 299] on button "Volgende vraag" at bounding box center [397, 299] width 253 height 18
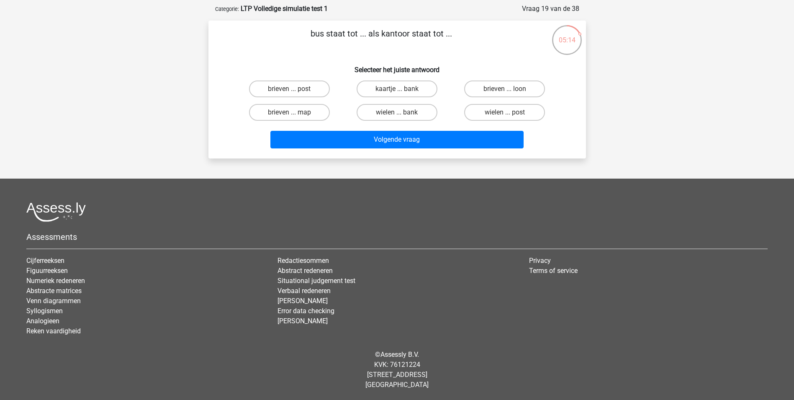
scroll to position [38, 0]
click at [399, 113] on input "wielen ... bank" at bounding box center [399, 114] width 5 height 5
radio input "true"
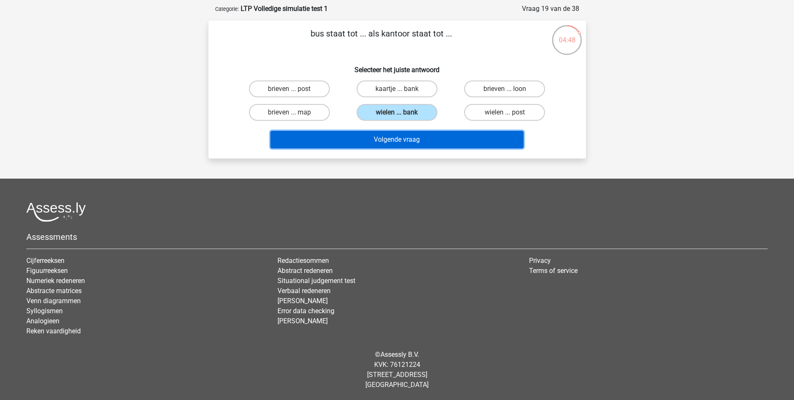
click at [392, 133] on button "Volgende vraag" at bounding box center [397, 140] width 253 height 18
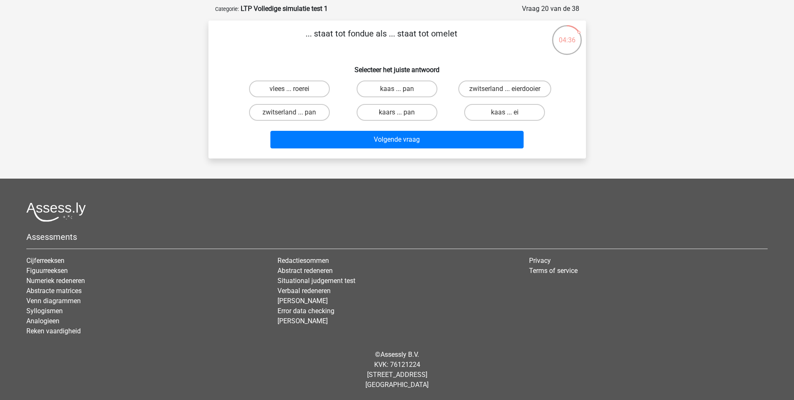
click at [291, 91] on input "vlees ... roerei" at bounding box center [291, 91] width 5 height 5
radio input "true"
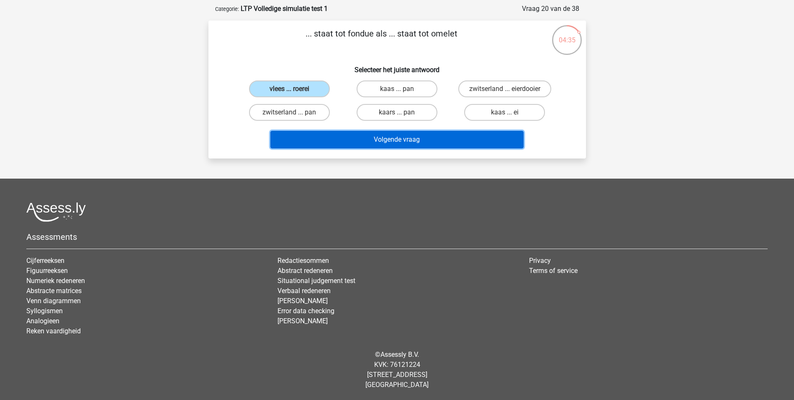
click at [397, 143] on button "Volgende vraag" at bounding box center [397, 140] width 253 height 18
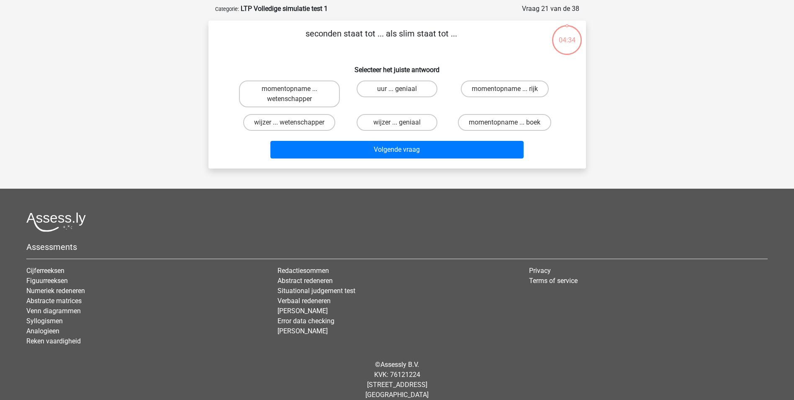
scroll to position [42, 0]
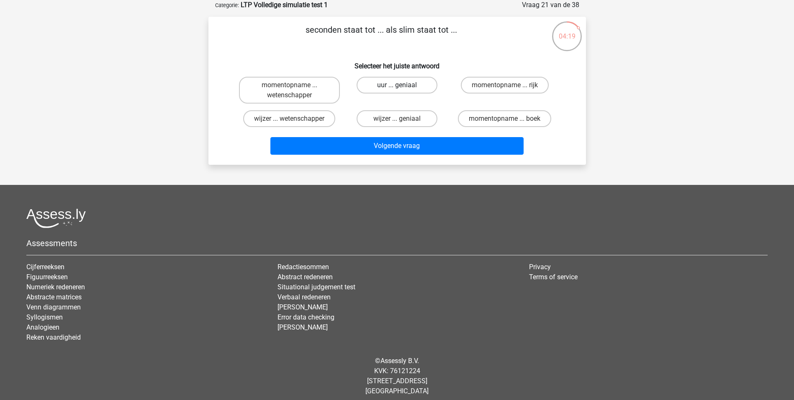
click at [387, 87] on label "uur ... geniaal" at bounding box center [397, 85] width 81 height 17
click at [397, 87] on input "uur ... geniaal" at bounding box center [399, 87] width 5 height 5
radio input "true"
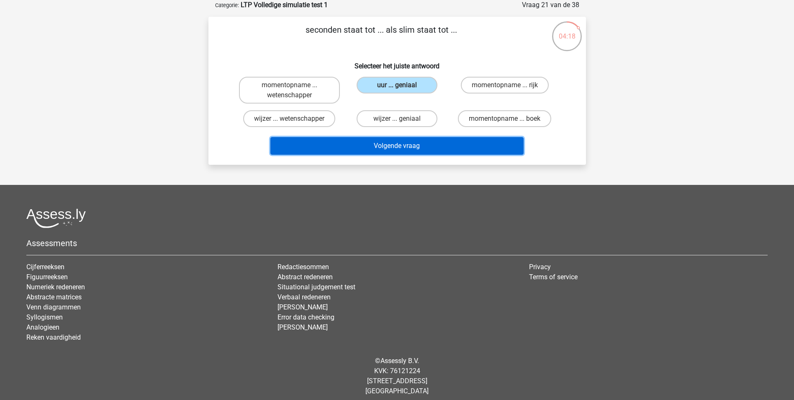
click at [364, 146] on button "Volgende vraag" at bounding box center [397, 146] width 253 height 18
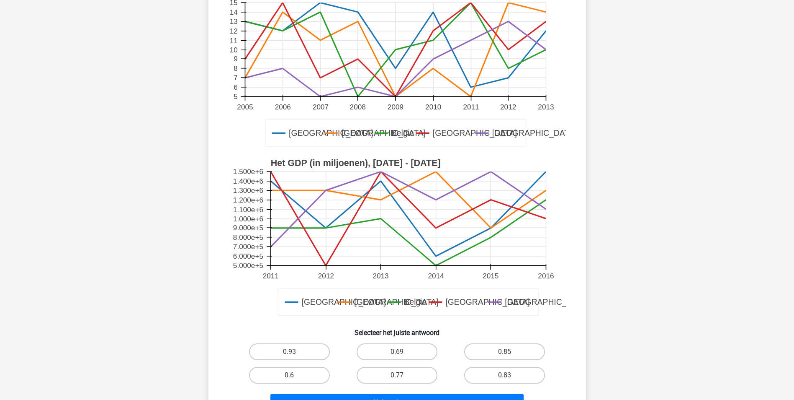
scroll to position [126, 0]
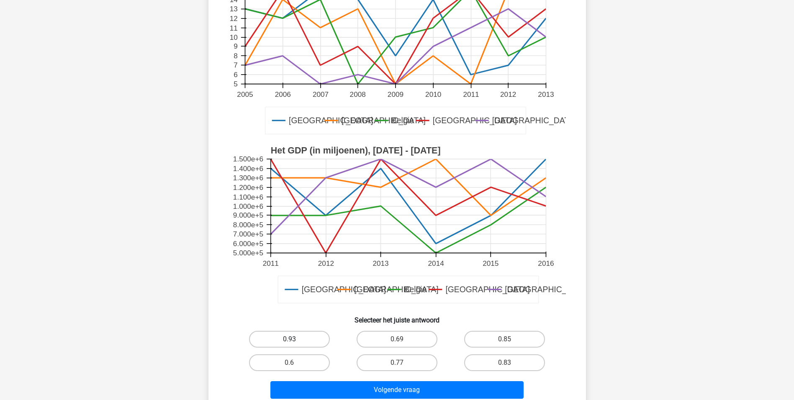
click at [300, 341] on label "0.93" at bounding box center [289, 338] width 81 height 17
click at [295, 341] on input "0.93" at bounding box center [291, 341] width 5 height 5
radio input "true"
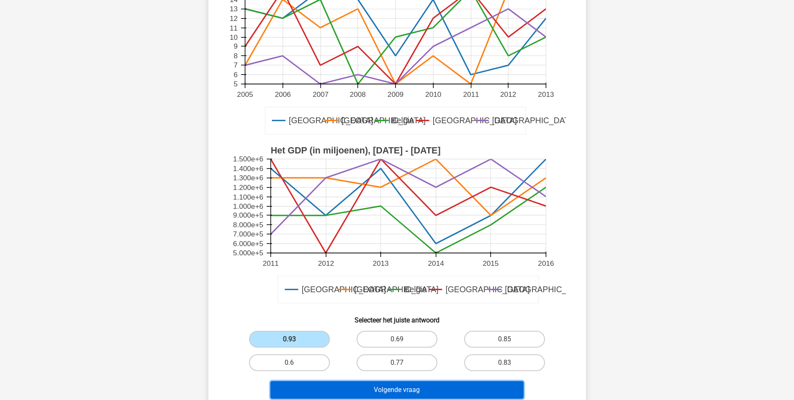
click at [355, 391] on button "Volgende vraag" at bounding box center [397, 390] width 253 height 18
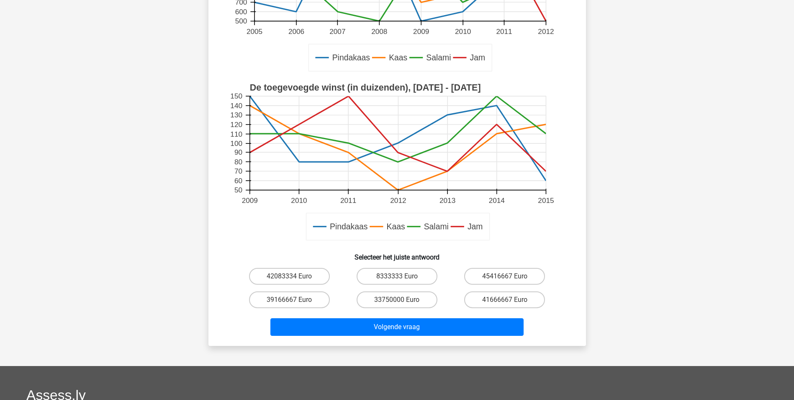
scroll to position [293, 0]
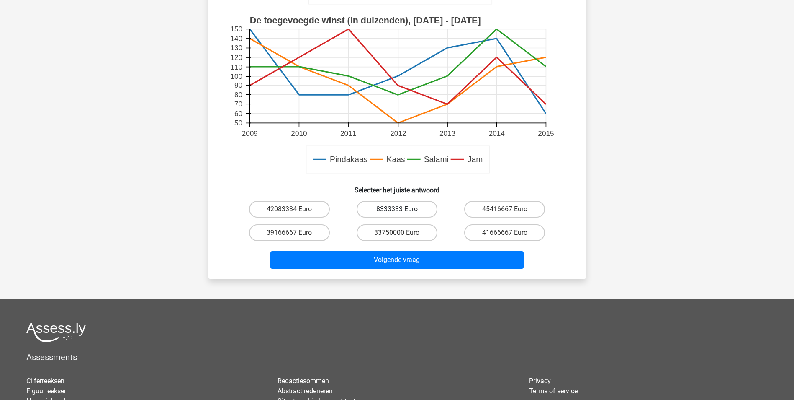
click at [392, 210] on label "8333333 Euro" at bounding box center [397, 209] width 81 height 17
click at [397, 210] on input "8333333 Euro" at bounding box center [399, 211] width 5 height 5
radio input "true"
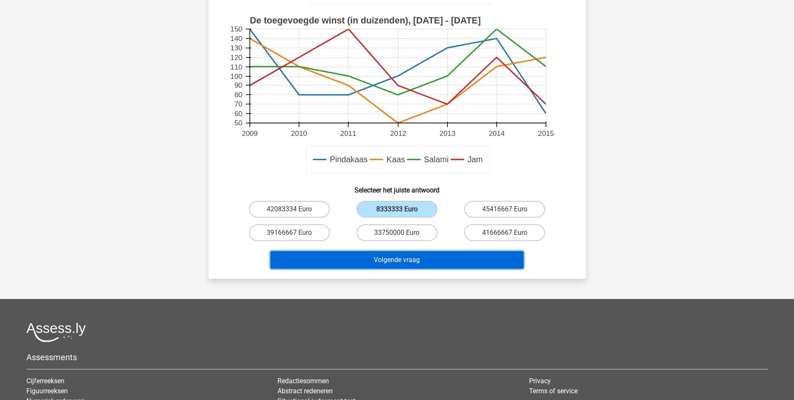
click at [385, 257] on button "Volgende vraag" at bounding box center [397, 260] width 253 height 18
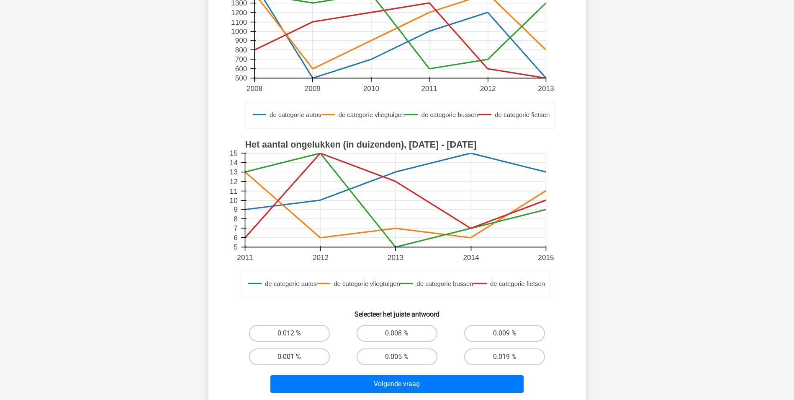
scroll to position [168, 0]
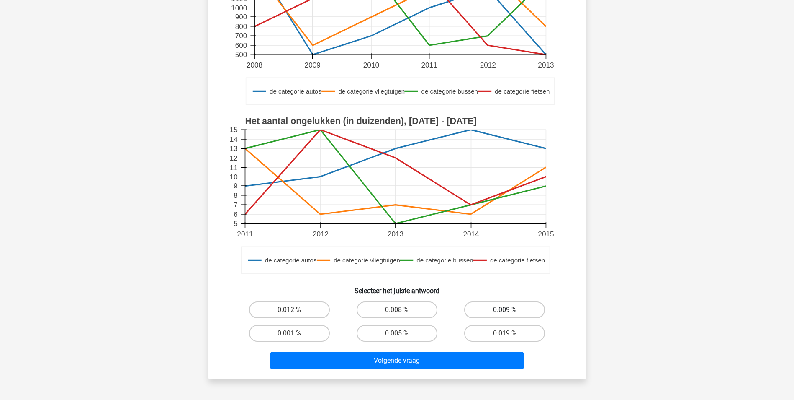
click at [502, 310] on label "0.009 %" at bounding box center [504, 309] width 81 height 17
click at [505, 310] on input "0.009 %" at bounding box center [507, 311] width 5 height 5
radio input "true"
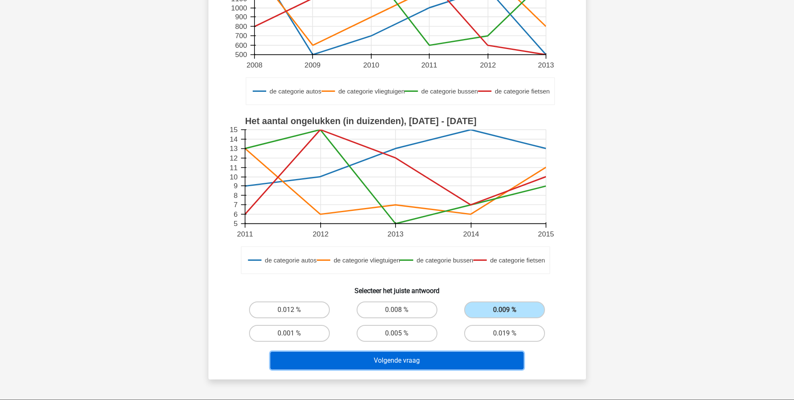
click at [452, 359] on button "Volgende vraag" at bounding box center [397, 360] width 253 height 18
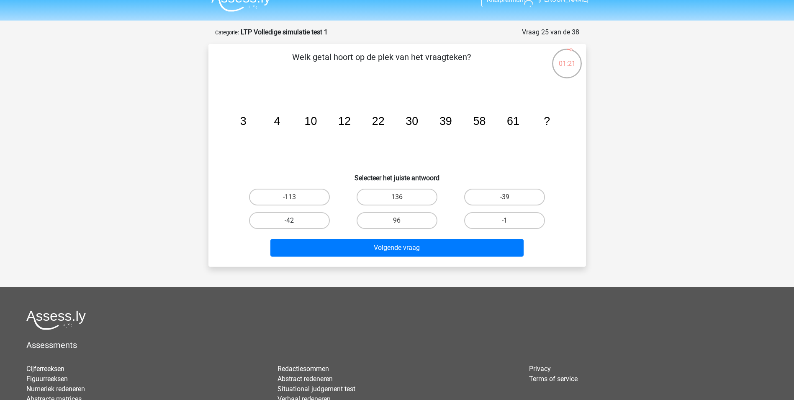
scroll to position [0, 0]
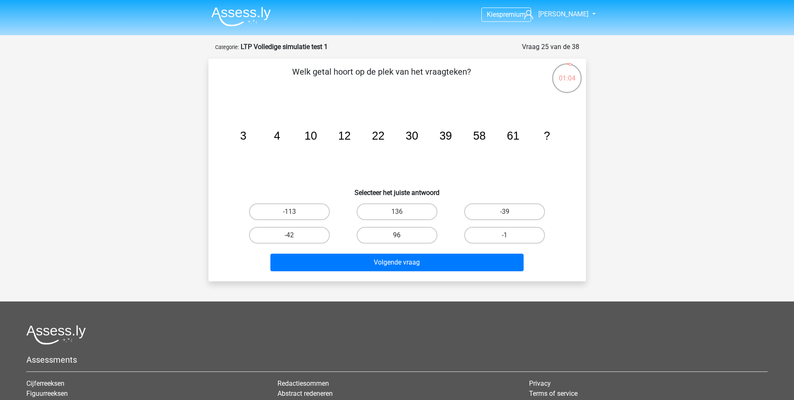
click at [408, 235] on label "96" at bounding box center [397, 235] width 81 height 17
click at [402, 235] on input "96" at bounding box center [399, 237] width 5 height 5
radio input "true"
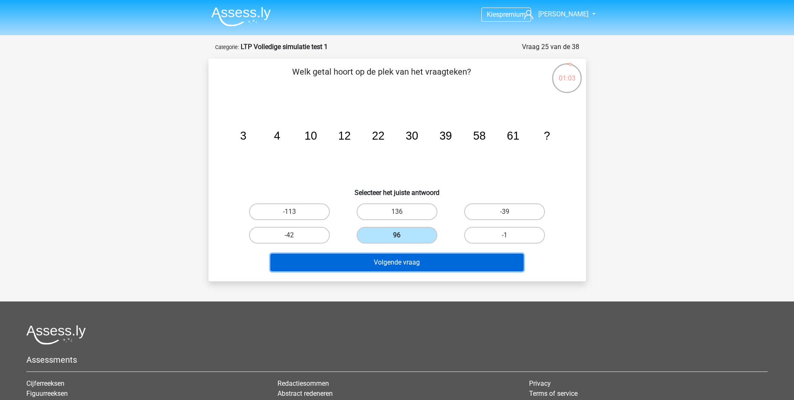
click at [382, 266] on button "Volgende vraag" at bounding box center [397, 262] width 253 height 18
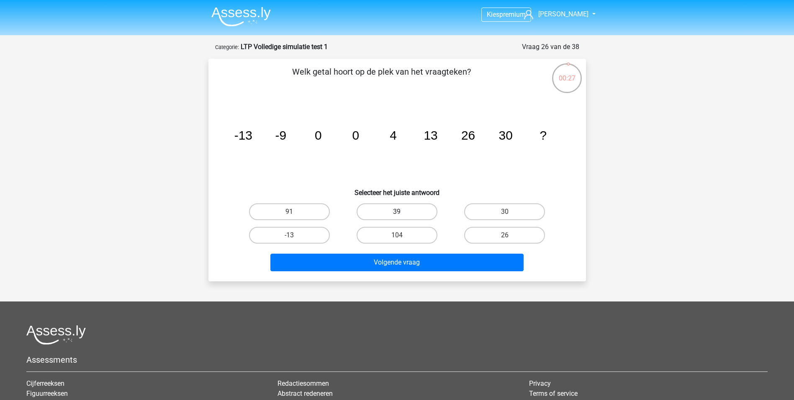
click at [401, 205] on label "39" at bounding box center [397, 211] width 81 height 17
click at [401, 211] on input "39" at bounding box center [399, 213] width 5 height 5
radio input "true"
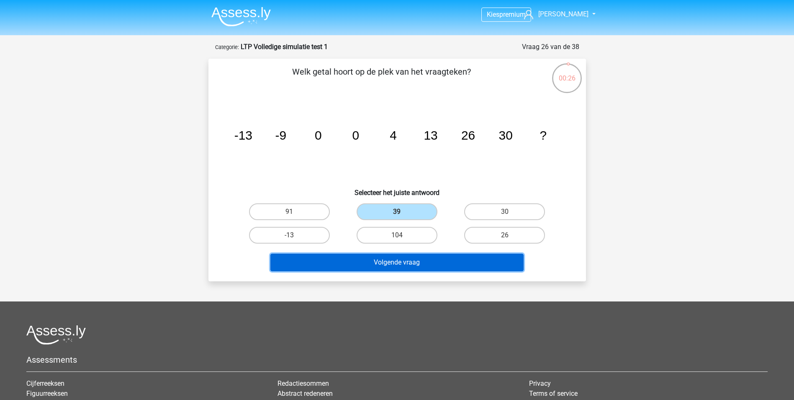
click at [385, 260] on button "Volgende vraag" at bounding box center [397, 262] width 253 height 18
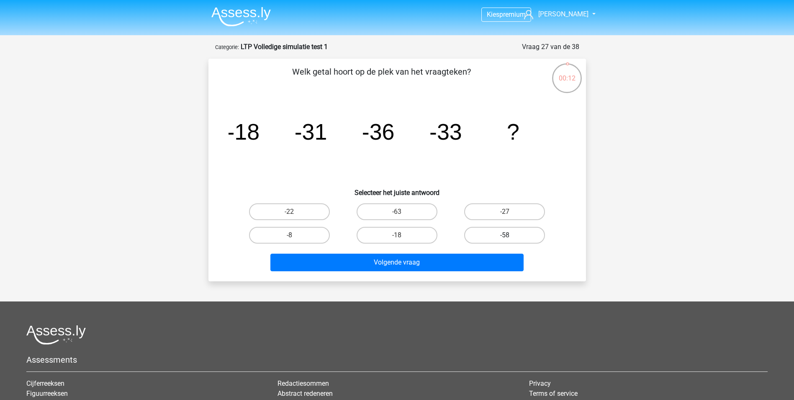
click at [498, 235] on label "-58" at bounding box center [504, 235] width 81 height 17
click at [505, 235] on input "-58" at bounding box center [507, 237] width 5 height 5
radio input "true"
click at [498, 235] on label "-58" at bounding box center [504, 235] width 81 height 17
click at [505, 235] on input "-58" at bounding box center [507, 237] width 5 height 5
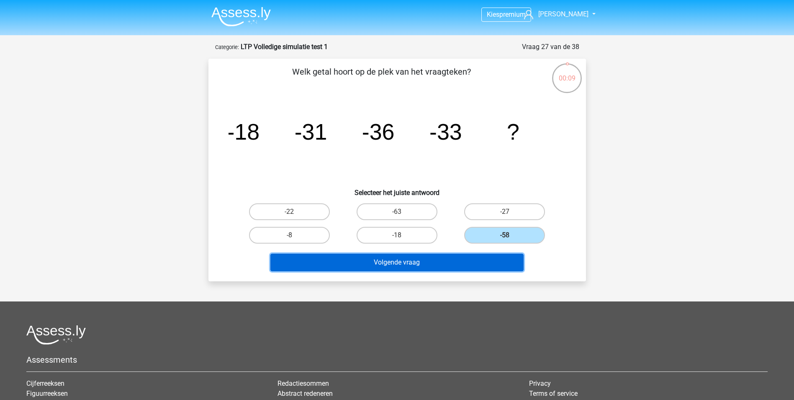
click at [396, 262] on button "Volgende vraag" at bounding box center [397, 262] width 253 height 18
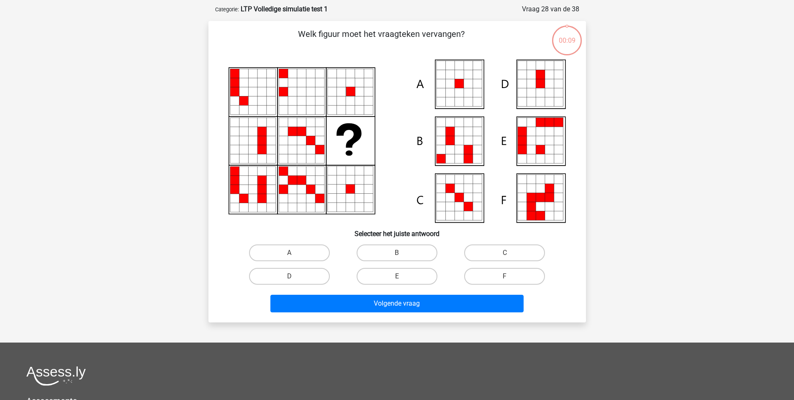
scroll to position [42, 0]
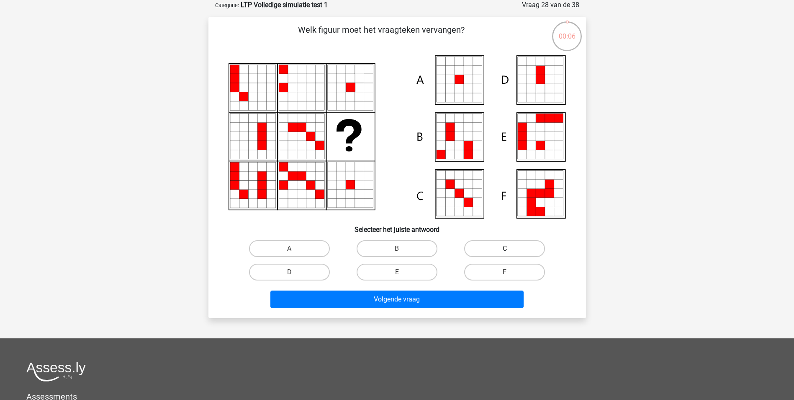
click at [482, 248] on label "C" at bounding box center [504, 248] width 81 height 17
click at [505, 248] on input "C" at bounding box center [507, 250] width 5 height 5
radio input "true"
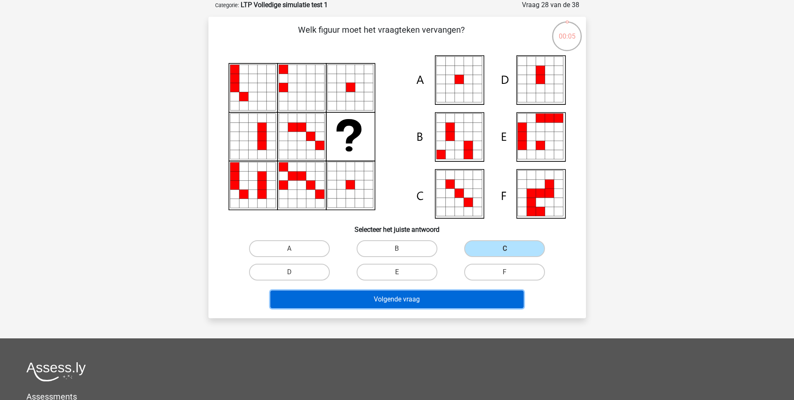
click at [400, 303] on button "Volgende vraag" at bounding box center [397, 299] width 253 height 18
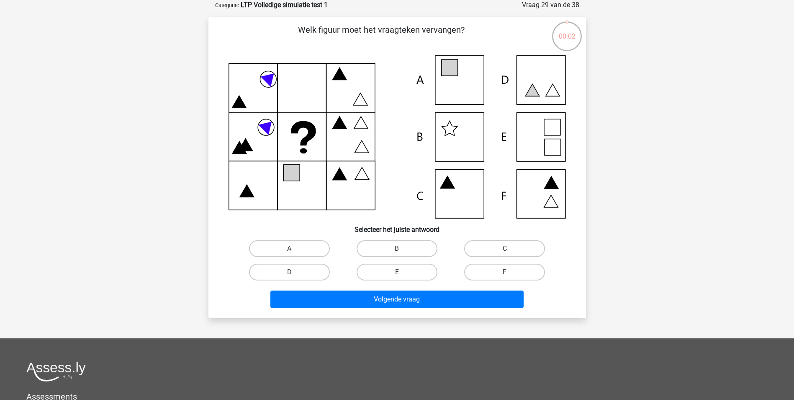
click at [458, 88] on icon at bounding box center [398, 136] width 338 height 163
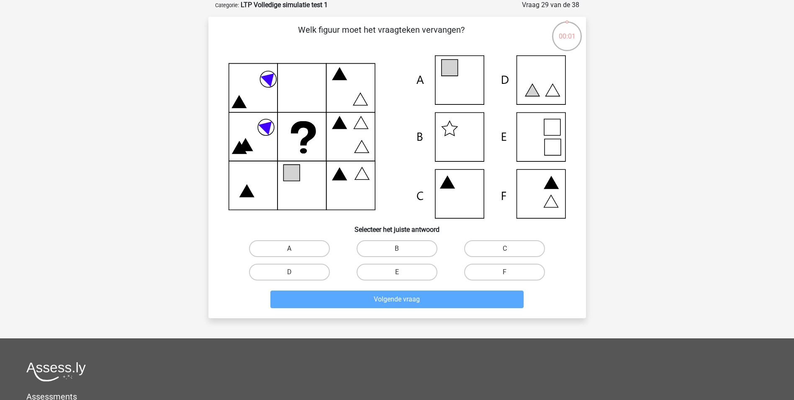
click at [301, 246] on label "A" at bounding box center [289, 248] width 81 height 17
click at [295, 248] on input "A" at bounding box center [291, 250] width 5 height 5
radio input "true"
click at [301, 246] on label "A" at bounding box center [289, 248] width 81 height 17
click at [295, 248] on input "A" at bounding box center [291, 250] width 5 height 5
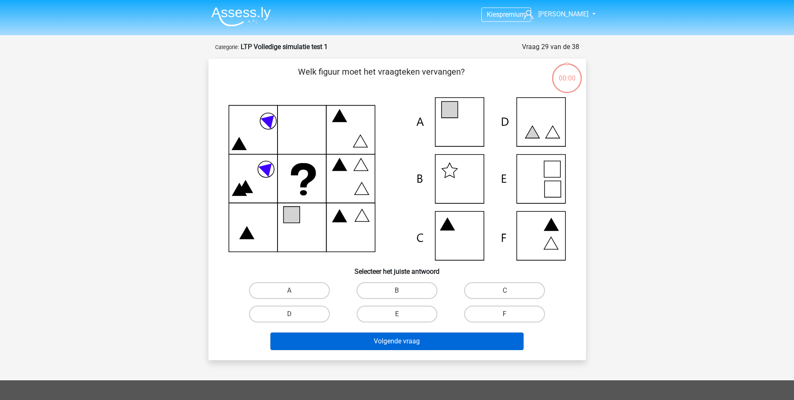
scroll to position [42, 0]
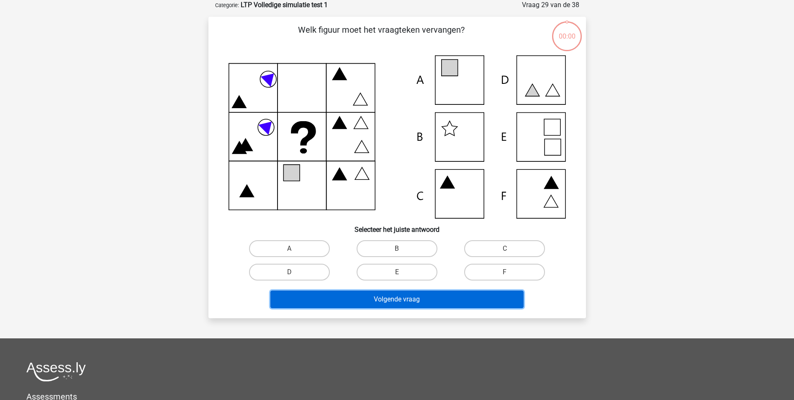
click at [322, 295] on button "Volgende vraag" at bounding box center [397, 299] width 253 height 18
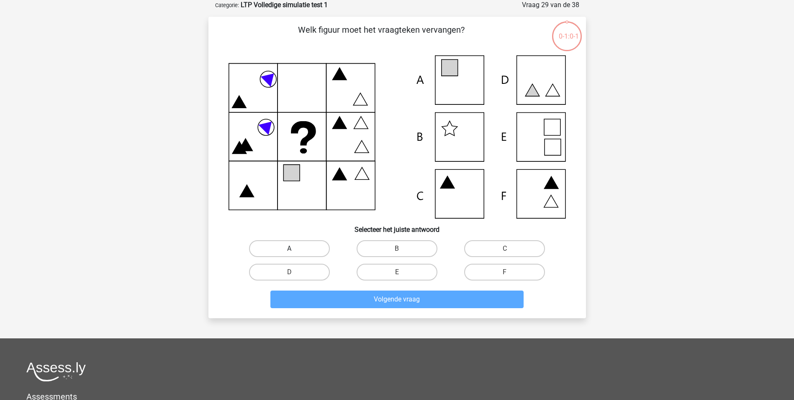
click at [308, 248] on label "A" at bounding box center [289, 248] width 81 height 17
click at [295, 248] on input "A" at bounding box center [291, 250] width 5 height 5
radio input "true"
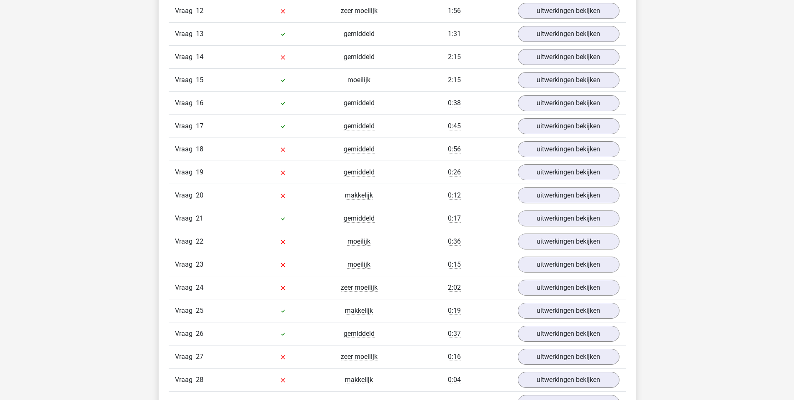
scroll to position [1382, 0]
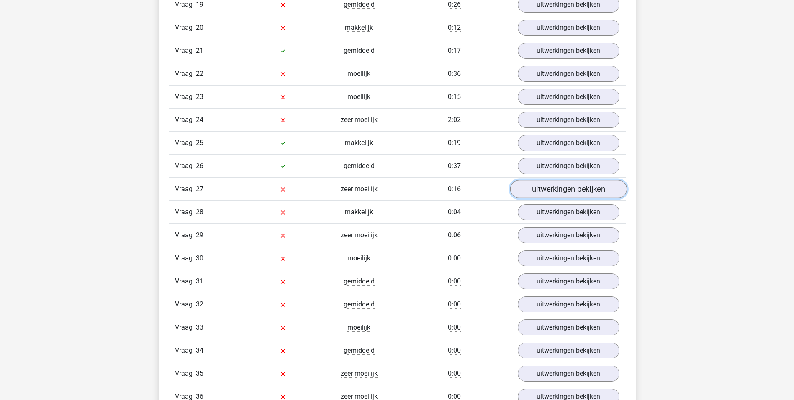
click at [567, 190] on link "uitwerkingen bekijken" at bounding box center [568, 189] width 117 height 18
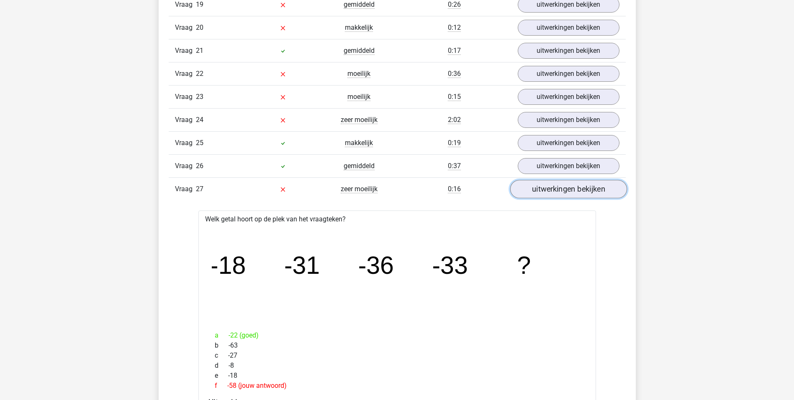
click at [567, 190] on link "uitwerkingen bekijken" at bounding box center [568, 189] width 117 height 18
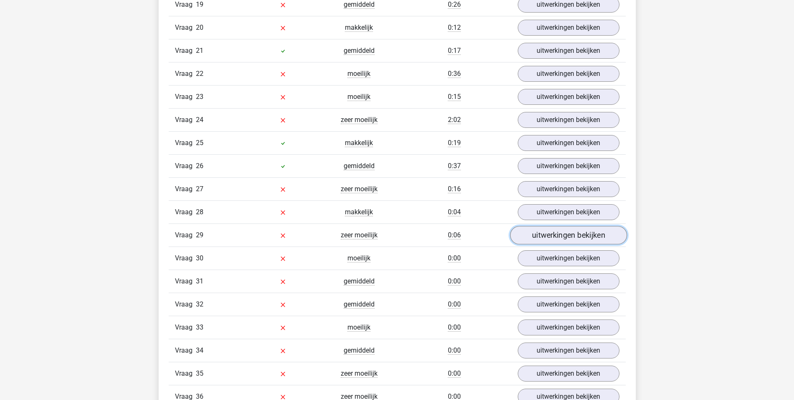
click at [554, 237] on link "uitwerkingen bekijken" at bounding box center [568, 235] width 117 height 18
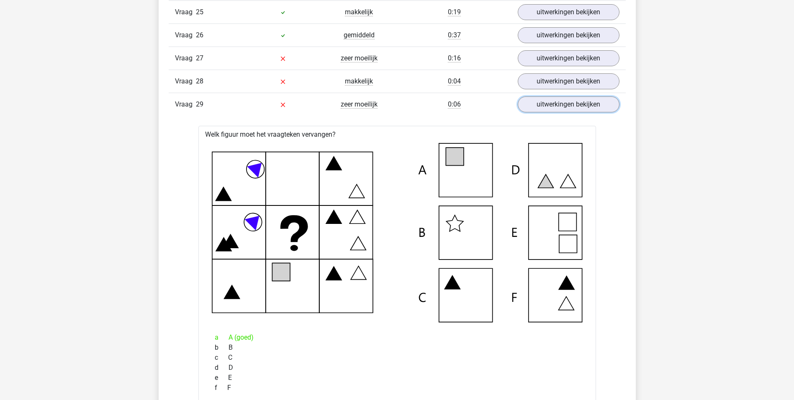
scroll to position [1508, 0]
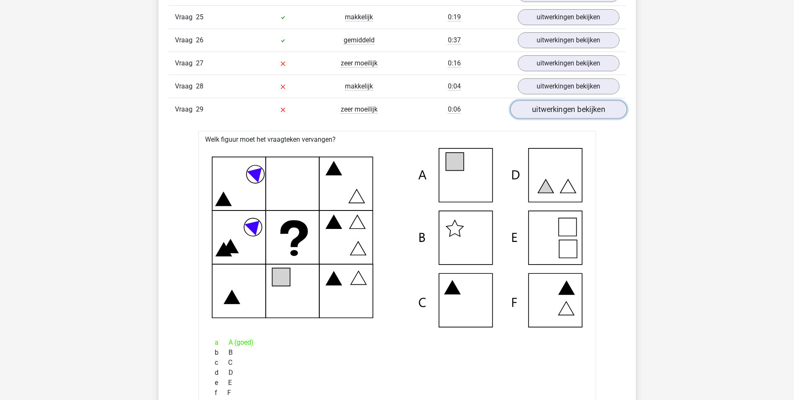
click at [549, 112] on link "uitwerkingen bekijken" at bounding box center [568, 109] width 117 height 18
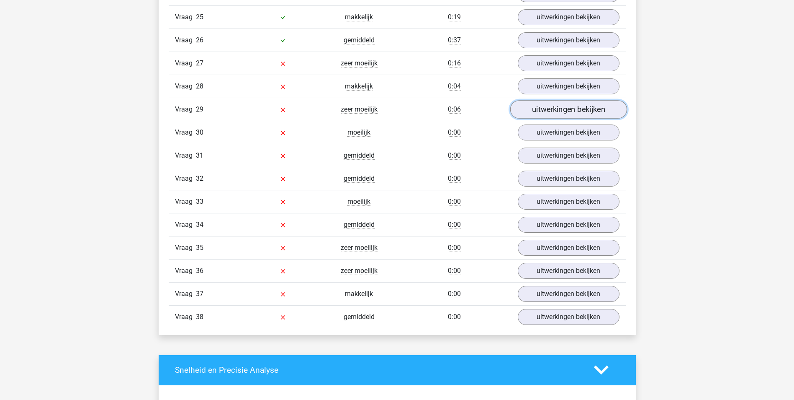
click at [549, 112] on link "uitwerkingen bekijken" at bounding box center [568, 109] width 117 height 18
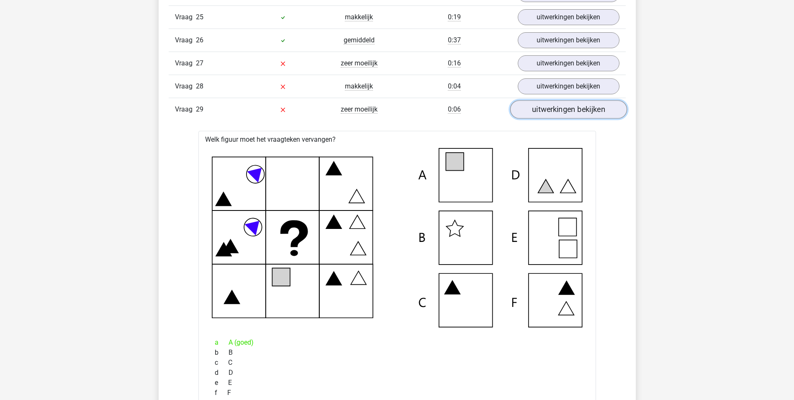
click at [549, 112] on link "uitwerkingen bekijken" at bounding box center [568, 109] width 117 height 18
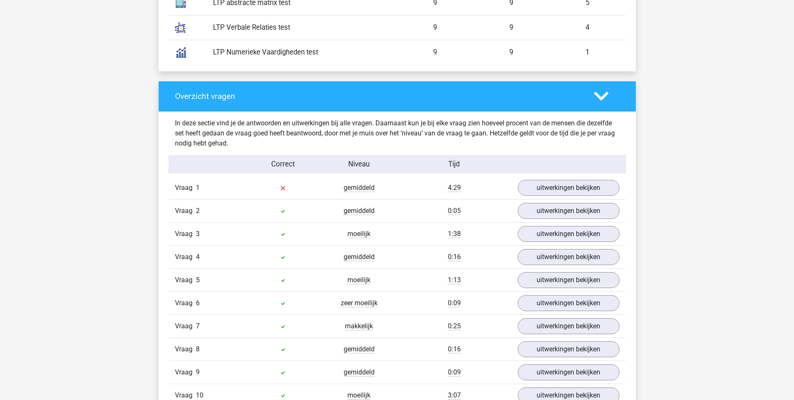
scroll to position [838, 0]
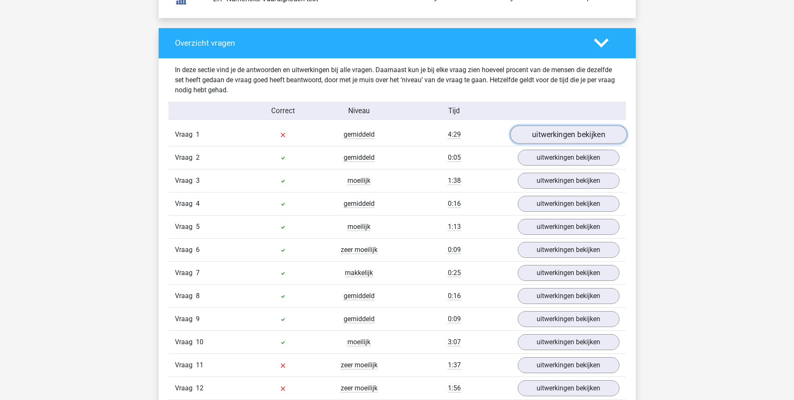
click at [547, 135] on link "uitwerkingen bekijken" at bounding box center [568, 134] width 117 height 18
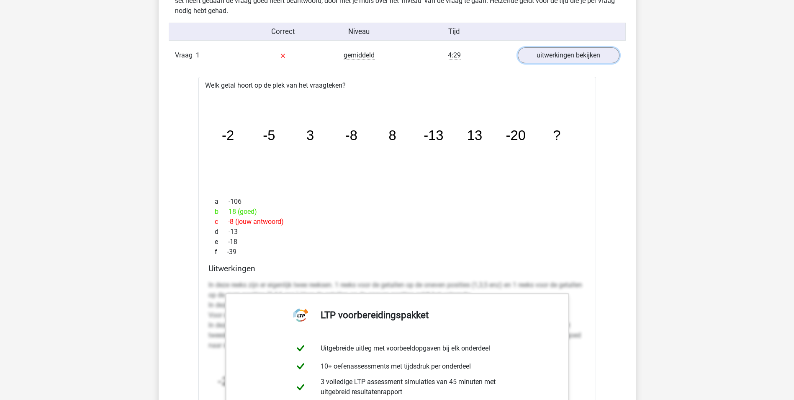
scroll to position [879, 0]
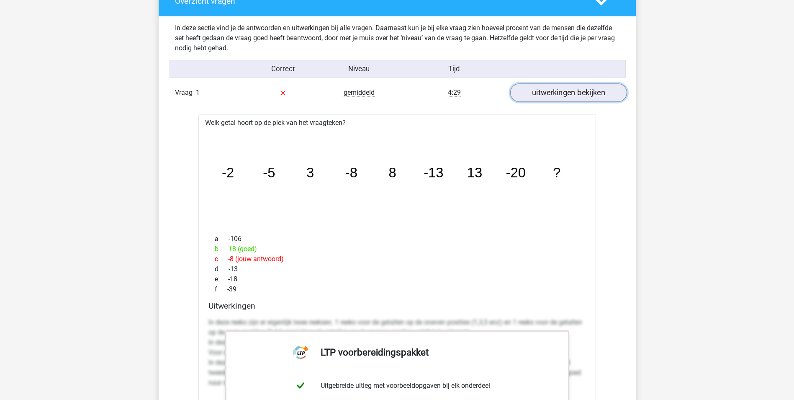
click at [546, 95] on link "uitwerkingen bekijken" at bounding box center [568, 92] width 117 height 18
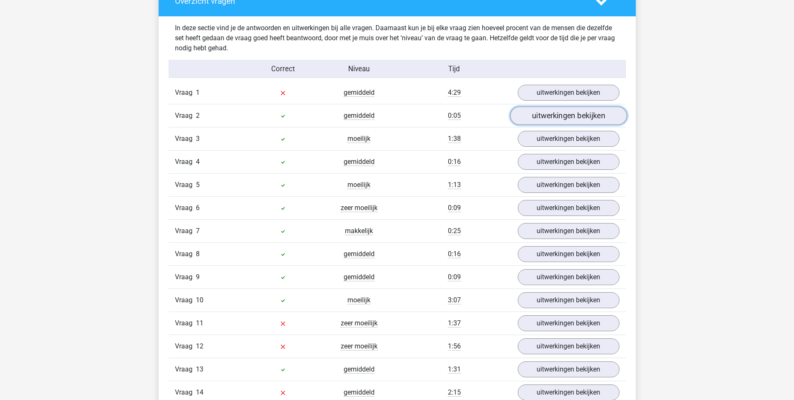
click at [533, 119] on link "uitwerkingen bekijken" at bounding box center [568, 115] width 117 height 18
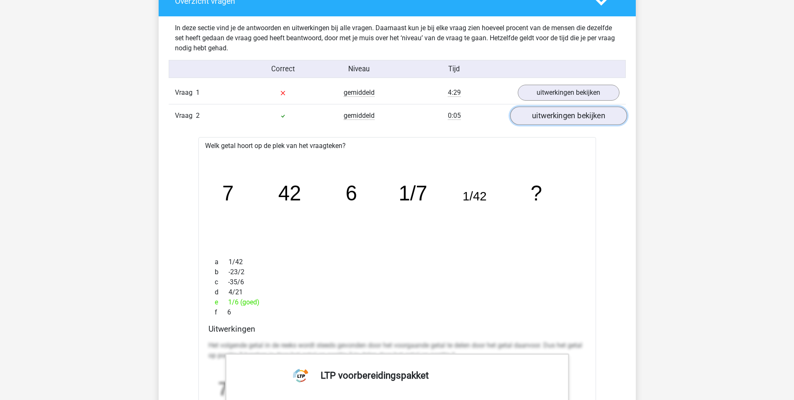
click at [534, 119] on link "uitwerkingen bekijken" at bounding box center [568, 115] width 117 height 18
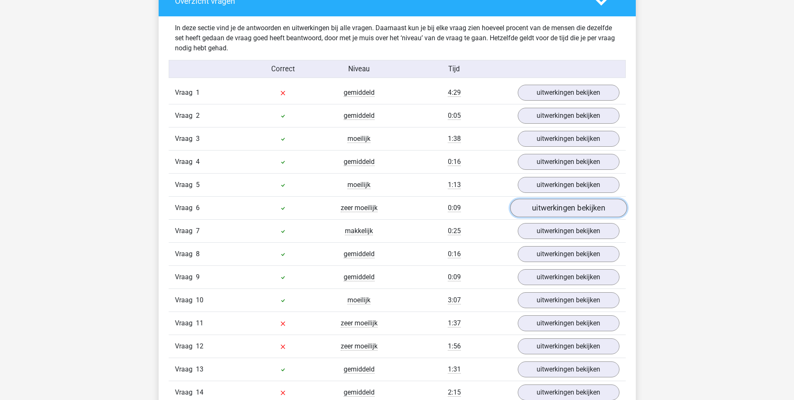
click at [542, 201] on link "uitwerkingen bekijken" at bounding box center [568, 208] width 117 height 18
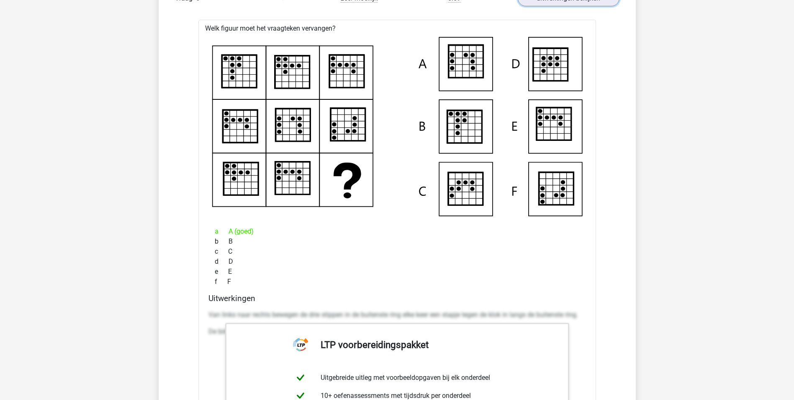
scroll to position [1047, 0]
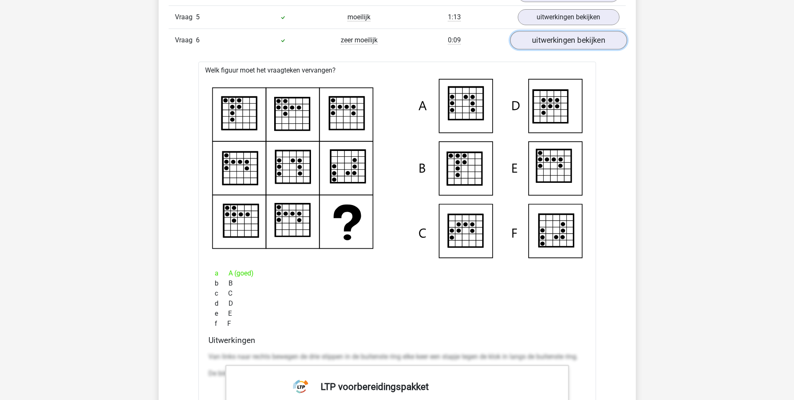
click at [541, 36] on link "uitwerkingen bekijken" at bounding box center [568, 40] width 117 height 18
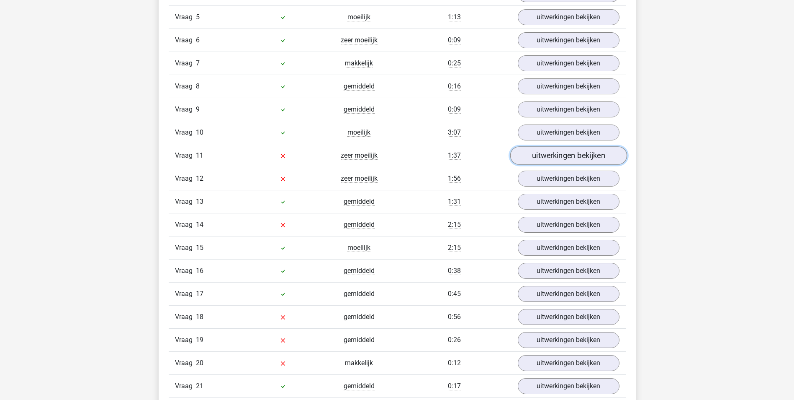
click at [561, 155] on link "uitwerkingen bekijken" at bounding box center [568, 155] width 117 height 18
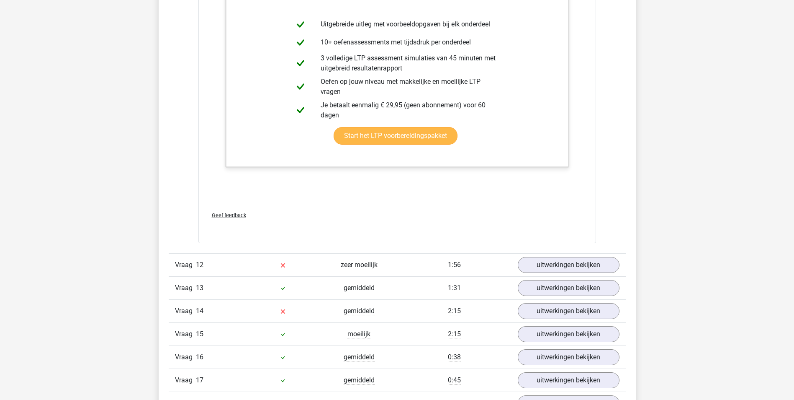
scroll to position [1801, 0]
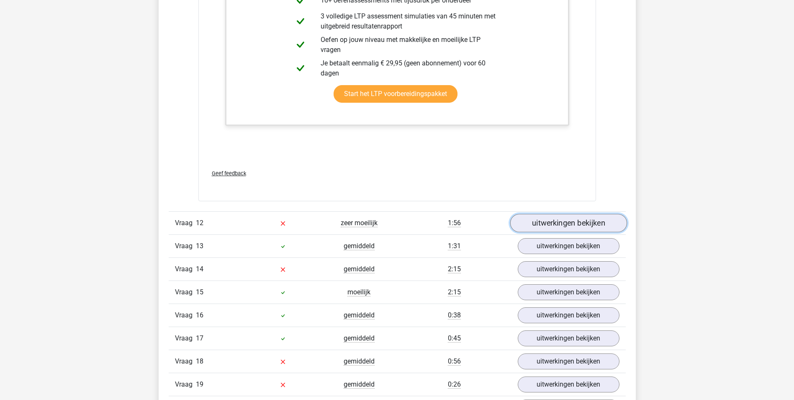
click at [541, 223] on link "uitwerkingen bekijken" at bounding box center [568, 223] width 117 height 18
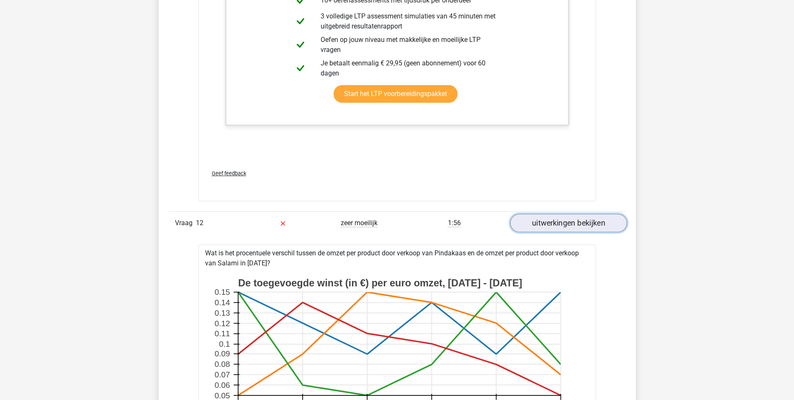
click at [541, 223] on link "uitwerkingen bekijken" at bounding box center [568, 223] width 117 height 18
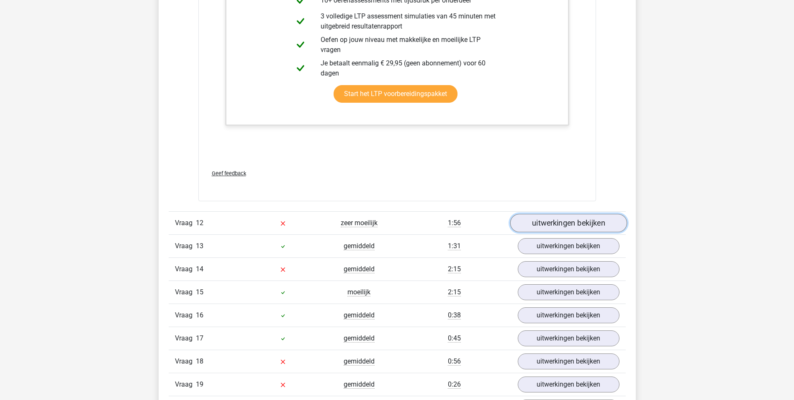
click at [545, 223] on link "uitwerkingen bekijken" at bounding box center [568, 223] width 117 height 18
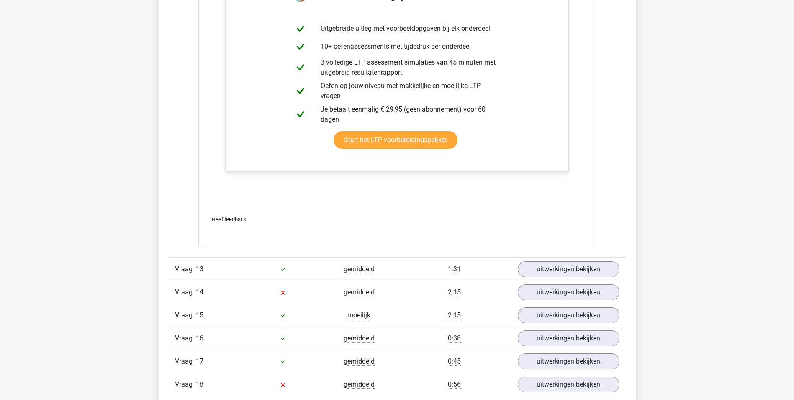
scroll to position [2638, 0]
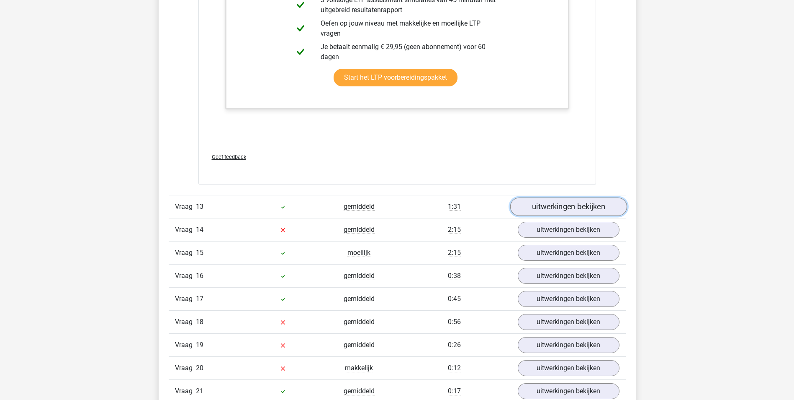
click at [552, 211] on link "uitwerkingen bekijken" at bounding box center [568, 207] width 117 height 18
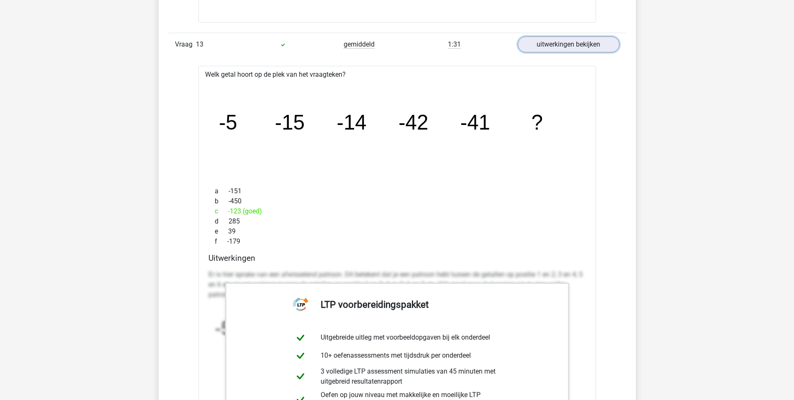
scroll to position [2806, 0]
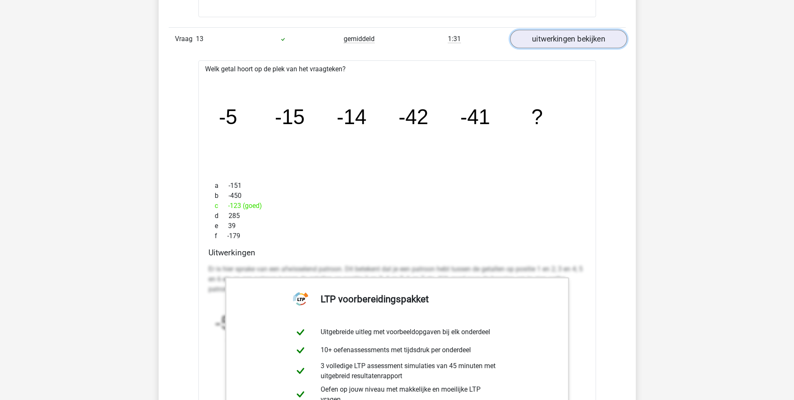
click at [560, 44] on link "uitwerkingen bekijken" at bounding box center [568, 39] width 117 height 18
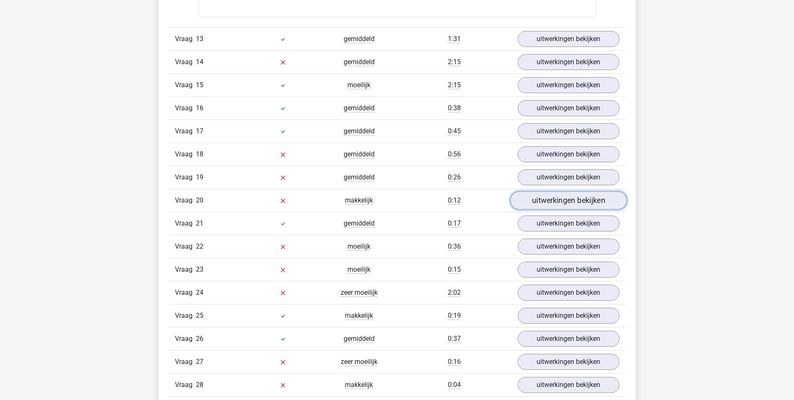
click at [546, 198] on link "uitwerkingen bekijken" at bounding box center [568, 200] width 117 height 18
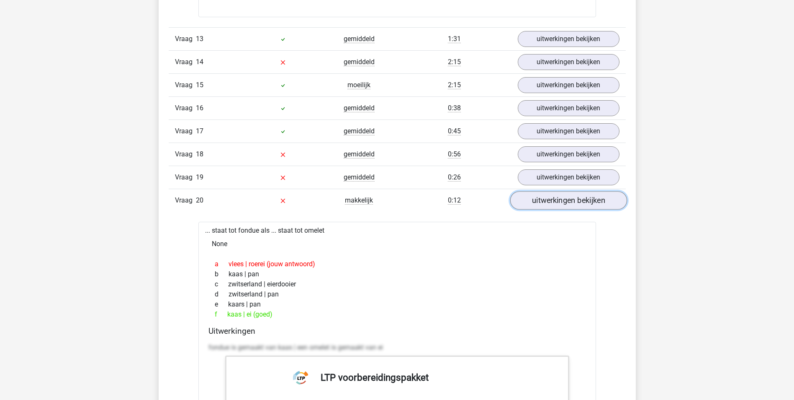
click at [546, 198] on link "uitwerkingen bekijken" at bounding box center [568, 200] width 117 height 18
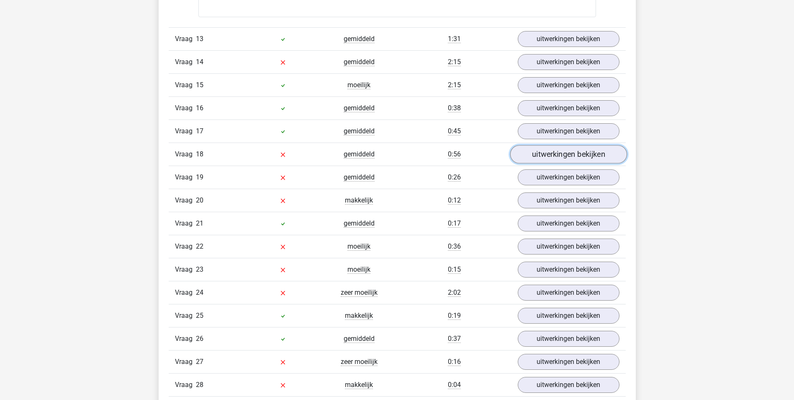
click at [554, 155] on link "uitwerkingen bekijken" at bounding box center [568, 154] width 117 height 18
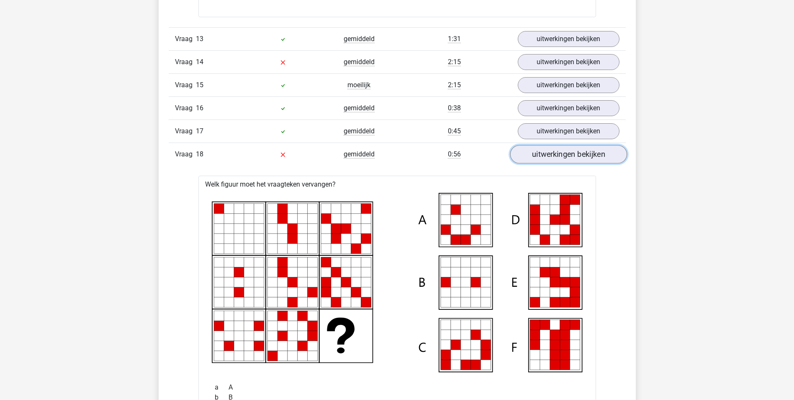
click at [554, 155] on link "uitwerkingen bekijken" at bounding box center [568, 154] width 117 height 18
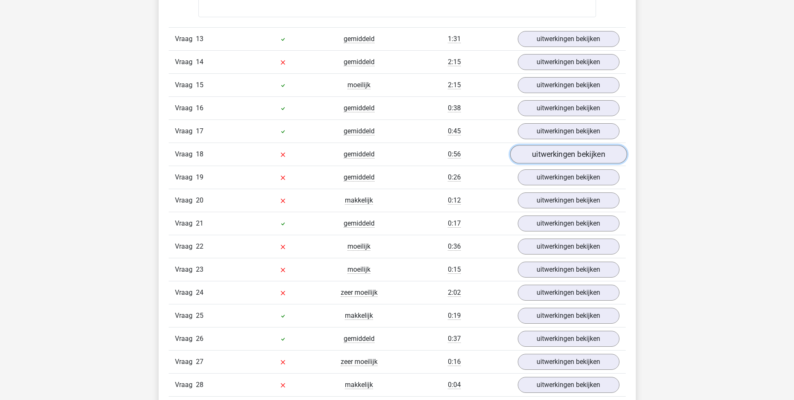
click at [554, 155] on link "uitwerkingen bekijken" at bounding box center [568, 154] width 117 height 18
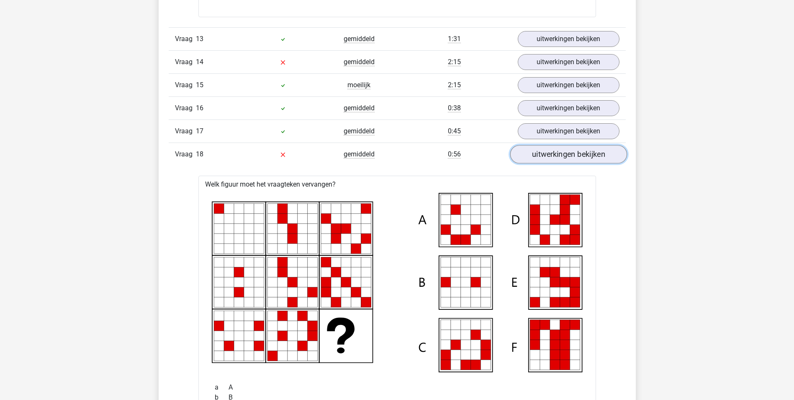
click at [550, 157] on link "uitwerkingen bekijken" at bounding box center [568, 154] width 117 height 18
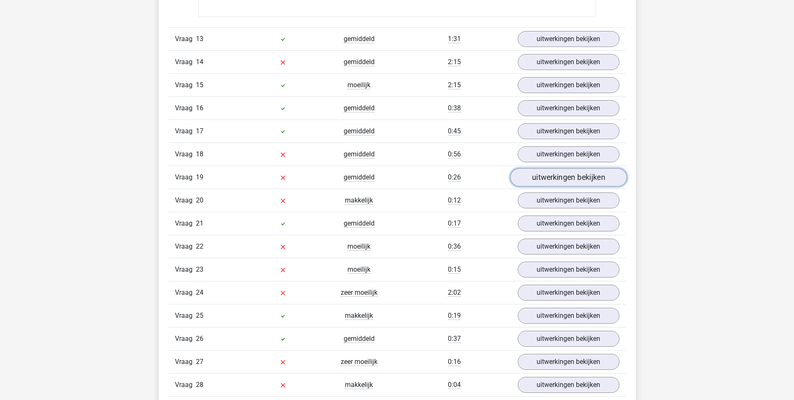
click at [557, 179] on link "uitwerkingen bekijken" at bounding box center [568, 177] width 117 height 18
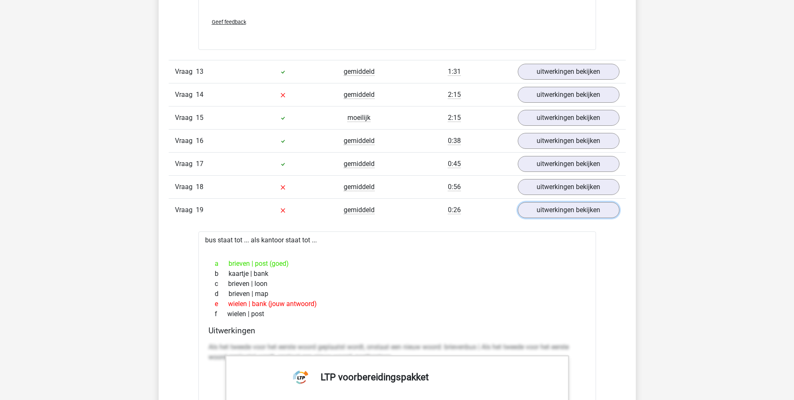
scroll to position [2764, 0]
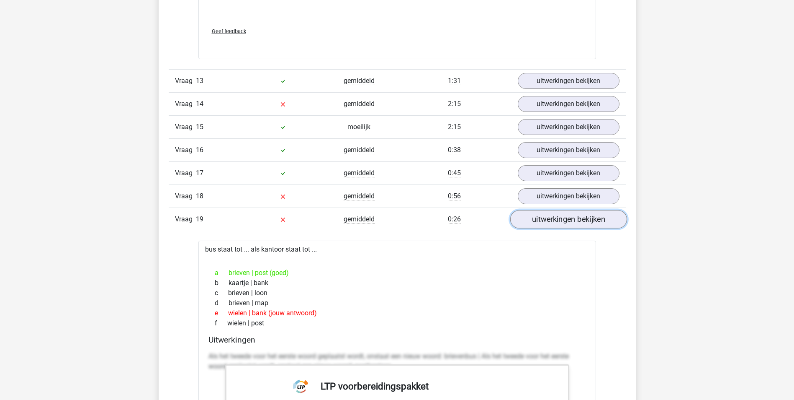
click at [547, 222] on link "uitwerkingen bekijken" at bounding box center [568, 219] width 117 height 18
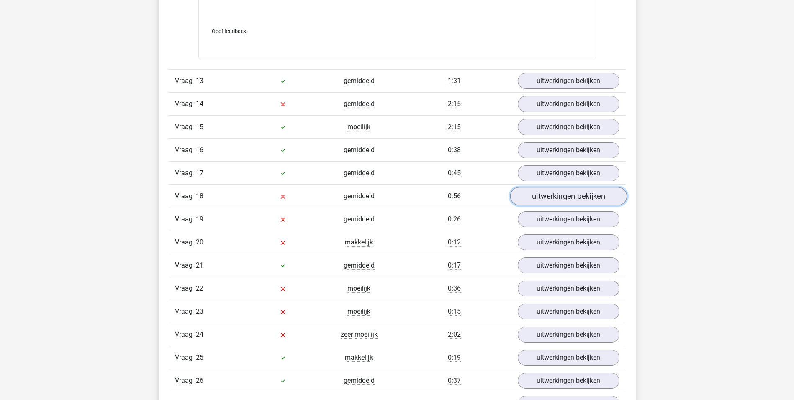
click at [545, 196] on link "uitwerkingen bekijken" at bounding box center [568, 196] width 117 height 18
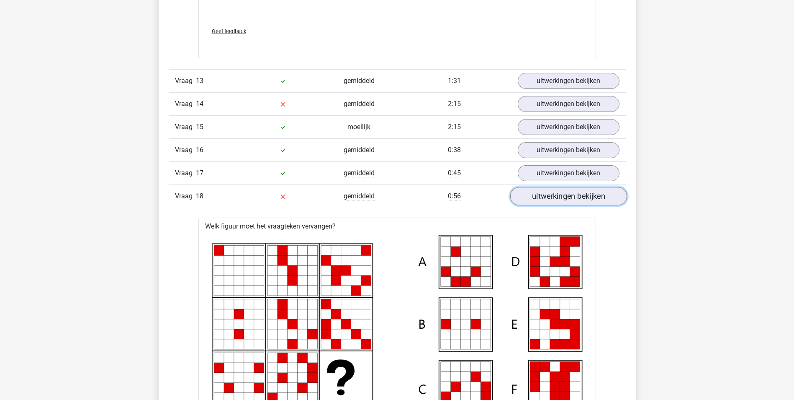
click at [545, 196] on link "uitwerkingen bekijken" at bounding box center [568, 196] width 117 height 18
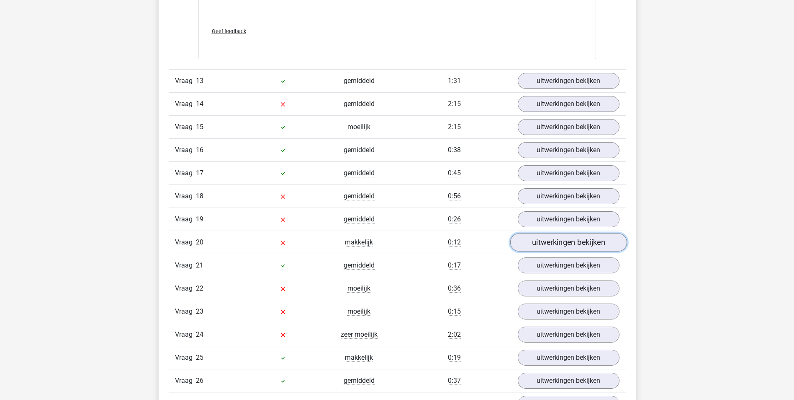
click at [538, 240] on link "uitwerkingen bekijken" at bounding box center [568, 242] width 117 height 18
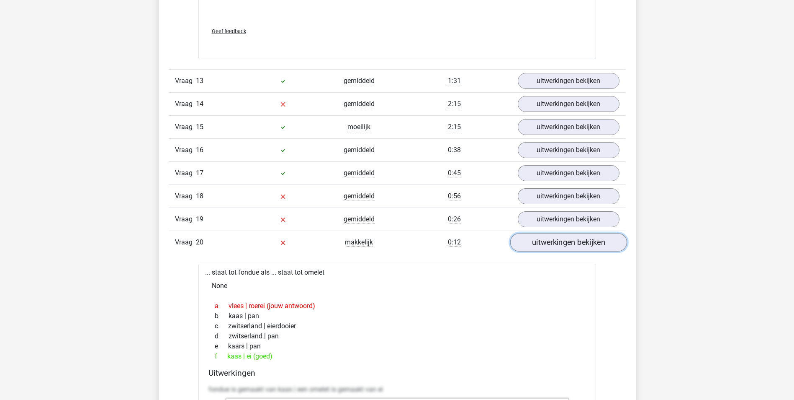
click at [541, 241] on link "uitwerkingen bekijken" at bounding box center [568, 242] width 117 height 18
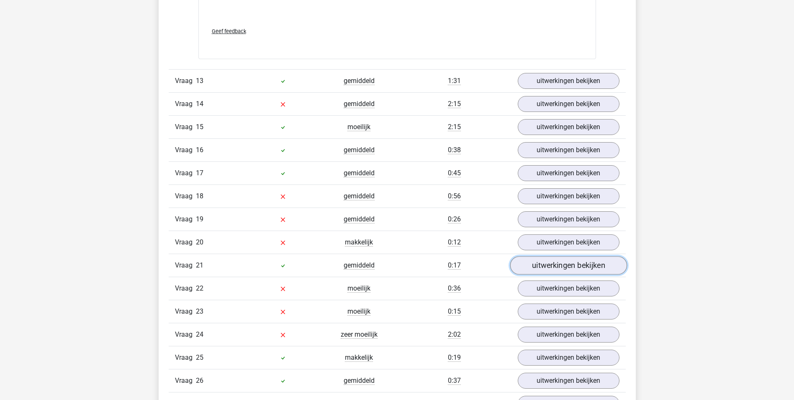
click at [535, 267] on link "uitwerkingen bekijken" at bounding box center [568, 265] width 117 height 18
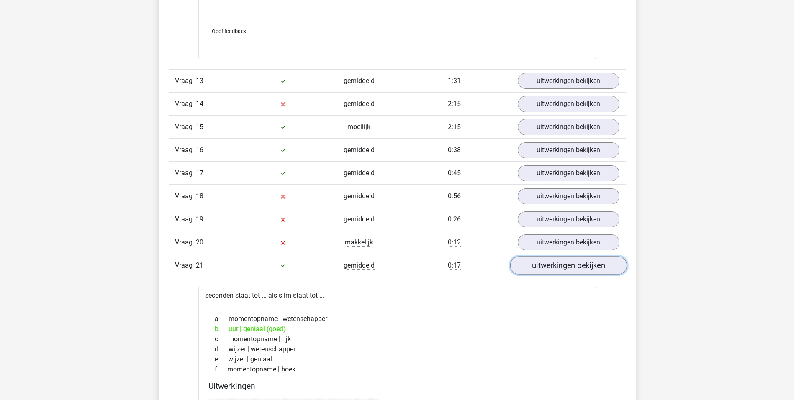
click at [535, 267] on link "uitwerkingen bekijken" at bounding box center [568, 265] width 117 height 18
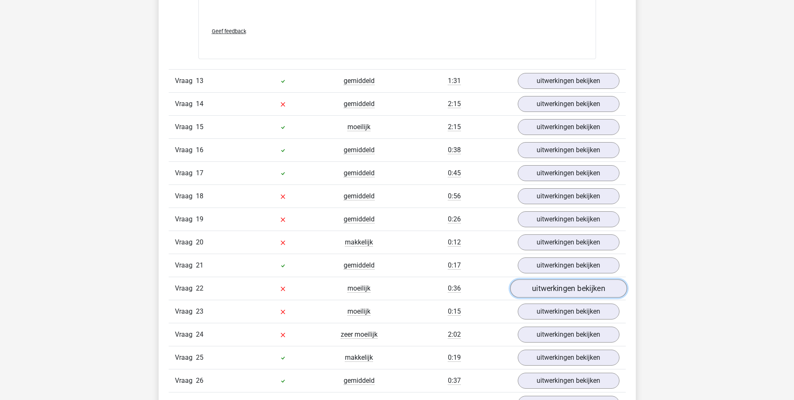
click at [537, 287] on link "uitwerkingen bekijken" at bounding box center [568, 288] width 117 height 18
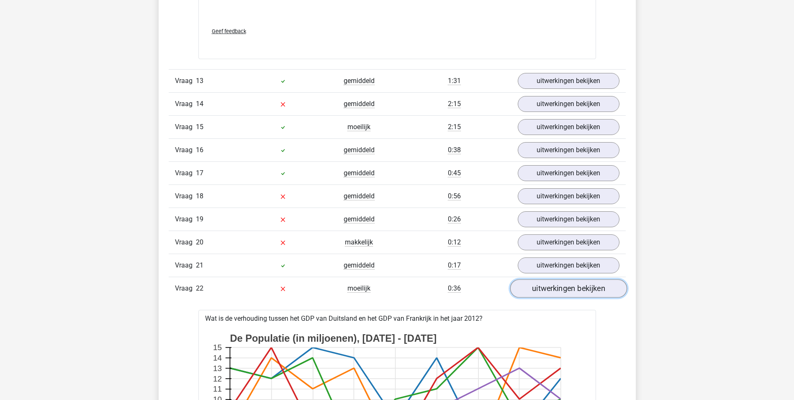
click at [537, 287] on link "uitwerkingen bekijken" at bounding box center [568, 288] width 117 height 18
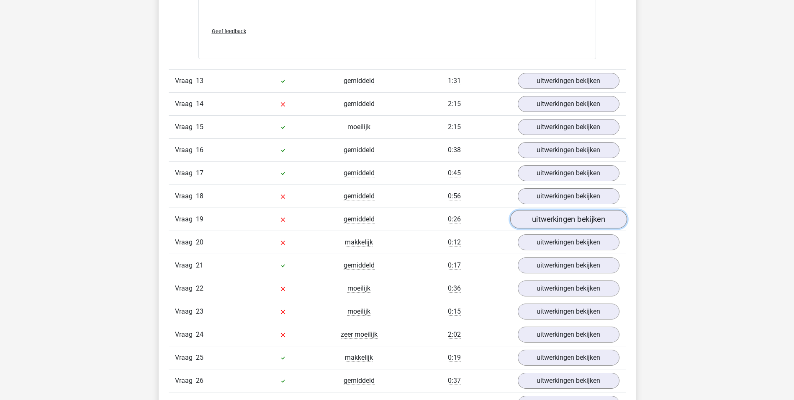
click at [543, 222] on link "uitwerkingen bekijken" at bounding box center [568, 219] width 117 height 18
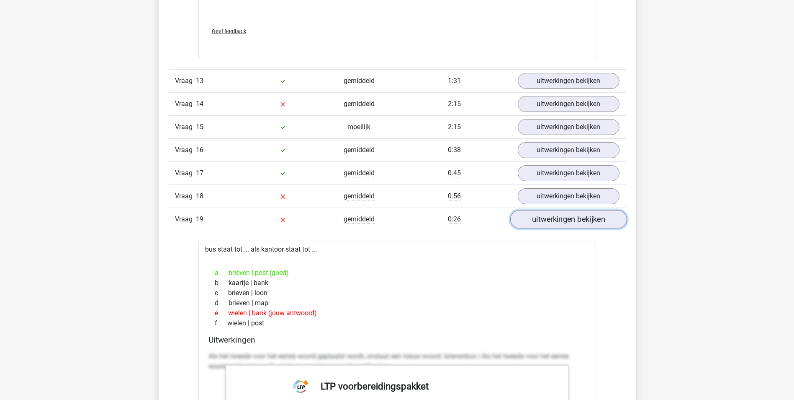
click at [543, 221] on link "uitwerkingen bekijken" at bounding box center [568, 219] width 117 height 18
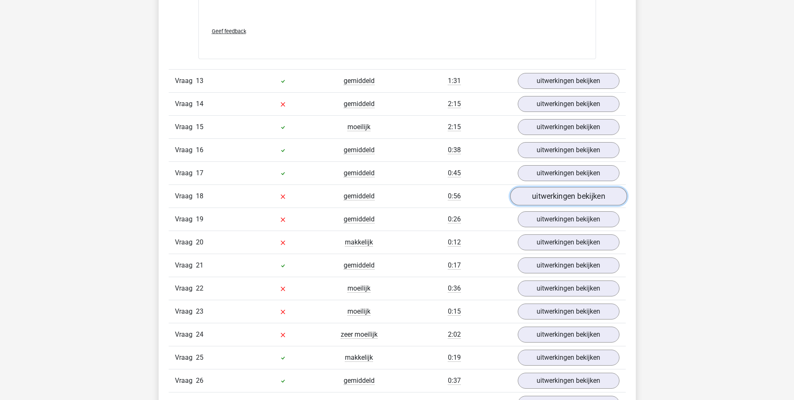
click at [543, 199] on link "uitwerkingen bekijken" at bounding box center [568, 196] width 117 height 18
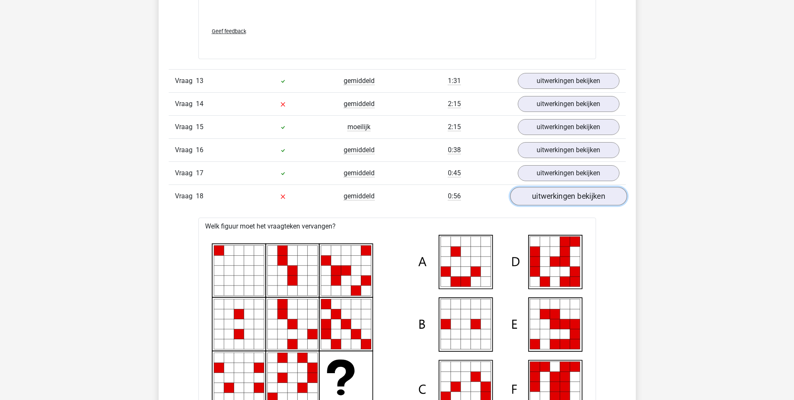
click at [543, 199] on link "uitwerkingen bekijken" at bounding box center [568, 196] width 117 height 18
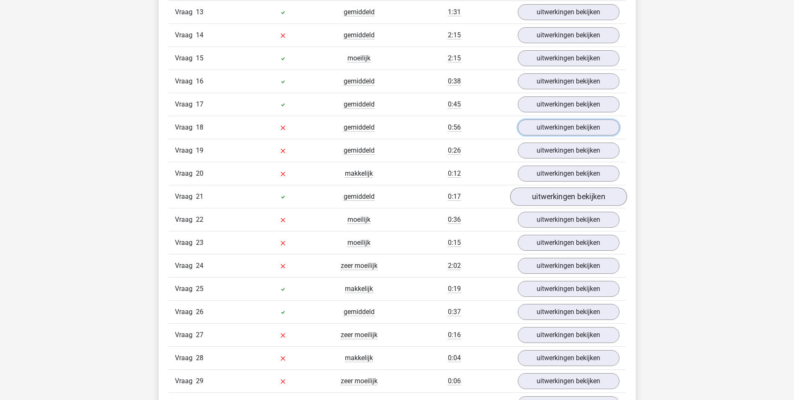
scroll to position [2848, 0]
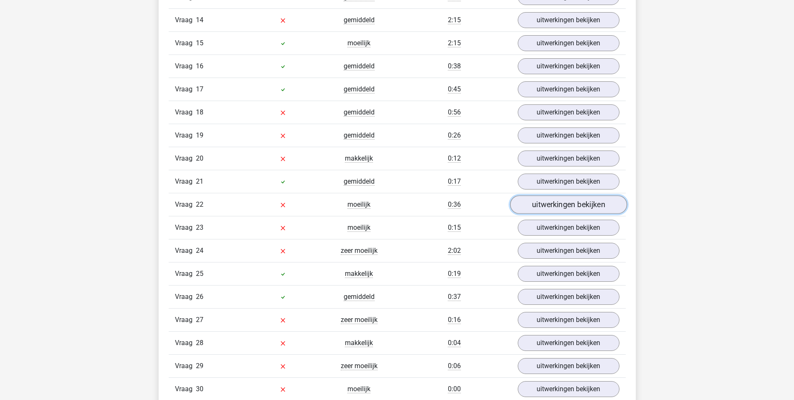
click at [541, 209] on link "uitwerkingen bekijken" at bounding box center [568, 205] width 117 height 18
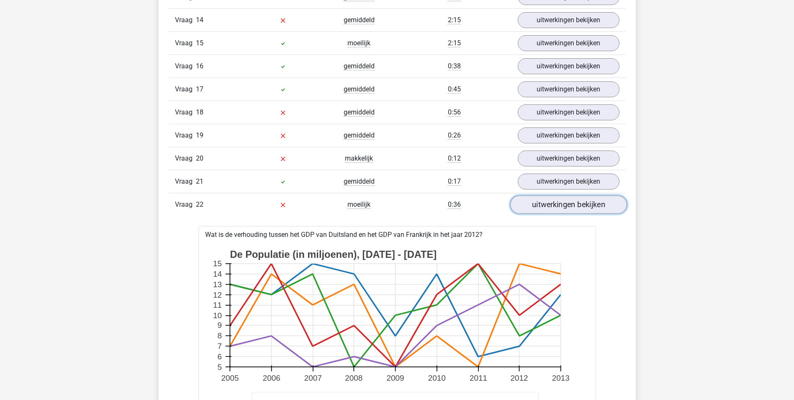
click at [541, 209] on link "uitwerkingen bekijken" at bounding box center [568, 205] width 117 height 18
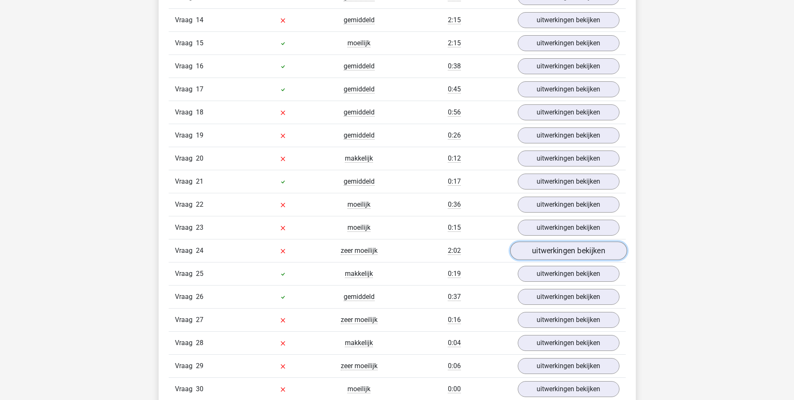
click at [540, 247] on link "uitwerkingen bekijken" at bounding box center [568, 251] width 117 height 18
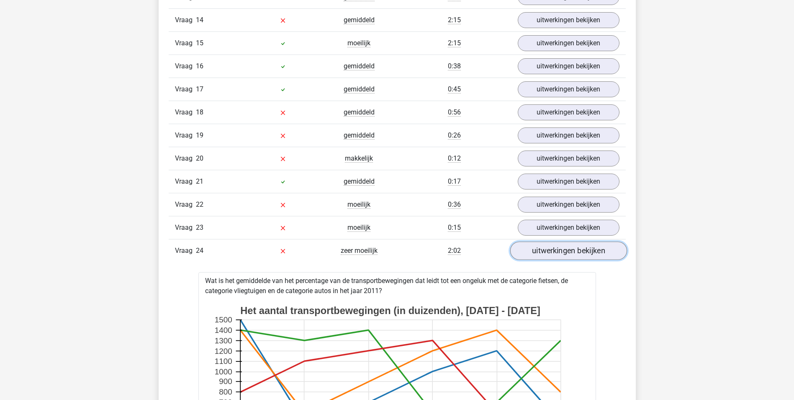
click at [540, 247] on link "uitwerkingen bekijken" at bounding box center [568, 251] width 117 height 18
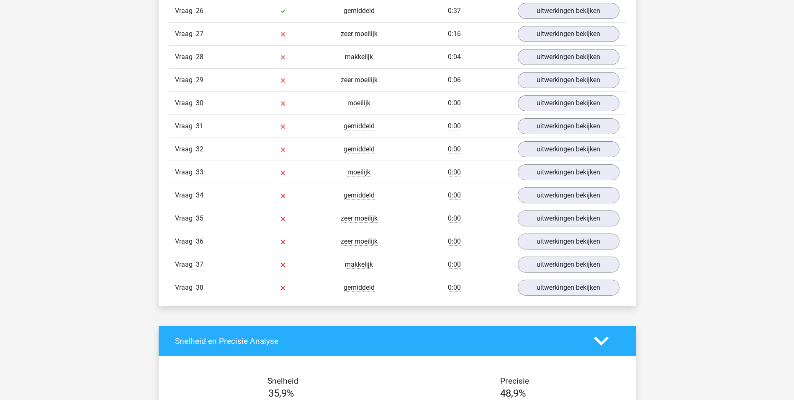
scroll to position [3099, 0]
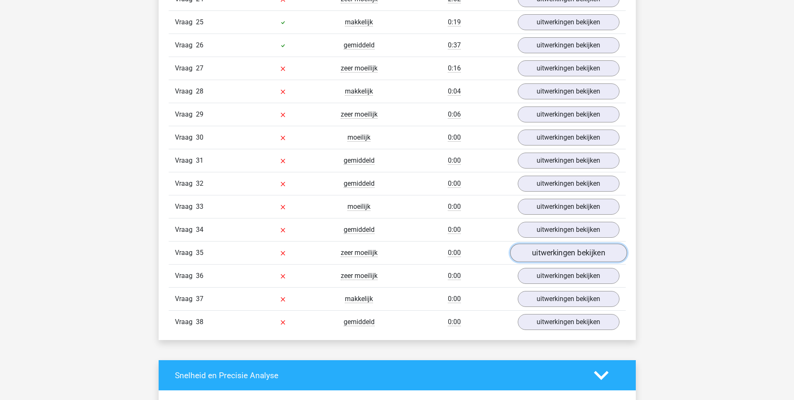
click at [554, 254] on link "uitwerkingen bekijken" at bounding box center [568, 253] width 117 height 18
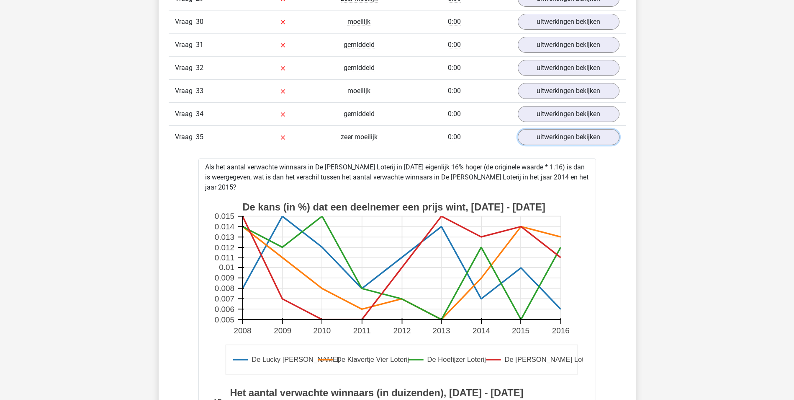
scroll to position [3225, 0]
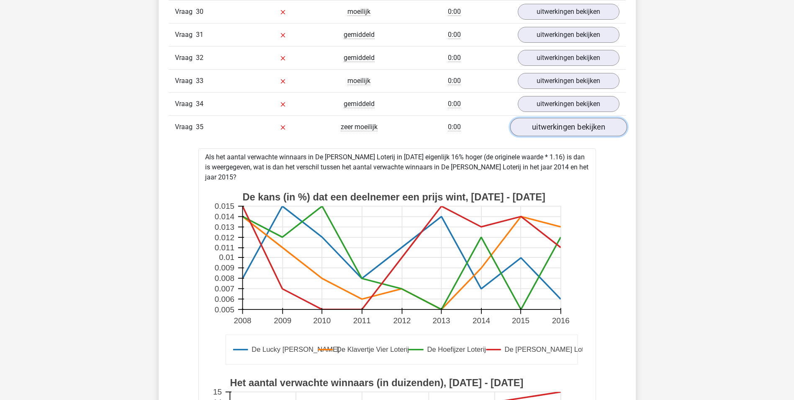
click at [565, 124] on link "uitwerkingen bekijken" at bounding box center [568, 127] width 117 height 18
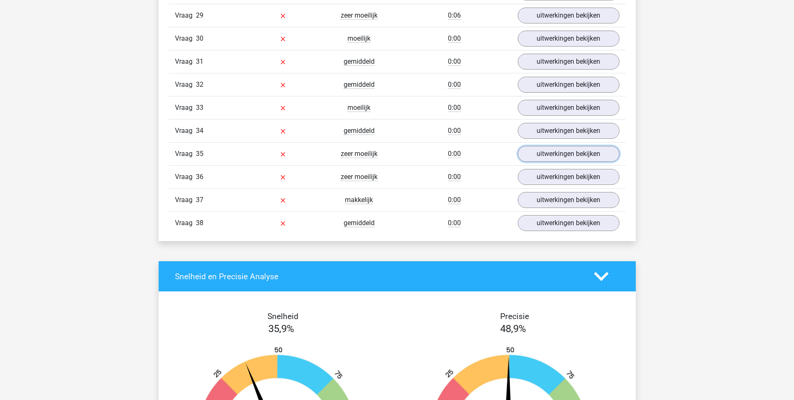
scroll to position [3183, 0]
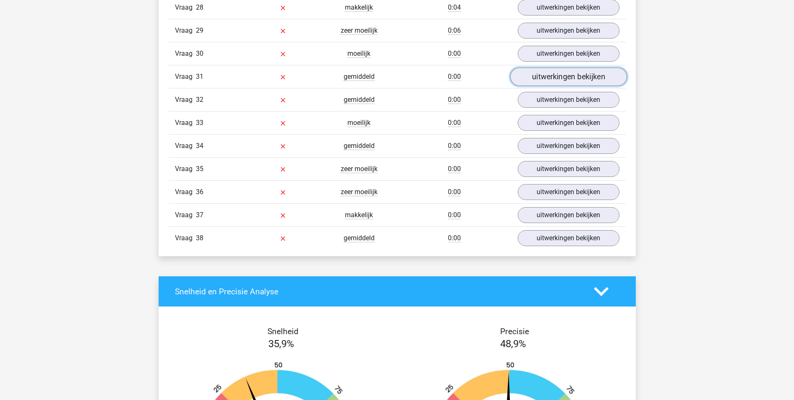
click at [540, 76] on link "uitwerkingen bekijken" at bounding box center [568, 77] width 117 height 18
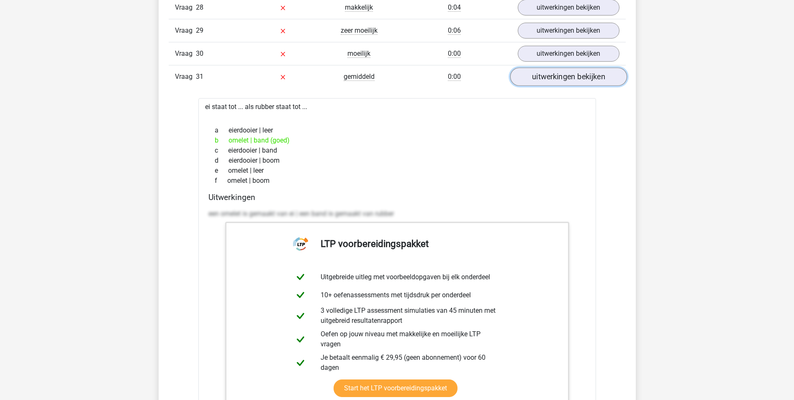
click at [542, 76] on link "uitwerkingen bekijken" at bounding box center [568, 77] width 117 height 18
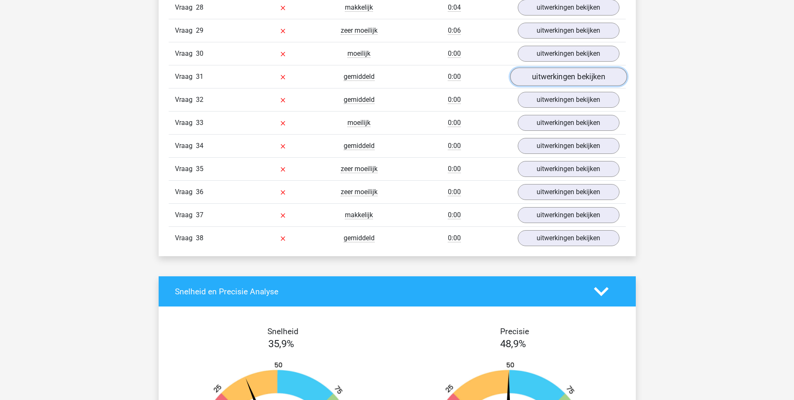
scroll to position [3141, 0]
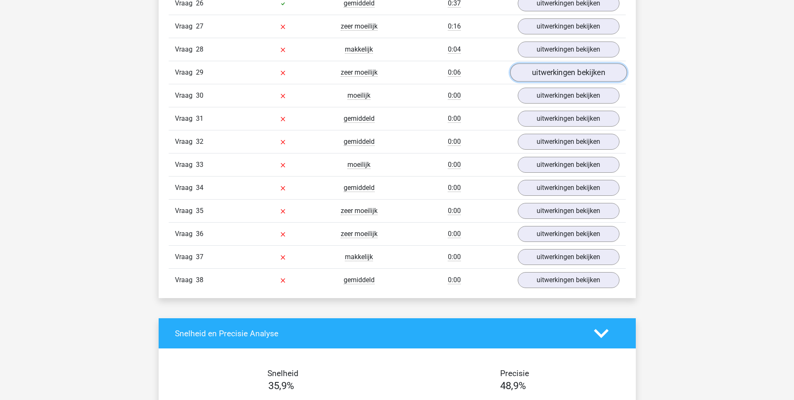
click at [549, 73] on link "uitwerkingen bekijken" at bounding box center [568, 73] width 117 height 18
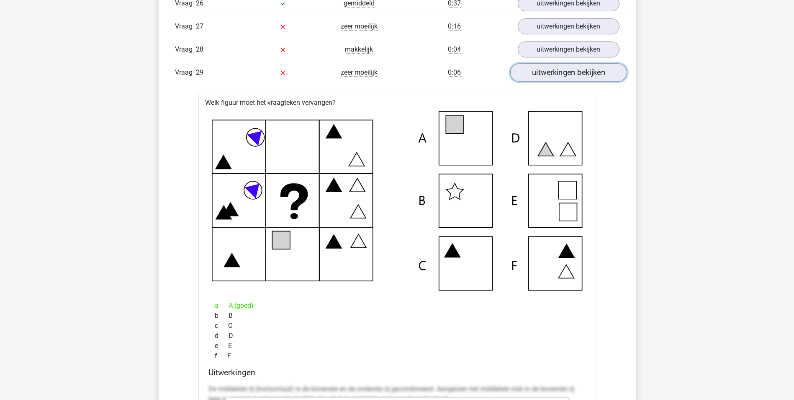
click at [550, 73] on link "uitwerkingen bekijken" at bounding box center [568, 73] width 117 height 18
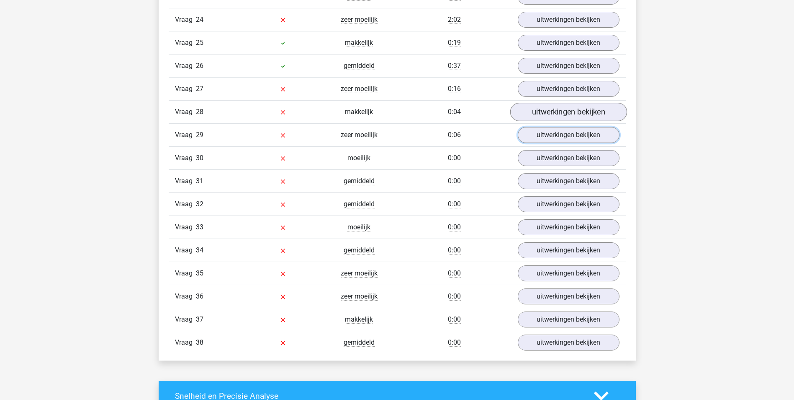
scroll to position [3057, 0]
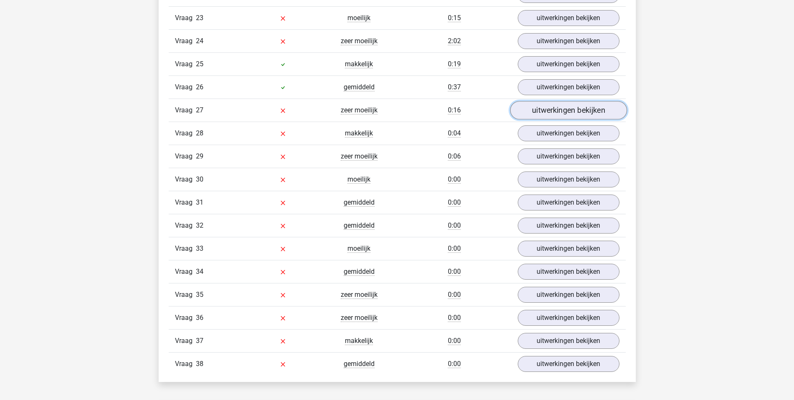
click at [539, 107] on link "uitwerkingen bekijken" at bounding box center [568, 110] width 117 height 18
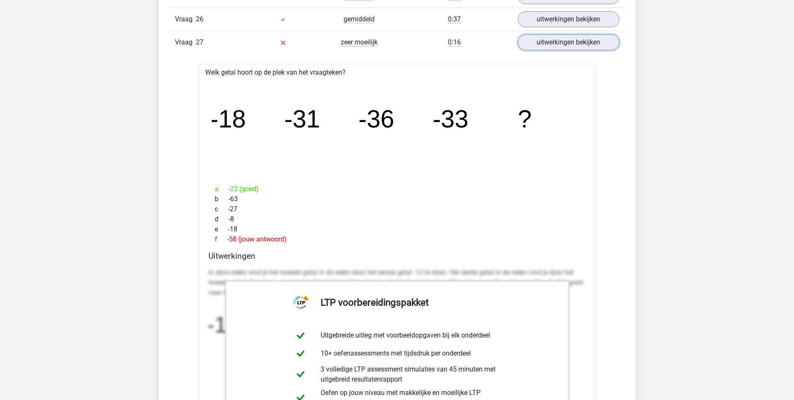
scroll to position [3099, 0]
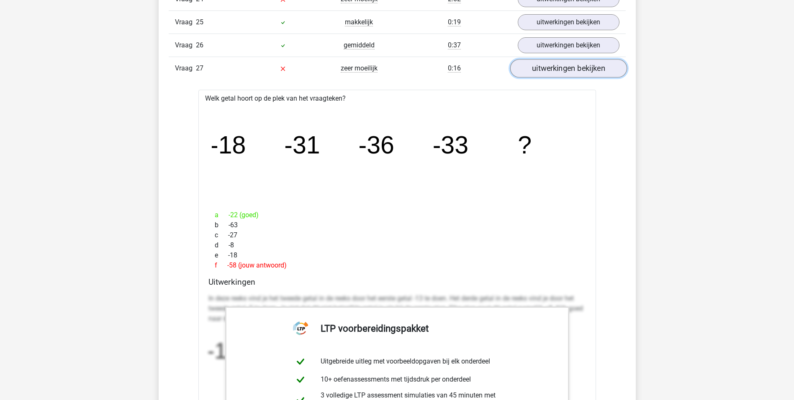
click at [553, 65] on link "uitwerkingen bekijken" at bounding box center [568, 68] width 117 height 18
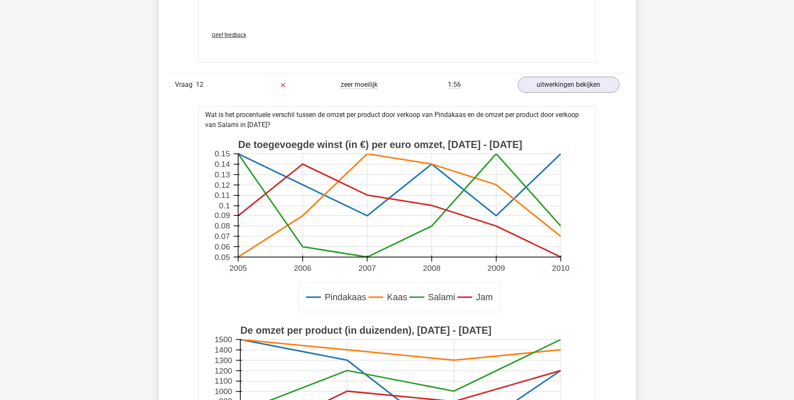
scroll to position [1843, 0]
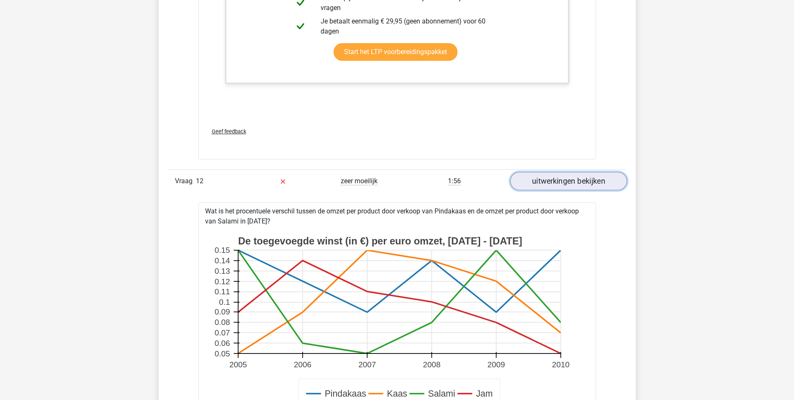
click at [549, 181] on link "uitwerkingen bekijken" at bounding box center [568, 181] width 117 height 18
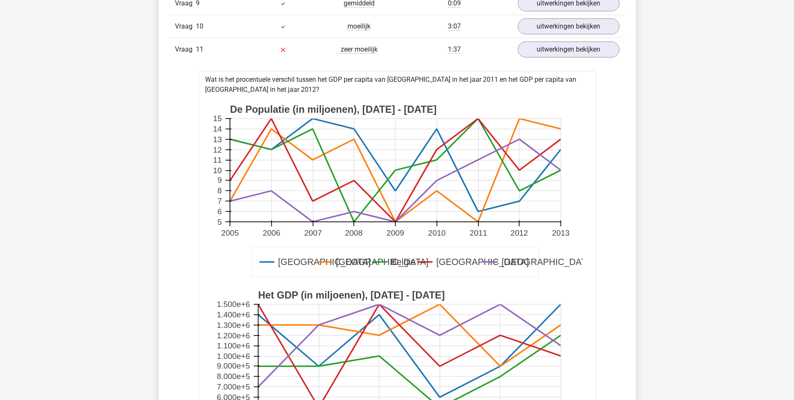
scroll to position [1047, 0]
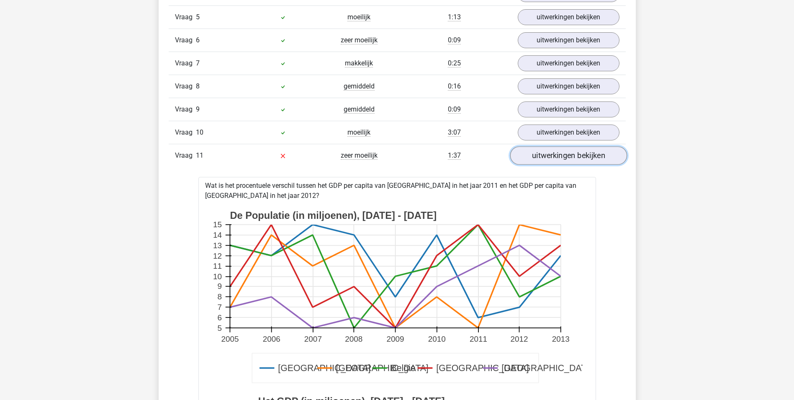
click at [549, 157] on link "uitwerkingen bekijken" at bounding box center [568, 155] width 117 height 18
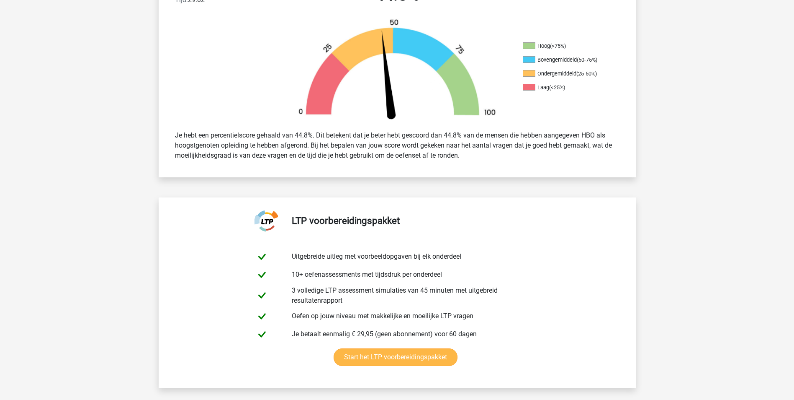
scroll to position [0, 0]
